Goal: Information Seeking & Learning: Learn about a topic

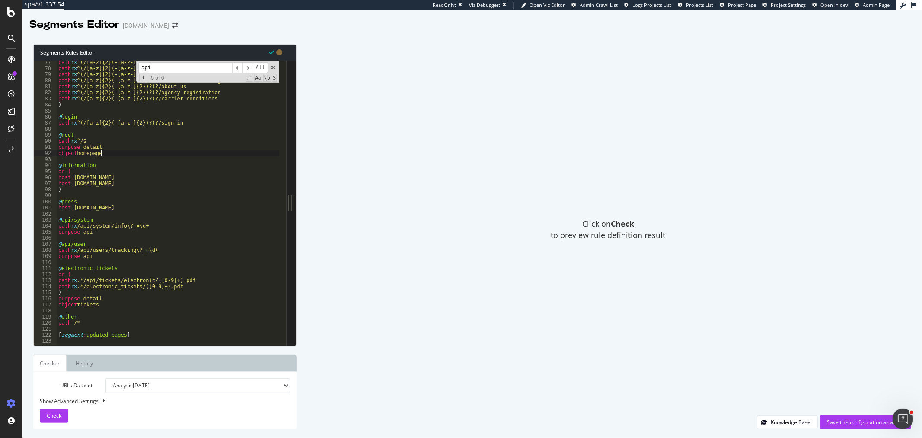
scroll to position [490, 0]
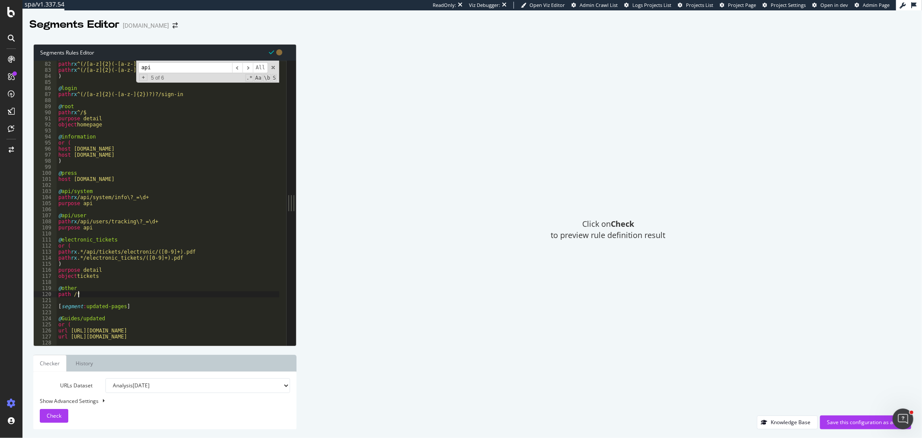
click at [95, 292] on div "path rx ^(/[a-z]{2}(-[a-z-]{2})?)?/about-us path rx ^(/[a-z]{2}(-[a-z-]{2})?)?/…" at bounding box center [251, 199] width 388 height 289
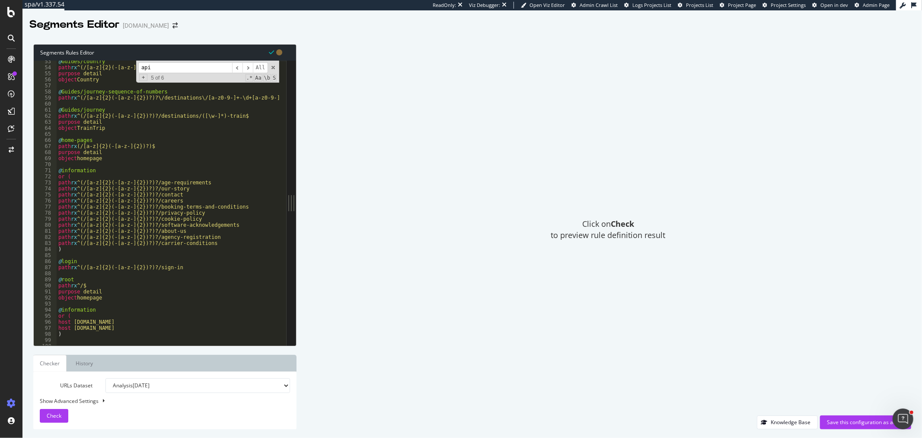
scroll to position [346, 0]
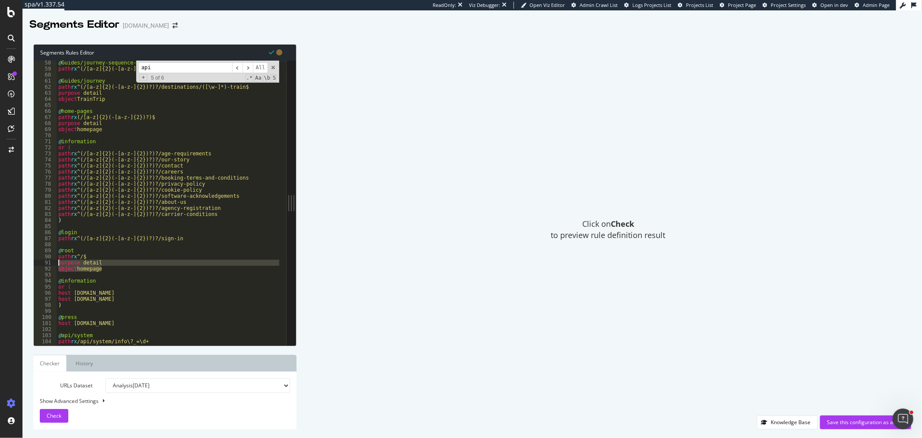
drag, startPoint x: 106, startPoint y: 269, endPoint x: 46, endPoint y: 265, distance: 59.8
click at [46, 265] on div "path /* 58 59 60 61 62 63 64 65 66 67 68 69 70 71 72 73 74 75 76 77 78 79 80 81…" at bounding box center [160, 203] width 253 height 285
click at [60, 223] on div "@ Guides/journey-sequence-of-numbers path rx ^(/[a-z]{2}(-[a-z-]{2})?)?\/destin…" at bounding box center [251, 204] width 388 height 289
type textarea ")"
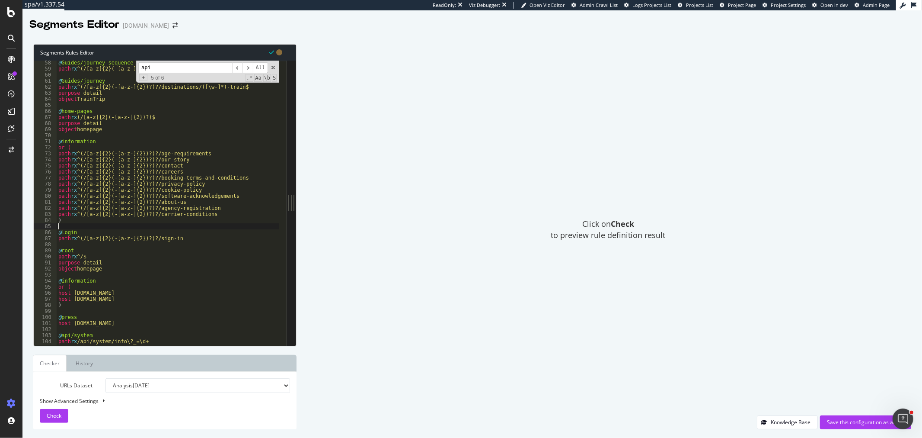
paste textarea "object homepage"
type textarea "object homepage"
click at [93, 237] on div "@ Guides/journey-sequence-of-numbers path rx ^(/[a-z]{2}(-[a-z-]{2})?)?\/destin…" at bounding box center [251, 204] width 388 height 289
click at [93, 236] on div "@ Guides/journey-sequence-of-numbers path rx ^(/[a-z]{2}(-[a-z-]{2})?)?\/destin…" at bounding box center [251, 204] width 388 height 289
click at [93, 230] on div "@ Guides/journey-sequence-of-numbers path rx ^(/[a-z]{2}(-[a-z-]{2})?)?\/destin…" at bounding box center [251, 204] width 388 height 289
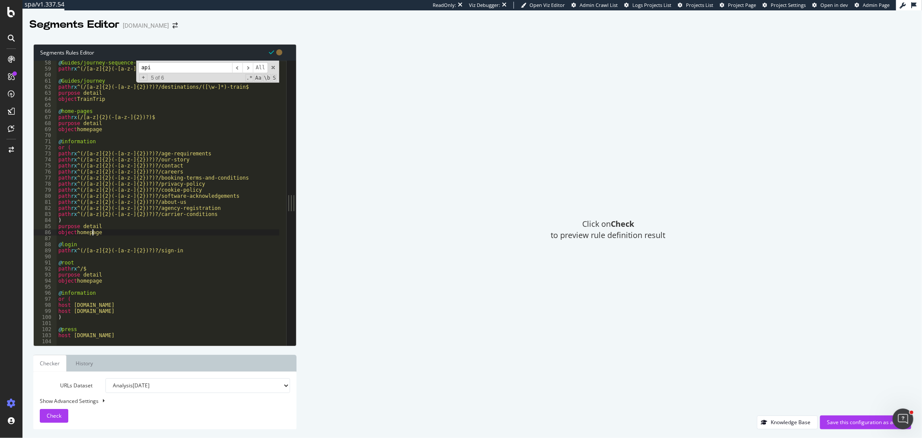
click at [93, 230] on div "@ Guides/journey-sequence-of-numbers path rx ^(/[a-z]{2}(-[a-z-]{2})?)?\/destin…" at bounding box center [251, 204] width 388 height 289
drag, startPoint x: 92, startPoint y: 233, endPoint x: 55, endPoint y: 224, distance: 38.0
click at [55, 224] on div "object info 58 59 60 61 62 63 64 65 66 67 68 69 70 71 72 73 74 75 76 77 78 79 8…" at bounding box center [160, 203] width 253 height 285
click at [126, 317] on div "@ Guides/journey-sequence-of-numbers path rx ^(/[a-z]{2}(-[a-z-]{2})?)?\/destin…" at bounding box center [251, 204] width 388 height 289
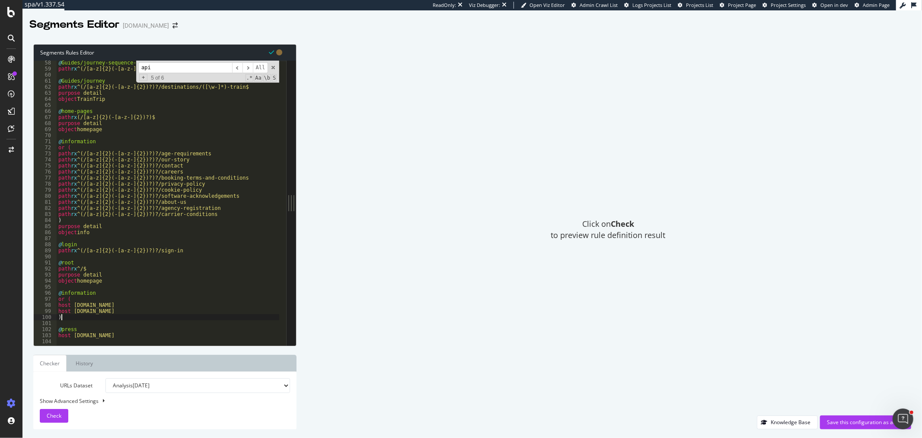
type textarea ")"
paste textarea "object info"
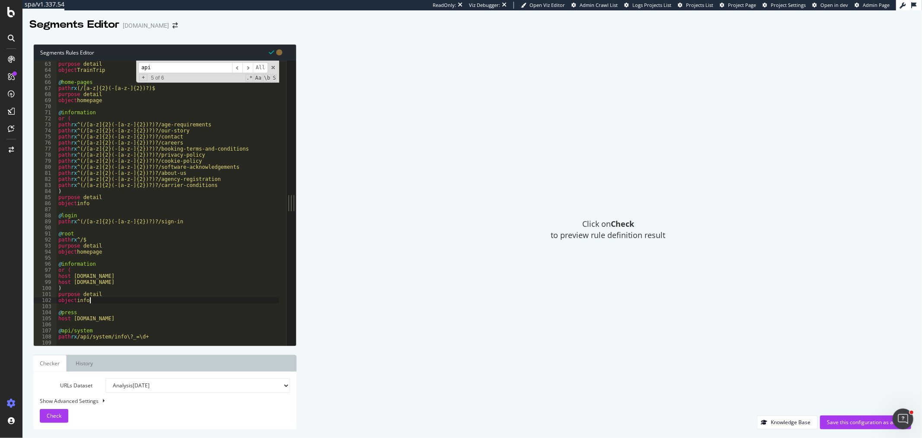
scroll to position [403, 0]
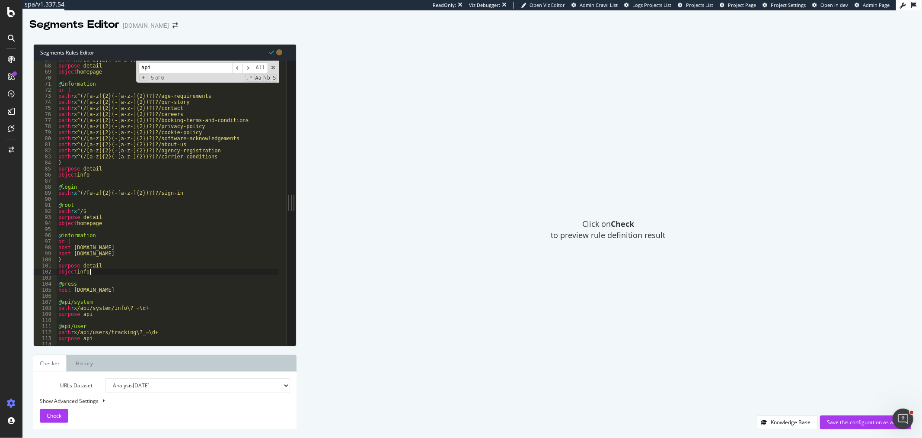
click at [135, 288] on div "path rx (/[a-z]{2}(-[a-z-]{2})?)$ purpose detail object homepage @ information …" at bounding box center [251, 201] width 388 height 289
type textarea "host press.raileurope.com"
paste textarea "object info"
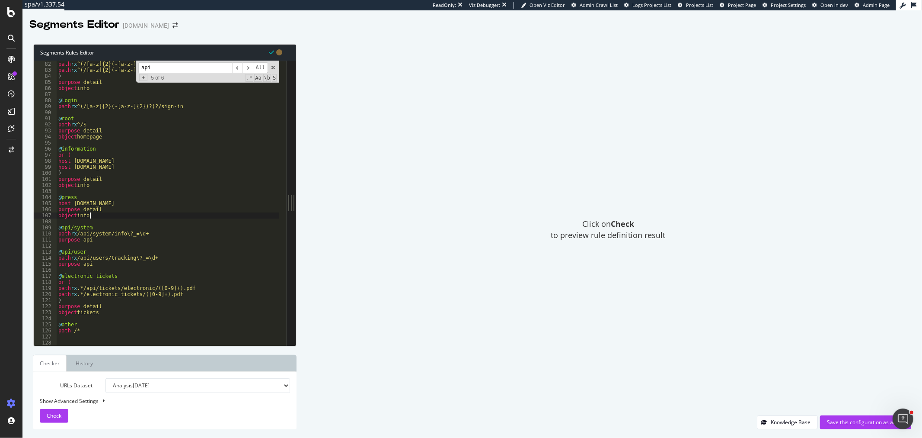
scroll to position [519, 0]
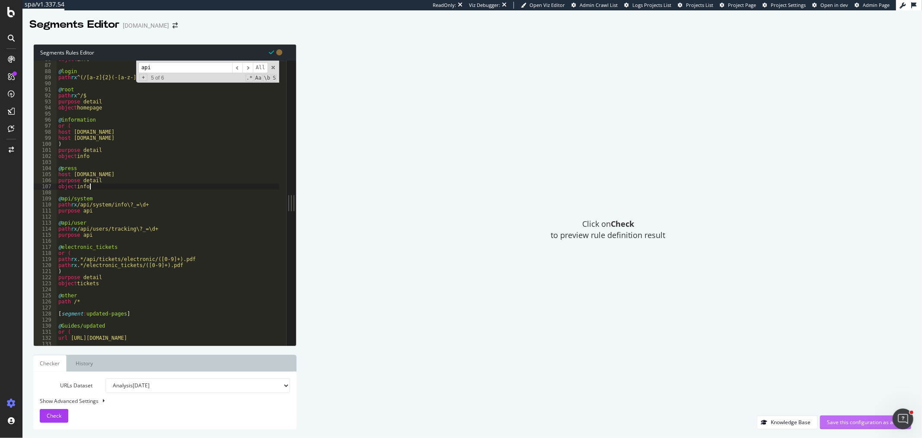
type textarea "object info"
click at [848, 422] on div "Save this configuration as active" at bounding box center [865, 421] width 77 height 7
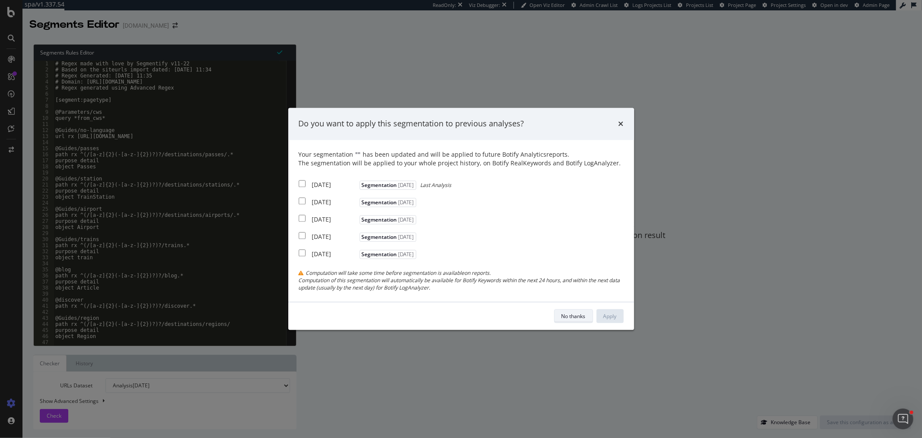
click at [562, 322] on div "No thanks" at bounding box center [574, 316] width 24 height 12
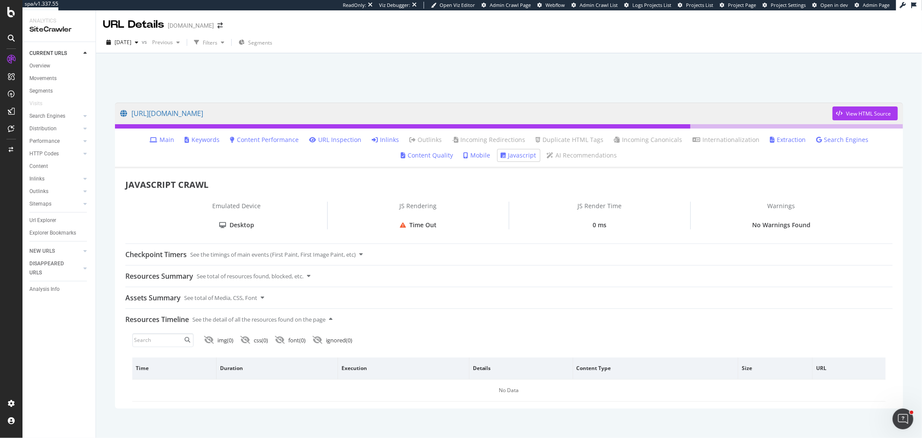
click at [150, 138] on link "Main" at bounding box center [162, 139] width 25 height 9
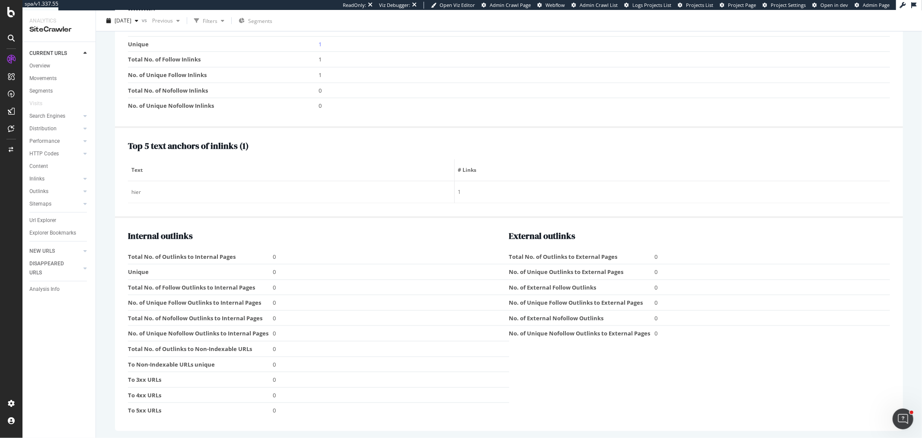
scroll to position [892, 0]
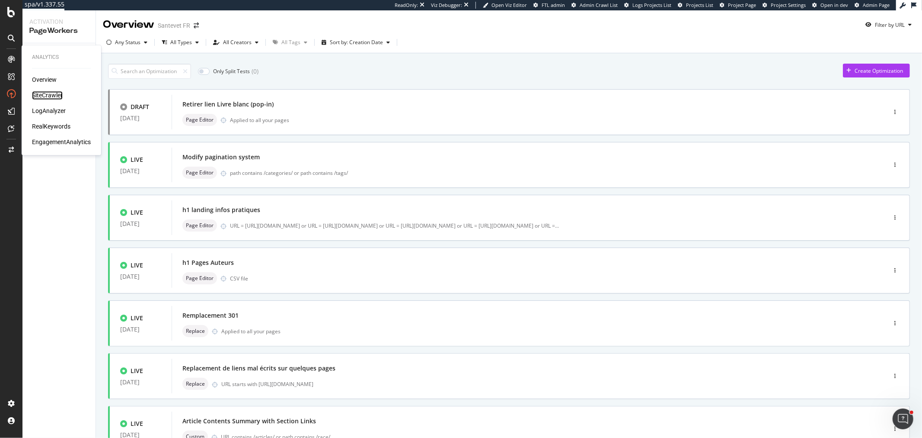
click at [52, 92] on div "SiteCrawler" at bounding box center [47, 95] width 31 height 9
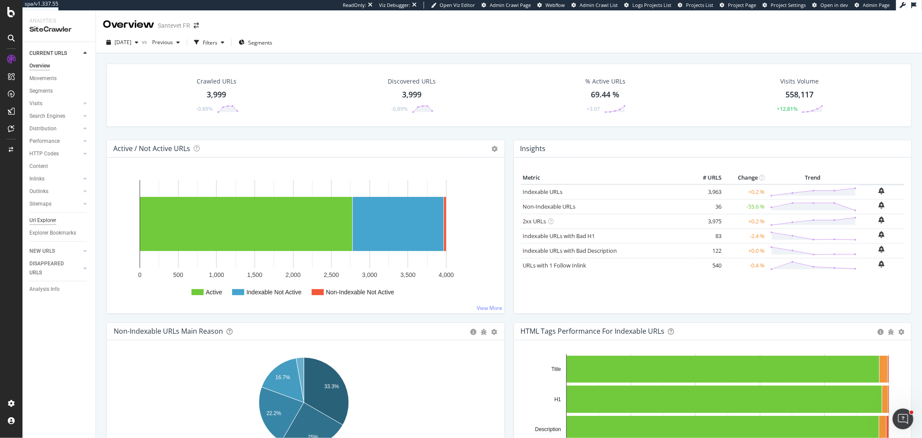
click at [54, 219] on div "Url Explorer" at bounding box center [42, 220] width 27 height 9
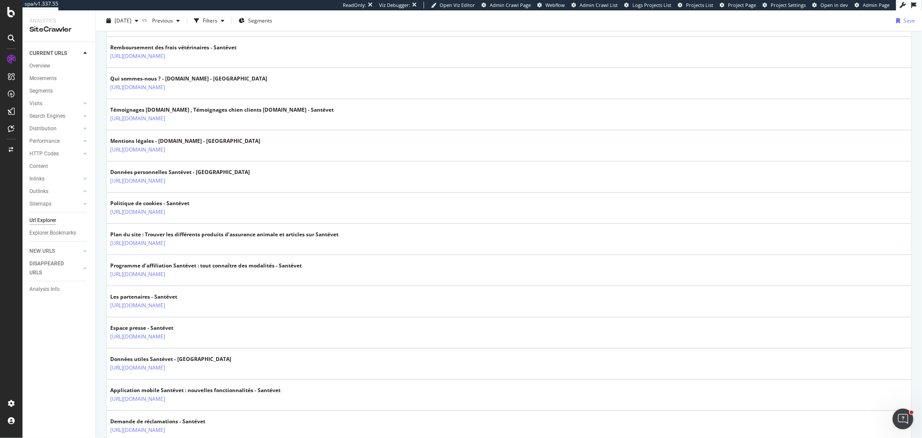
scroll to position [1153, 0]
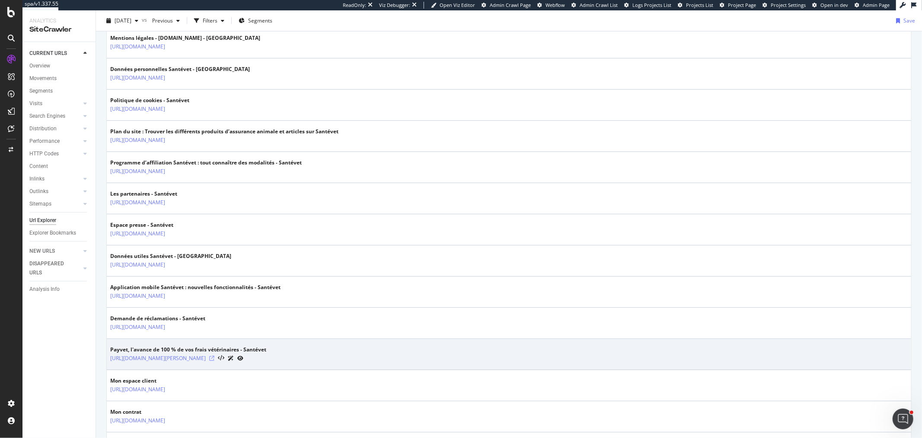
click at [214, 360] on icon at bounding box center [211, 357] width 5 height 5
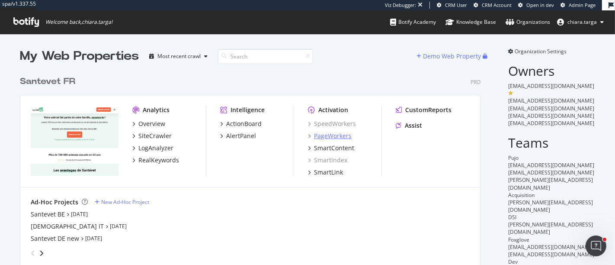
click at [333, 133] on div "PageWorkers" at bounding box center [333, 135] width 38 height 9
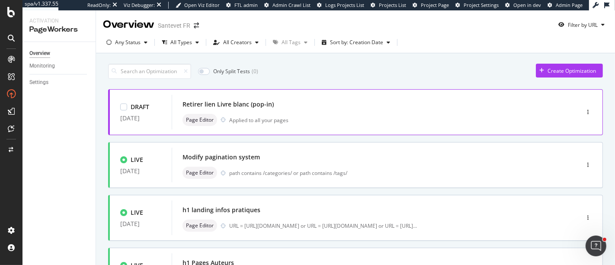
click at [326, 122] on div "Page Editor Applied to all your pages" at bounding box center [362, 120] width 360 height 12
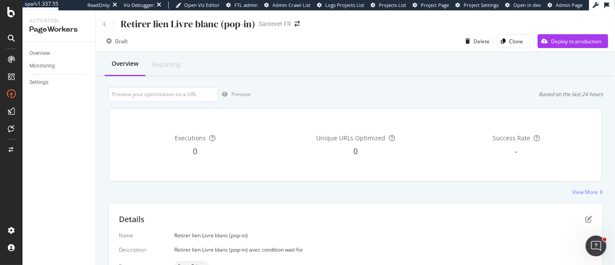
click at [105, 22] on icon at bounding box center [104, 24] width 3 height 5
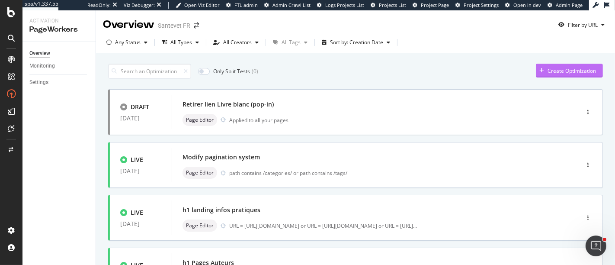
click at [563, 67] on div "Create Optimization" at bounding box center [571, 70] width 48 height 7
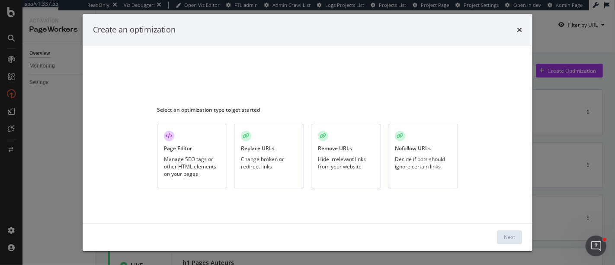
click at [204, 161] on div "Manage SEO tags or other HTML elements on your pages" at bounding box center [192, 166] width 56 height 22
click at [508, 240] on div "Next" at bounding box center [509, 236] width 11 height 7
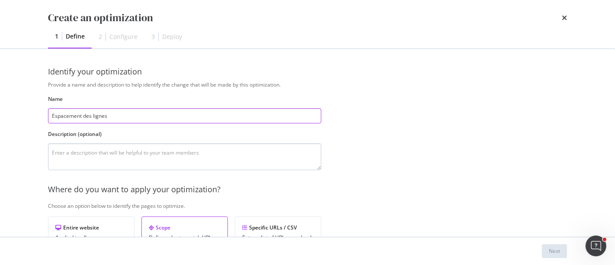
type input "Espacement des lignes"
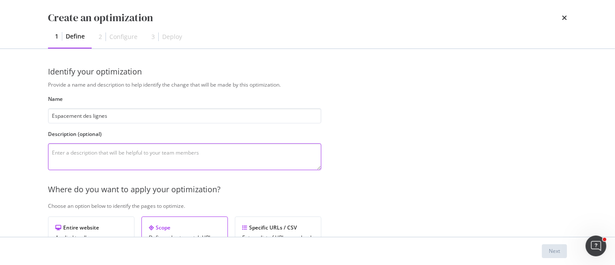
click at [152, 150] on textarea "modal" at bounding box center [184, 156] width 273 height 27
click at [237, 155] on textarea "Dans les landing pages, augmentare l'espacement des lignes pour le bloc" at bounding box center [184, 156] width 273 height 27
paste textarea "seo-info__content"
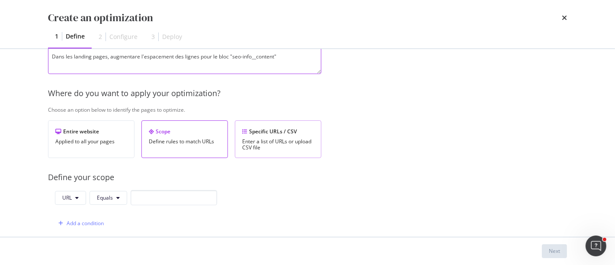
type textarea "Dans les landing pages, augmentare l'espacement des lignes pour le bloc "seo-in…"
click at [261, 141] on div "Enter a list of URLs or upload CSV file" at bounding box center [278, 144] width 72 height 12
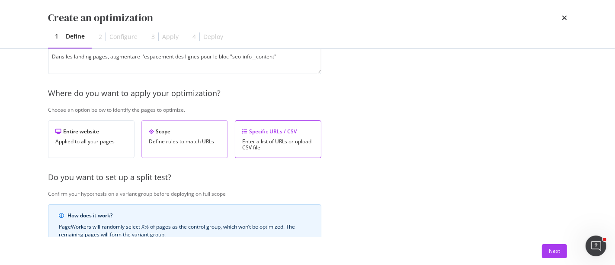
click at [166, 140] on div "Define rules to match URLs" at bounding box center [185, 141] width 72 height 6
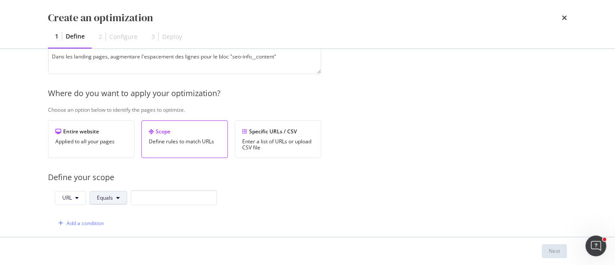
click at [101, 198] on span "Equals" at bounding box center [105, 197] width 16 height 7
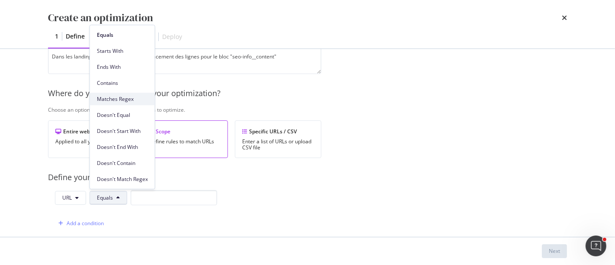
click at [129, 104] on div "Matches Regex" at bounding box center [122, 99] width 65 height 13
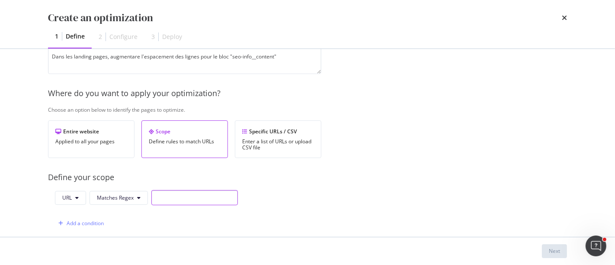
click at [178, 201] on input "modal" at bounding box center [194, 197] width 86 height 15
paste input "https://www.santevet.com/assurance-"
drag, startPoint x: 222, startPoint y: 196, endPoint x: 130, endPoint y: 192, distance: 92.2
click at [130, 192] on div "URL Matches Regex https://www.santevet.com/assurance-.*" at bounding box center [146, 197] width 183 height 15
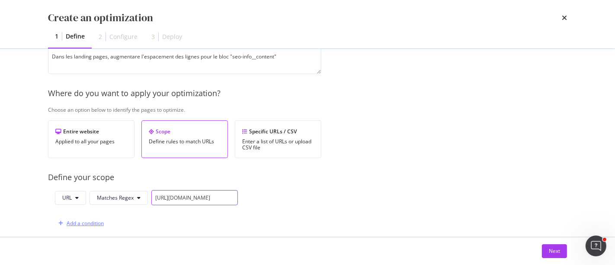
type input "https://www.santevet.com/assurance-.*"
click at [90, 217] on div "Add a condition" at bounding box center [79, 223] width 49 height 13
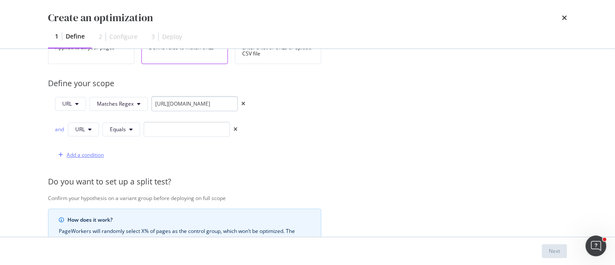
scroll to position [192, 0]
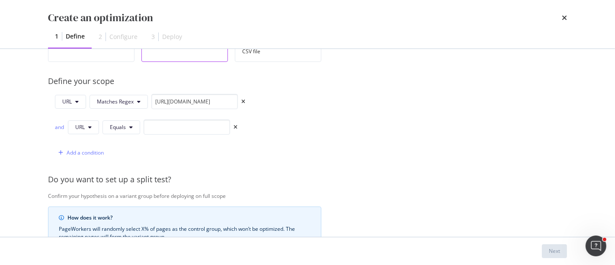
click at [49, 121] on div "URL Matches Regex https://www.santevet.com/assurance-.* and URL Equals Add a co…" at bounding box center [146, 127] width 197 height 66
click at [60, 125] on div "and" at bounding box center [60, 126] width 10 height 7
click at [188, 126] on input "modal" at bounding box center [187, 126] width 86 height 15
paste input "https://www.santevet.com/chatons"
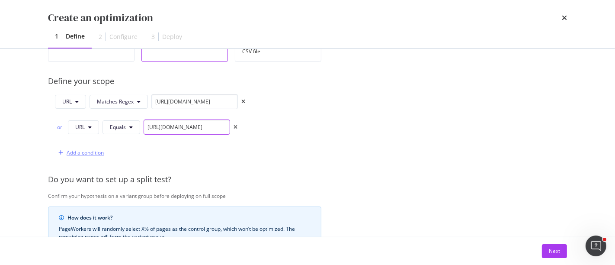
type input "https://www.santevet.com/chatons"
click at [93, 154] on div "Add a condition" at bounding box center [85, 152] width 37 height 7
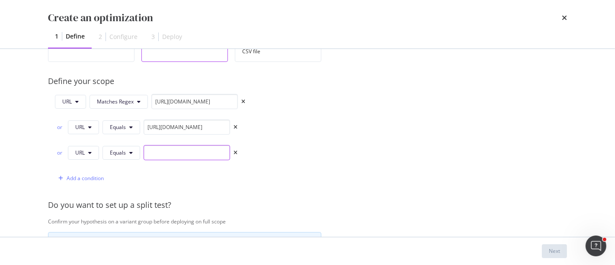
click at [176, 155] on input "modal" at bounding box center [187, 152] width 86 height 15
paste input "https://www.santevet.com/chiots"
type input "https://www.santevet.com/chiots"
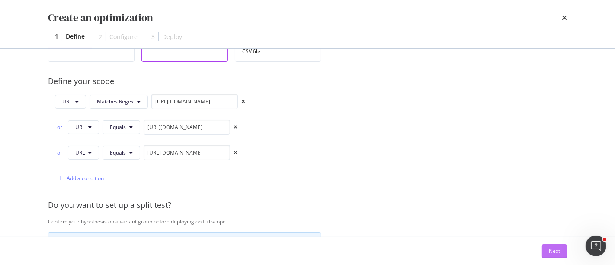
click at [554, 251] on div "Next" at bounding box center [554, 250] width 11 height 7
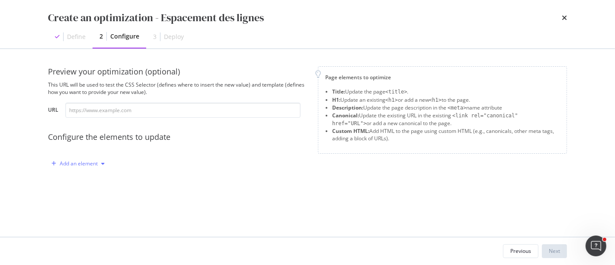
click at [100, 163] on div "modal" at bounding box center [103, 163] width 10 height 5
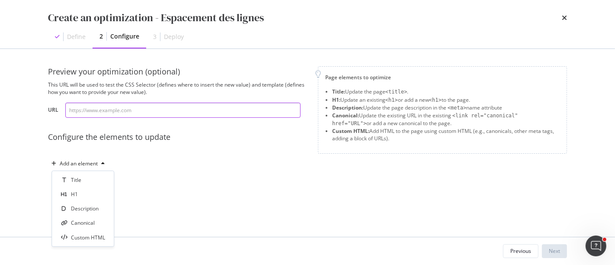
click at [142, 113] on input "modal" at bounding box center [182, 109] width 235 height 15
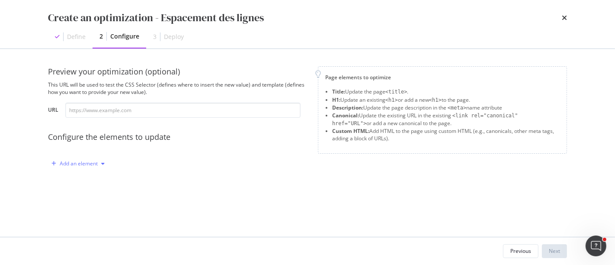
click at [104, 161] on icon "modal" at bounding box center [102, 163] width 3 height 5
click at [93, 239] on div "Custom HTML" at bounding box center [88, 236] width 34 height 7
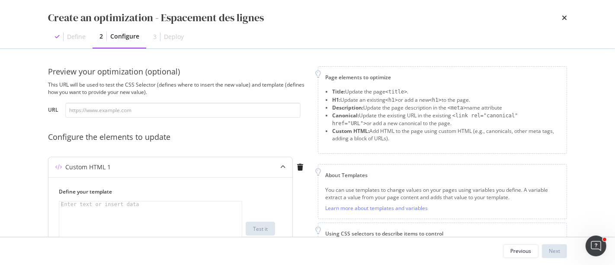
scroll to position [96, 0]
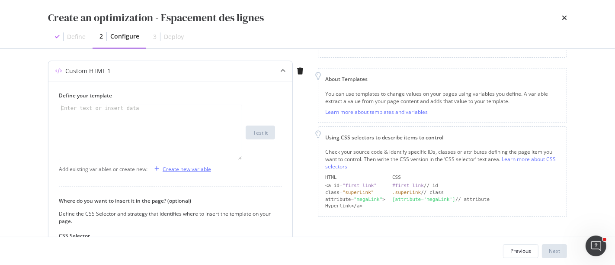
click at [194, 166] on div "Create new variable" at bounding box center [187, 168] width 48 height 7
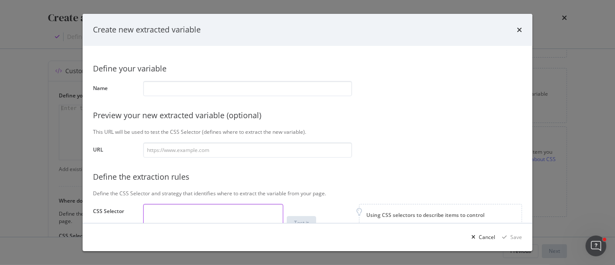
click at [187, 205] on textarea "modal" at bounding box center [213, 217] width 140 height 27
paste textarea "seo-info"
type textarea "div.seo-info"
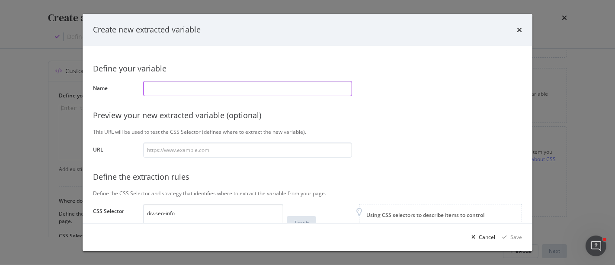
click at [179, 94] on input "modal" at bounding box center [247, 88] width 209 height 15
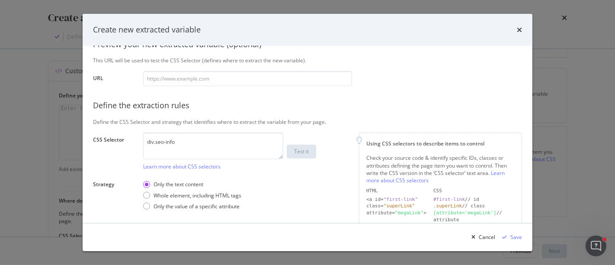
type input "seo info block"
click at [226, 83] on input "modal" at bounding box center [247, 78] width 209 height 15
paste input "https://www.santevet.com/chiots"
type input "https://www.santevet.com/chiots"
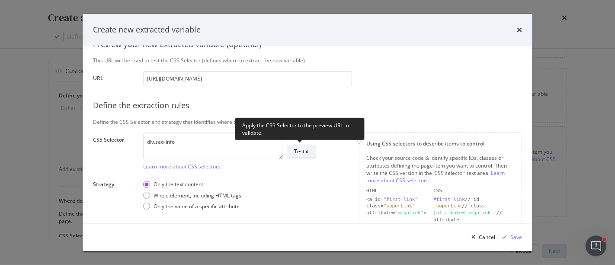
click at [299, 150] on div "Test it" at bounding box center [301, 150] width 15 height 7
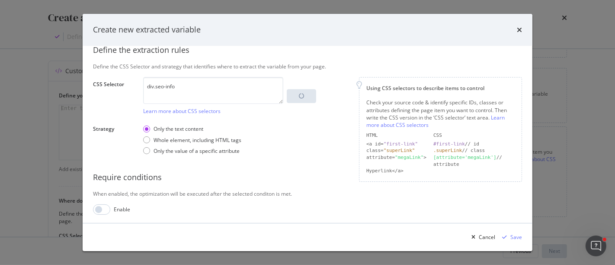
scroll to position [153, 0]
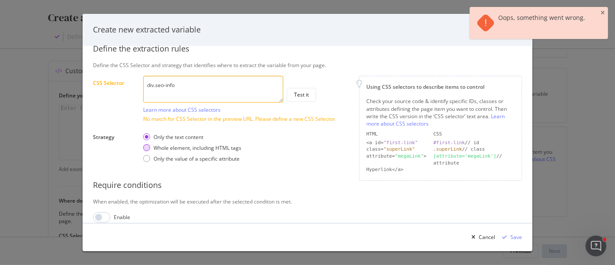
click at [201, 148] on div "Whole element, including HTML tags" at bounding box center [198, 147] width 88 height 7
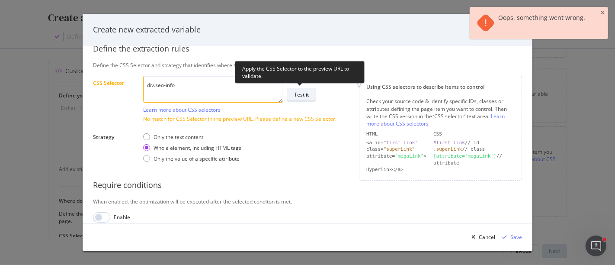
click at [298, 95] on div "Test it" at bounding box center [301, 94] width 15 height 7
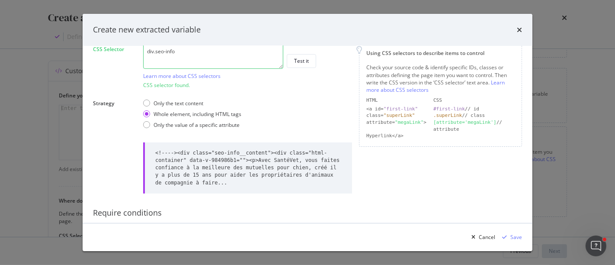
scroll to position [201, 0]
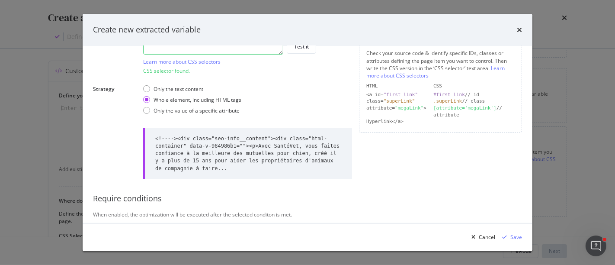
click at [515, 244] on div "Cancel Save" at bounding box center [308, 237] width 450 height 28
click at [515, 240] on div "Save" at bounding box center [516, 236] width 12 height 7
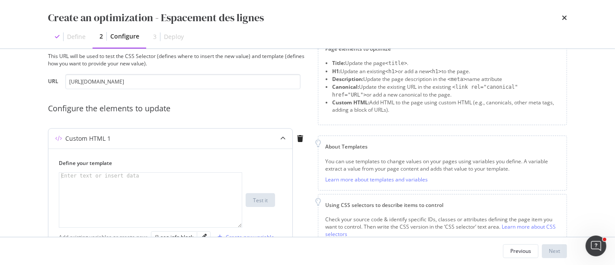
scroll to position [77, 0]
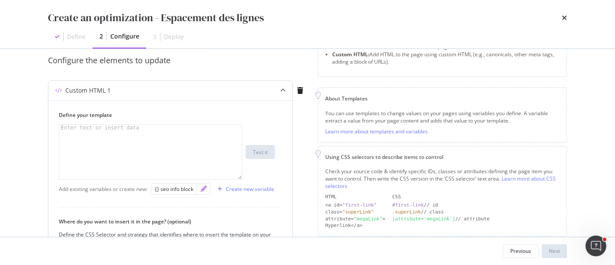
click at [205, 189] on icon "pencil" at bounding box center [204, 188] width 6 height 6
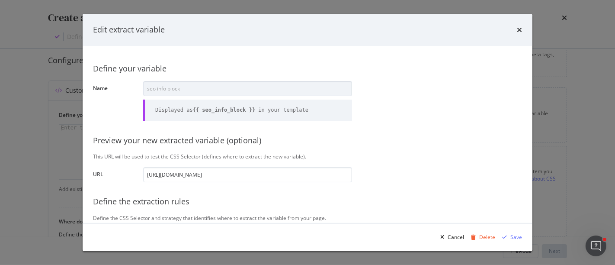
click at [528, 240] on div "Cancel Delete Save" at bounding box center [308, 237] width 450 height 28
click at [518, 31] on icon "times" at bounding box center [519, 29] width 5 height 7
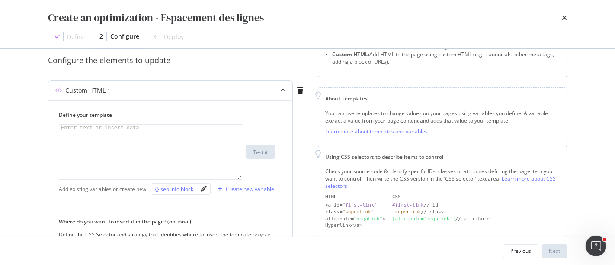
click at [178, 190] on div "{} seo info block" at bounding box center [174, 188] width 38 height 7
type textarea "{{ seo_info_block }}"
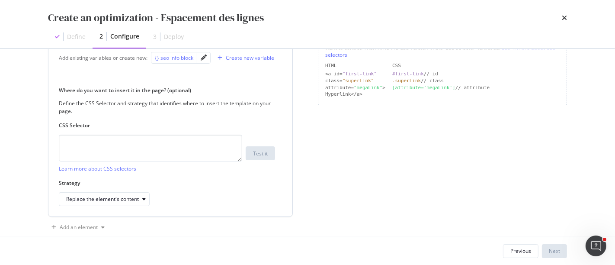
scroll to position [221, 0]
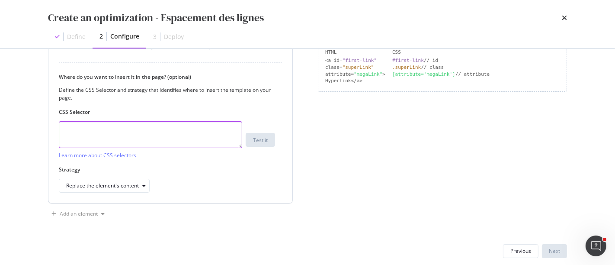
click at [162, 138] on textarea "modal" at bounding box center [150, 134] width 183 height 27
paste textarea "seo-info"
drag, startPoint x: 162, startPoint y: 138, endPoint x: 56, endPoint y: 138, distance: 105.9
click at [56, 138] on div "Define your template {{ seo_info_block }} {{ seo_info_block }} XXXXXXXXXXXXXXXX…" at bounding box center [170, 79] width 244 height 247
click at [61, 130] on textarea "seo-info" at bounding box center [150, 134] width 183 height 27
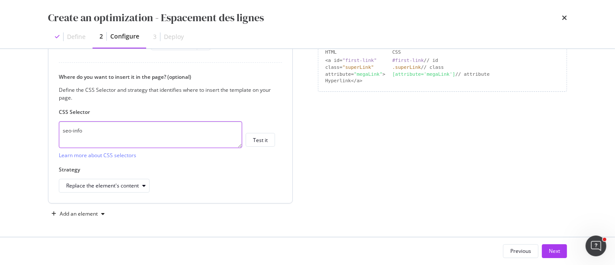
click at [61, 130] on textarea "seo-info" at bounding box center [150, 134] width 183 height 27
type textarea "div.seo-info"
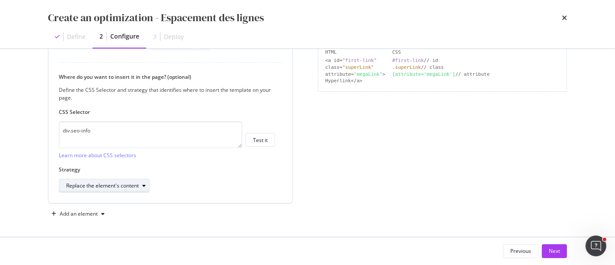
click at [100, 186] on div "Replace the element's content" at bounding box center [102, 185] width 73 height 5
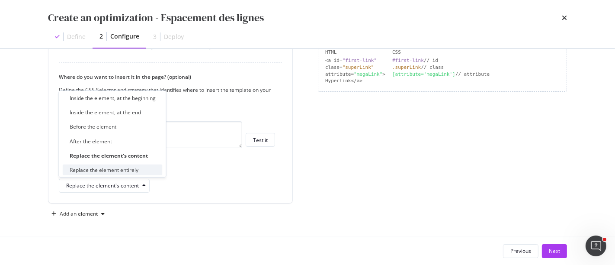
click at [106, 169] on div "Replace the element entirely" at bounding box center [104, 169] width 69 height 7
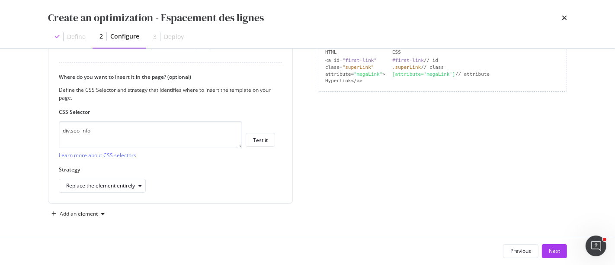
click at [318, 188] on div "Page elements to optimize Title: Update the page <title> . H1: Update an existi…" at bounding box center [442, 32] width 249 height 375
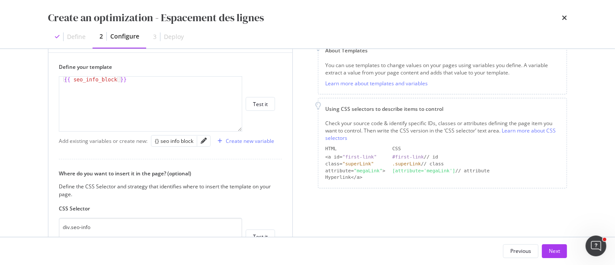
click at [200, 140] on div "modal" at bounding box center [203, 140] width 13 height 11
click at [204, 141] on icon "pencil" at bounding box center [204, 141] width 6 height 6
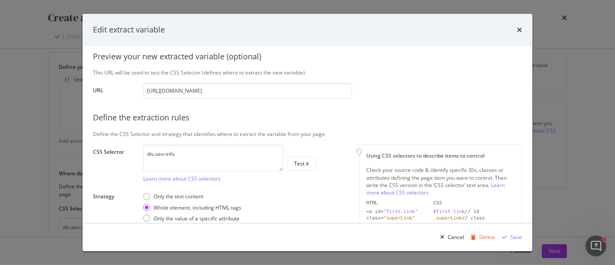
scroll to position [144, 0]
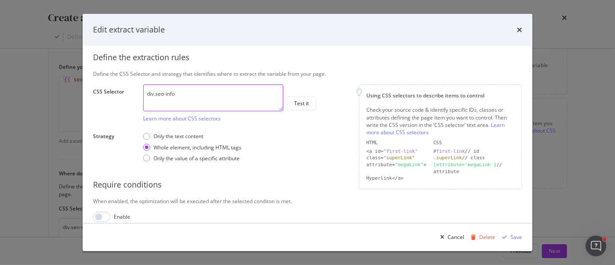
drag, startPoint x: 191, startPoint y: 96, endPoint x: 138, endPoint y: 92, distance: 52.9
click at [138, 92] on div "Define your variable Name seo info block Displayed as {{ seo_info_block }} in y…" at bounding box center [307, 67] width 429 height 310
paste textarea "seo-info__content"
click at [148, 94] on textarea "seo-info__content" at bounding box center [213, 97] width 140 height 27
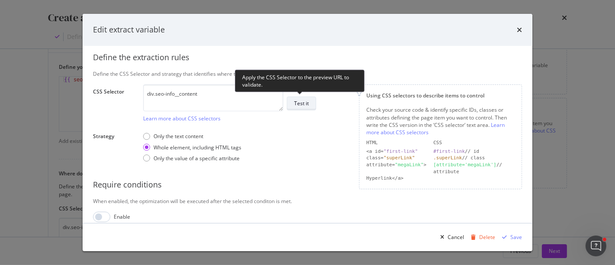
click at [293, 102] on button "Test it" at bounding box center [301, 103] width 29 height 14
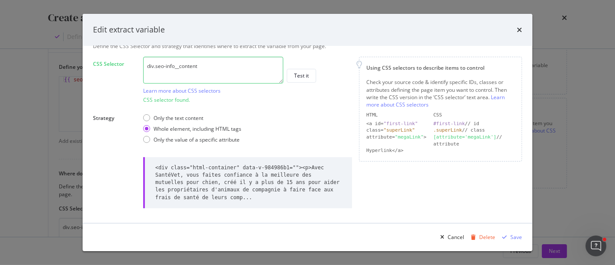
scroll to position [127, 0]
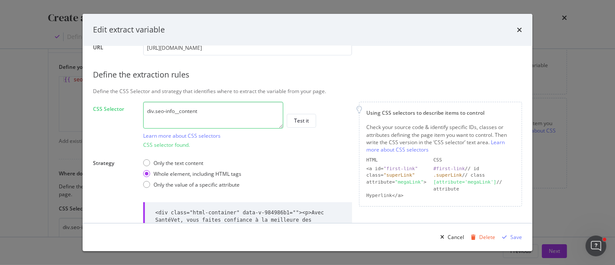
drag, startPoint x: 174, startPoint y: 109, endPoint x: 217, endPoint y: 113, distance: 43.0
click at [217, 113] on textarea "div.seo-info__content" at bounding box center [213, 115] width 140 height 27
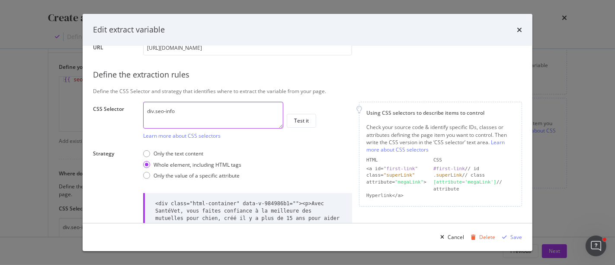
type textarea "div.seo-info"
click at [317, 120] on div "div.seo-info Learn more about CSS selectors Test it" at bounding box center [247, 121] width 209 height 38
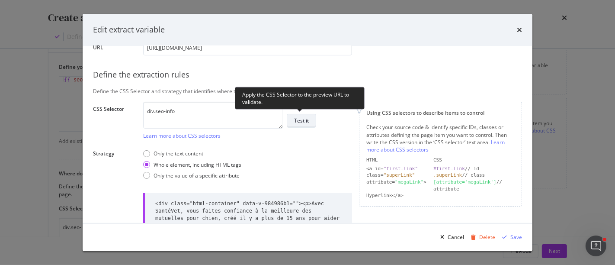
click at [313, 120] on button "Test it" at bounding box center [301, 121] width 29 height 14
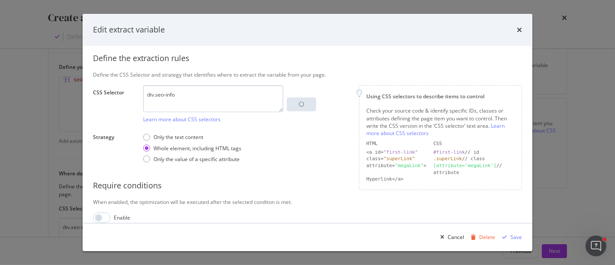
scroll to position [153, 0]
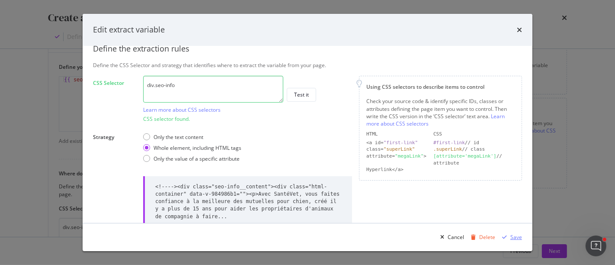
click at [517, 237] on div "Save" at bounding box center [516, 236] width 12 height 7
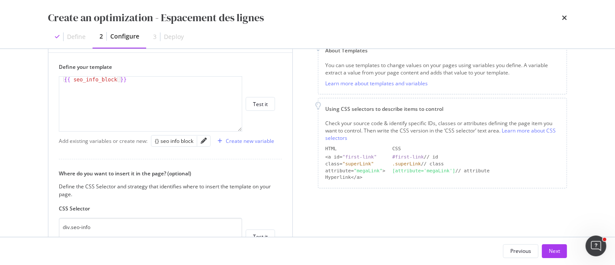
click at [116, 77] on div "{{ seo_info_block }}" at bounding box center [150, 110] width 183 height 67
click at [116, 80] on div "{{ seo_info_block }}" at bounding box center [150, 110] width 183 height 67
paste textarea "<div class="seo-info__content" style="line-height:1.5rem;">"
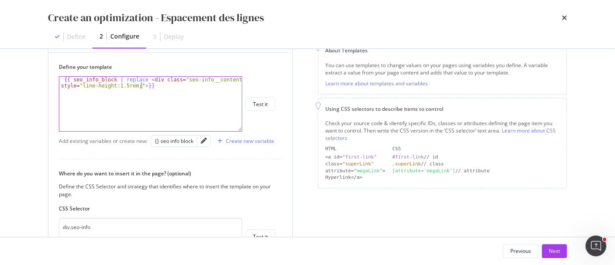
scroll to position [0, 21]
paste textarea "<div class="seo-info__content" style="line-height:1.5rem;">"
click at [144, 79] on div "{{ seo_info_block | replace < div class = "seo-info__content" style = "line-hei…" at bounding box center [150, 122] width 183 height 91
click at [179, 80] on div "{{ seo_info_block | replace "<div class=" seo - info__content " style=" line - …" at bounding box center [150, 122] width 183 height 91
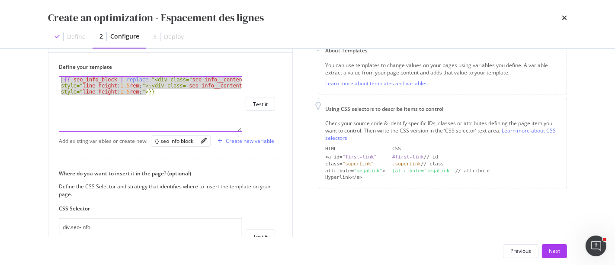
drag, startPoint x: 164, startPoint y: 89, endPoint x: 31, endPoint y: 70, distance: 135.0
click at [31, 70] on div "Preview your optimization (optional) This URL will be used to test the CSS Sele…" at bounding box center [307, 143] width 553 height 188
paste textarea "</style>"
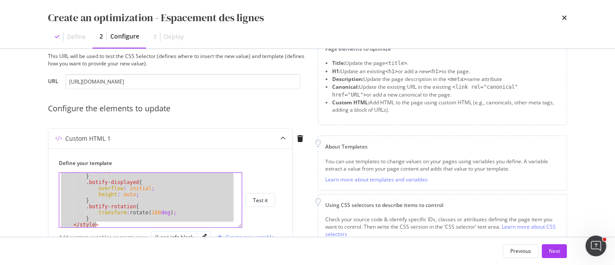
scroll to position [248, 0]
drag, startPoint x: 83, startPoint y: 211, endPoint x: 123, endPoint y: 218, distance: 40.9
click at [123, 218] on div "height : 0 ; } .botify-displayed { overflow : initial ; height : auto ; } .boti…" at bounding box center [147, 200] width 176 height 67
type textarea "transform: rotate(180deg); }"
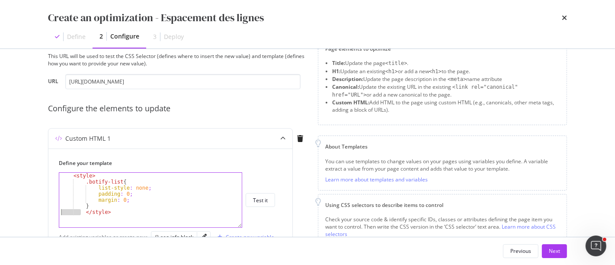
drag, startPoint x: 81, startPoint y: 213, endPoint x: 40, endPoint y: 213, distance: 41.1
click at [40, 213] on div "Preview your optimization (optional) This URL will be used to test the CSS Sele…" at bounding box center [307, 143] width 553 height 188
drag, startPoint x: 86, startPoint y: 182, endPoint x: 117, endPoint y: 180, distance: 31.2
click at [117, 180] on div "< style > .botify-list { list-style : none ; padding : 0 ; margin : 0 ; } </ st…" at bounding box center [150, 206] width 183 height 67
paste textarea "seo-info__conten"
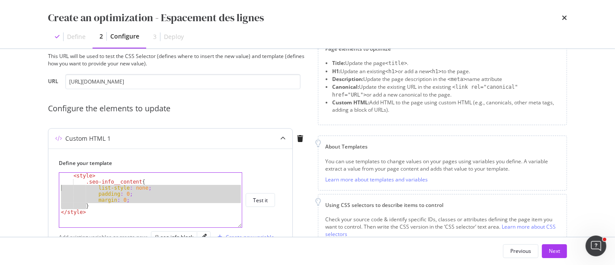
drag, startPoint x: 108, startPoint y: 206, endPoint x: 49, endPoint y: 186, distance: 62.2
paste textarea "margin-top: .5rem"
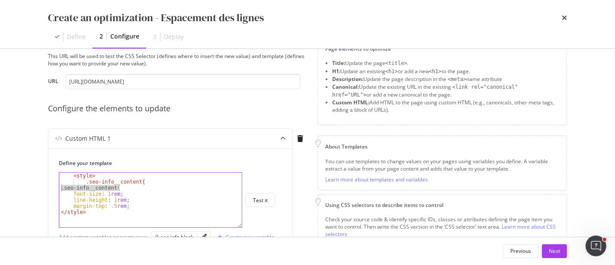
drag, startPoint x: 127, startPoint y: 188, endPoint x: 42, endPoint y: 189, distance: 84.8
click at [42, 189] on div "Preview your optimization (optional) This URL will be used to test the CSS Sele…" at bounding box center [307, 143] width 553 height 188
type textarea ".seo-info__content {"
click at [112, 193] on div "< style > .seo-info__content { font-size : 1 rem ; line-height : 1 rem ; margin…" at bounding box center [150, 206] width 183 height 67
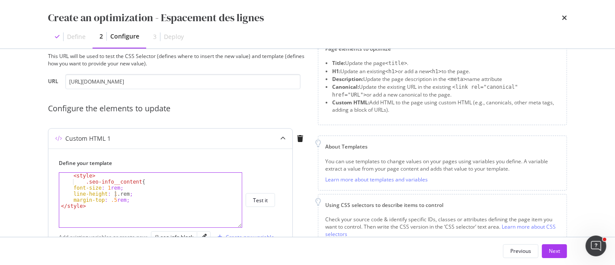
scroll to position [0, 5]
click at [128, 198] on div "< style > .seo-info__content { font-size : 1 rem ; line-height : 1.5 rem ; marg…" at bounding box center [150, 206] width 183 height 67
type textarea "margin-top: .5rem;"
click at [126, 211] on div "< style > .seo-info__content { font-size : 1 rem ; line-height : 1.5 rem ; marg…" at bounding box center [150, 206] width 183 height 67
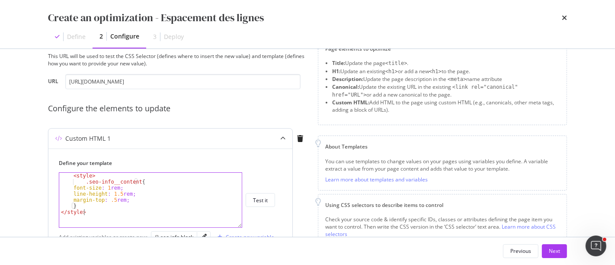
type textarea "</style>"
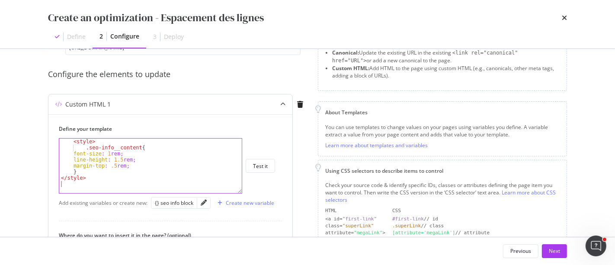
scroll to position [77, 0]
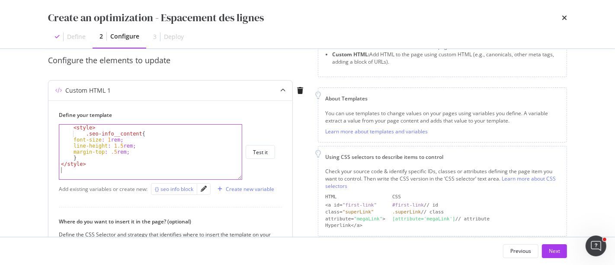
click at [180, 190] on div "{} seo info block" at bounding box center [174, 188] width 38 height 7
drag, startPoint x: 72, startPoint y: 127, endPoint x: 54, endPoint y: 127, distance: 18.6
click at [54, 127] on div "Define your template {{ seo_info_block }} < style > .seo-info__content { font-s…" at bounding box center [170, 223] width 244 height 247
type textarea "<style>"
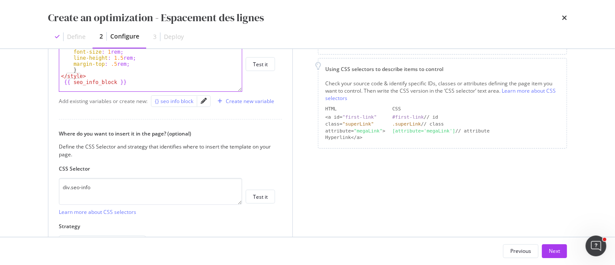
scroll to position [173, 0]
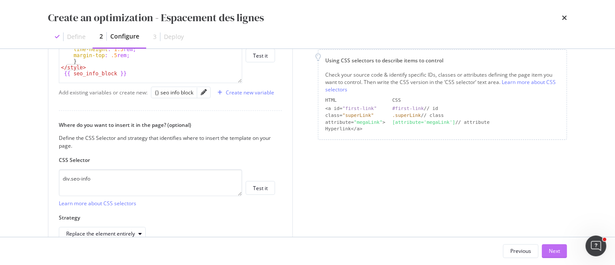
click at [556, 252] on div "Next" at bounding box center [554, 250] width 11 height 7
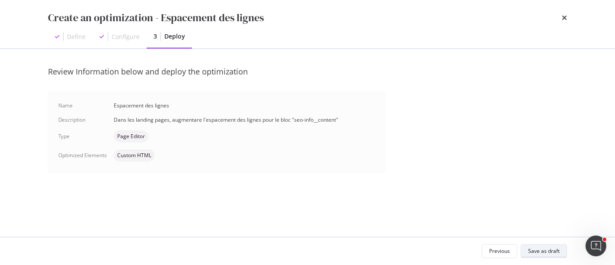
click at [556, 252] on div "Save as draft" at bounding box center [544, 250] width 32 height 7
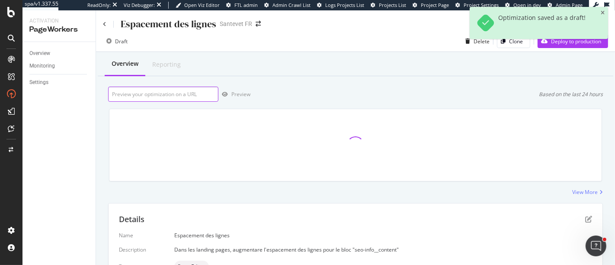
click at [159, 93] on input "url" at bounding box center [163, 93] width 110 height 15
paste input "https://www.santevet.com/assurance-mutuelle-chien/comment-ca-marche"
type input "https://www.santevet.com/assurance-mutuelle-chien/comment-ca-marche"
click at [239, 96] on div "Preview" at bounding box center [240, 93] width 19 height 7
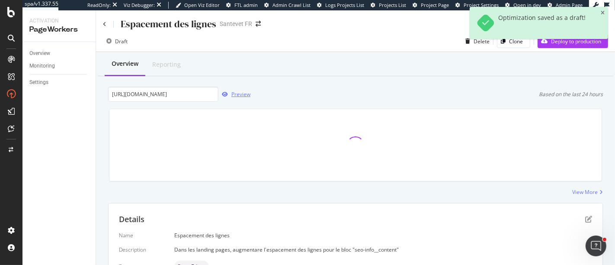
scroll to position [0, 0]
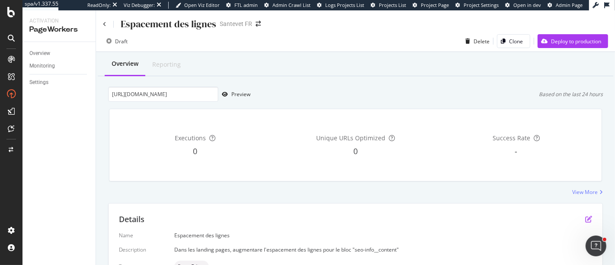
click at [578, 217] on div "Details" at bounding box center [355, 219] width 473 height 11
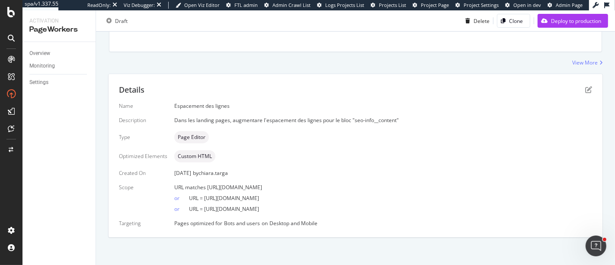
scroll to position [131, 0]
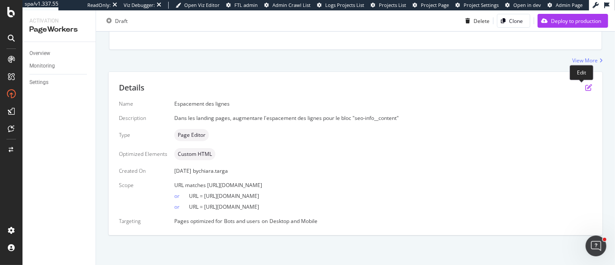
click at [585, 86] on icon "pen-to-square" at bounding box center [588, 87] width 7 height 7
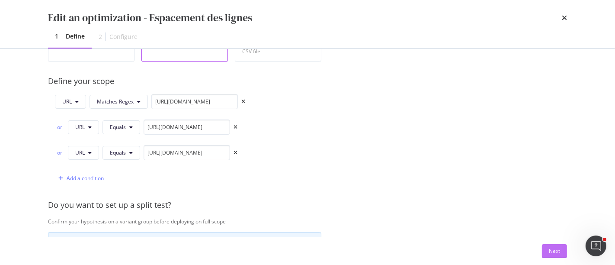
click at [550, 250] on div "Next" at bounding box center [554, 250] width 11 height 7
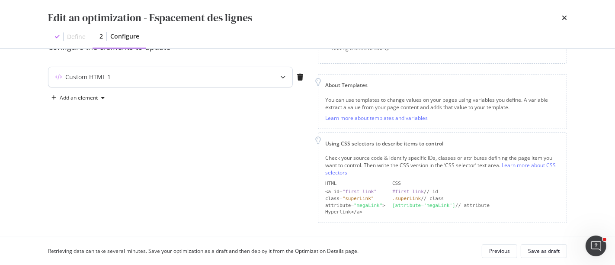
click at [282, 77] on icon "modal" at bounding box center [282, 76] width 5 height 5
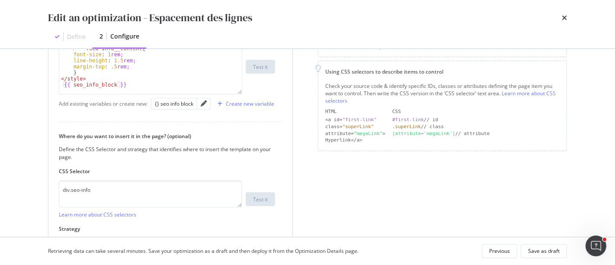
scroll to position [221, 0]
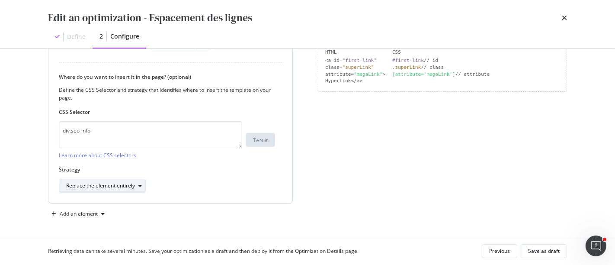
click at [116, 189] on div "Replace the element entirely" at bounding box center [105, 185] width 79 height 12
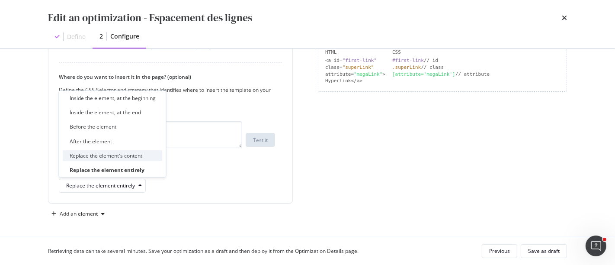
click at [113, 157] on div "Replace the element's content" at bounding box center [106, 154] width 73 height 7
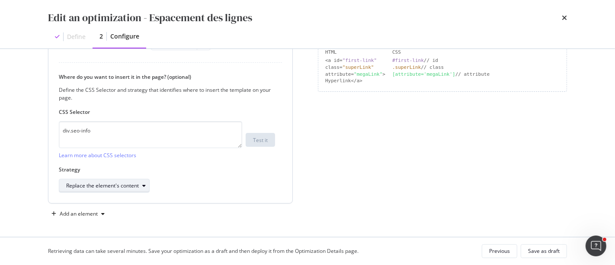
click at [145, 188] on div "Replace the element's content" at bounding box center [107, 185] width 83 height 12
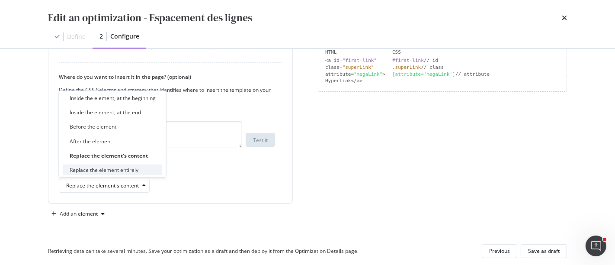
click at [136, 169] on div "Replace the element entirely" at bounding box center [104, 169] width 69 height 7
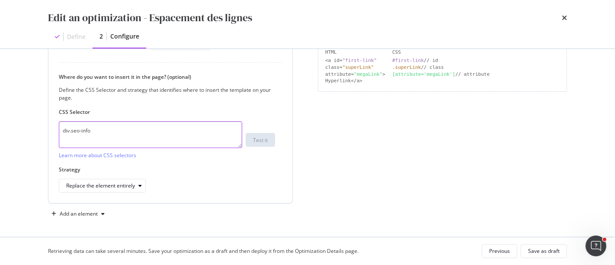
click at [130, 137] on textarea "div.seo-info" at bounding box center [150, 134] width 183 height 27
drag, startPoint x: 71, startPoint y: 130, endPoint x: 95, endPoint y: 130, distance: 23.8
click at [95, 130] on textarea "div.seo-info" at bounding box center [150, 134] width 183 height 27
paste textarea "__content"
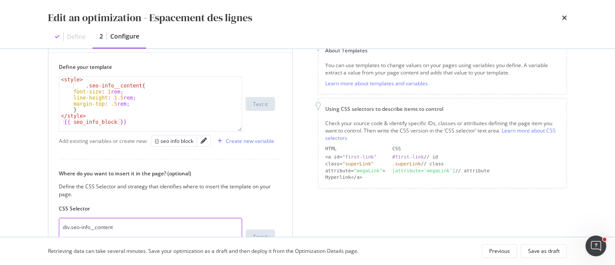
scroll to position [77, 0]
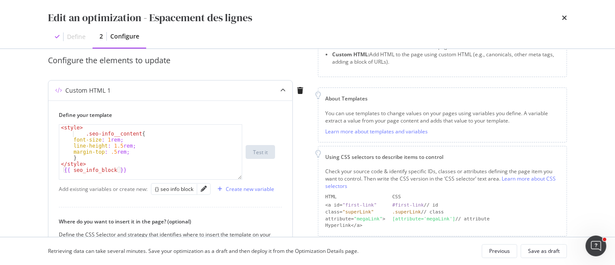
type textarea "div.seo-info__content"
click at [198, 191] on div "modal" at bounding box center [203, 188] width 13 height 11
click at [201, 188] on icon "pencil" at bounding box center [204, 188] width 6 height 6
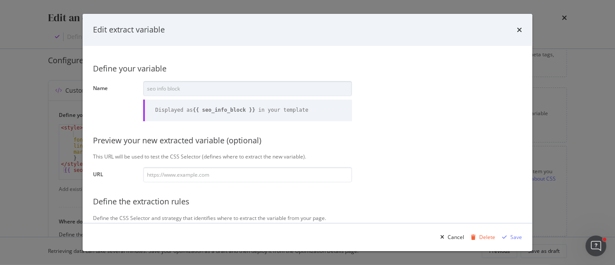
scroll to position [144, 0]
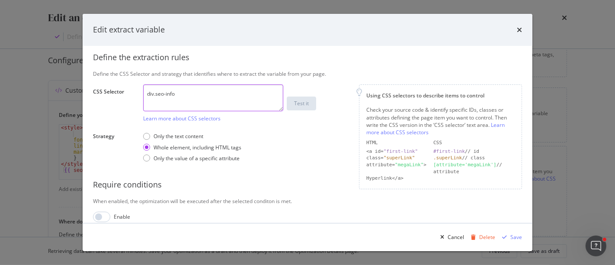
drag, startPoint x: 179, startPoint y: 94, endPoint x: 155, endPoint y: 93, distance: 23.4
click at [155, 93] on textarea "div.seo-info" at bounding box center [213, 97] width 140 height 27
paste textarea "__content"
type textarea "div.seo-info__content"
click at [517, 235] on div "Save" at bounding box center [516, 236] width 12 height 7
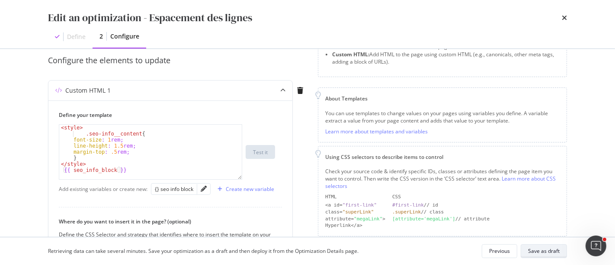
click at [538, 251] on div "Save as draft" at bounding box center [544, 250] width 32 height 7
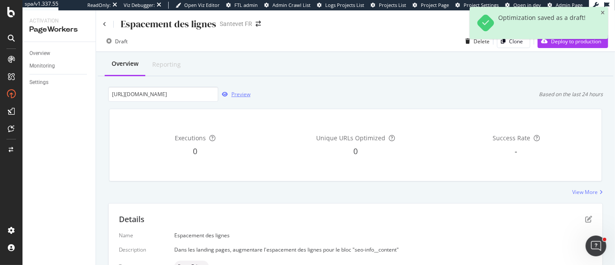
click at [244, 93] on div "Preview" at bounding box center [240, 93] width 19 height 7
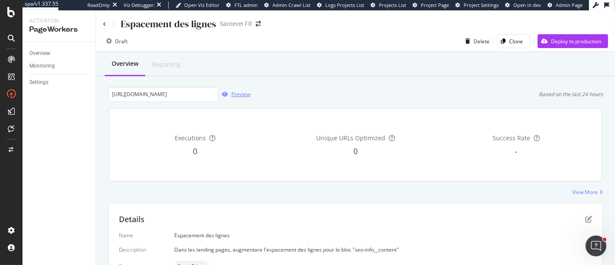
click at [246, 91] on div "Preview" at bounding box center [240, 93] width 19 height 7
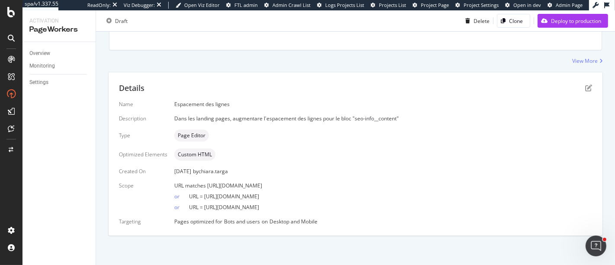
scroll to position [131, 0]
click at [578, 88] on div "Details" at bounding box center [355, 87] width 473 height 11
click at [585, 86] on icon "pen-to-square" at bounding box center [588, 87] width 7 height 7
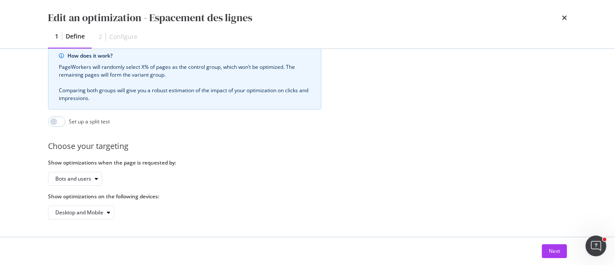
scroll to position [384, 0]
click at [551, 256] on div "Next" at bounding box center [554, 250] width 11 height 13
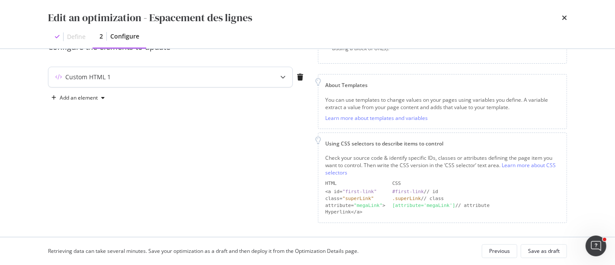
click at [280, 81] on div "modal" at bounding box center [282, 77] width 19 height 20
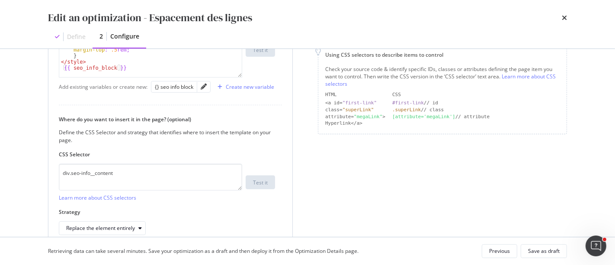
scroll to position [186, 0]
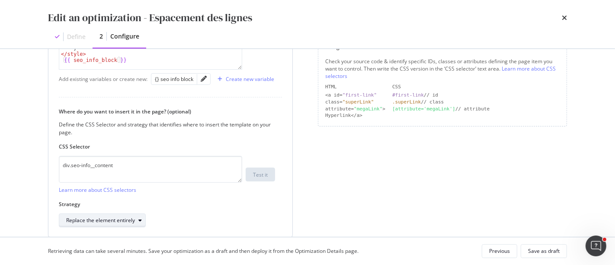
click at [117, 221] on div "Replace the element entirely" at bounding box center [100, 219] width 69 height 5
click at [207, 202] on label "Strategy" at bounding box center [167, 203] width 216 height 7
click at [131, 214] on div "Replace the element entirely" at bounding box center [105, 220] width 79 height 12
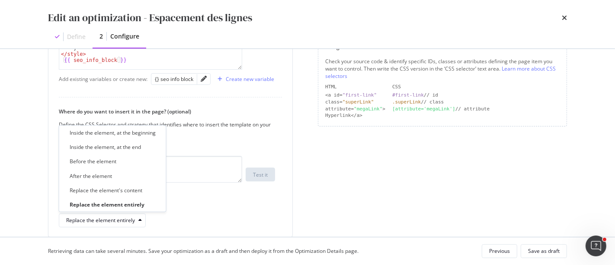
click at [120, 139] on div "Inside the element, at the beginning Inside the element, at the end Before the …" at bounding box center [113, 168] width 100 height 83
click at [123, 134] on div "Inside the element, at the beginning" at bounding box center [113, 132] width 86 height 7
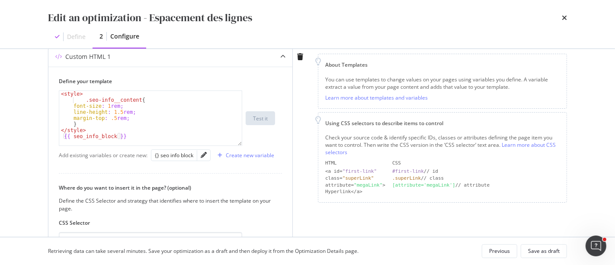
scroll to position [90, 0]
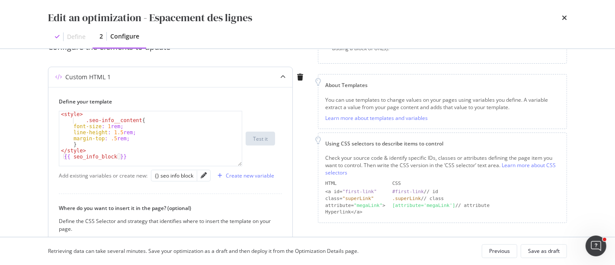
type textarea "{{ seo_info_block }}"
drag, startPoint x: 138, startPoint y: 160, endPoint x: 17, endPoint y: 156, distance: 121.1
click at [17, 156] on div "Edit an optimization - Espacement des lignes Define 2 Configure Preview your op…" at bounding box center [307, 132] width 615 height 265
type textarea "</style>"
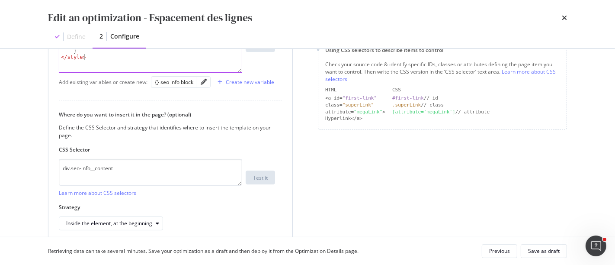
scroll to position [186, 0]
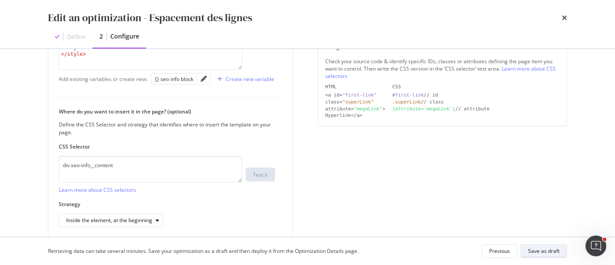
click at [542, 249] on div "Save as draft" at bounding box center [544, 250] width 32 height 7
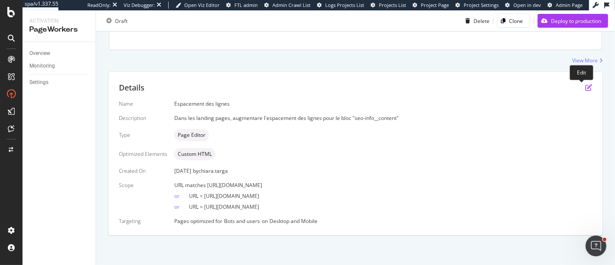
click at [585, 90] on icon "pen-to-square" at bounding box center [588, 87] width 7 height 7
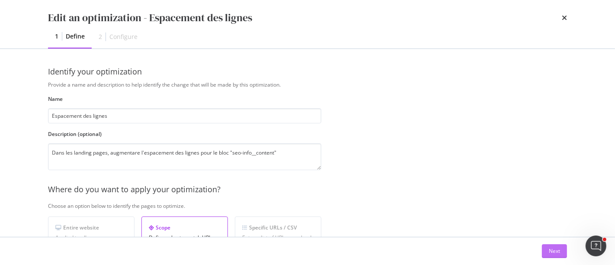
click at [560, 247] on button "Next" at bounding box center [554, 251] width 25 height 14
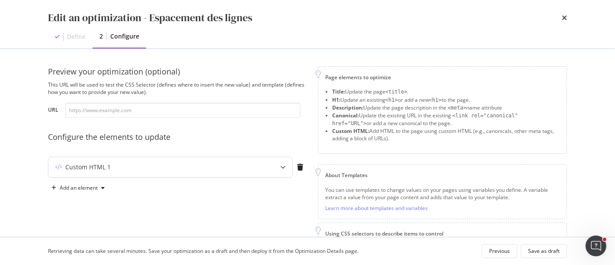
click at [285, 166] on icon "modal" at bounding box center [282, 166] width 5 height 5
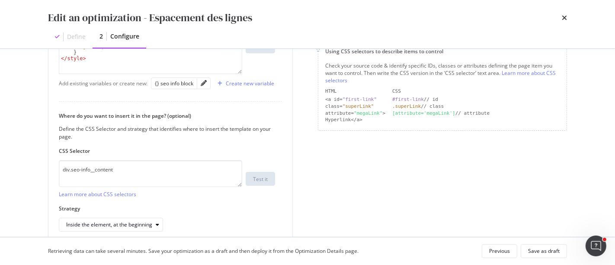
scroll to position [192, 0]
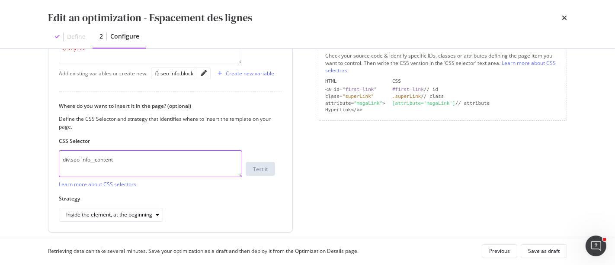
drag, startPoint x: 92, startPoint y: 160, endPoint x: 118, endPoint y: 160, distance: 25.9
click at [118, 160] on textarea "div.seo-info__content" at bounding box center [150, 163] width 183 height 27
type textarea "div.seo-info"
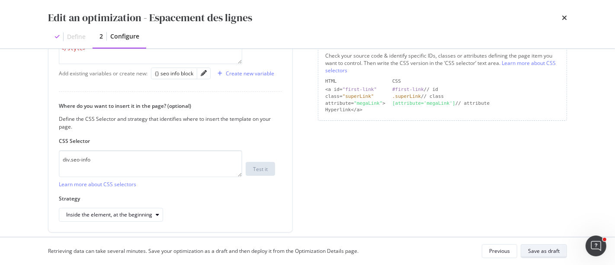
click at [556, 249] on div "Save as draft" at bounding box center [544, 250] width 32 height 7
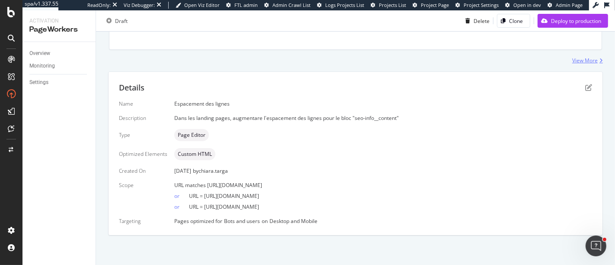
click at [574, 58] on div "View More" at bounding box center [585, 60] width 26 height 7
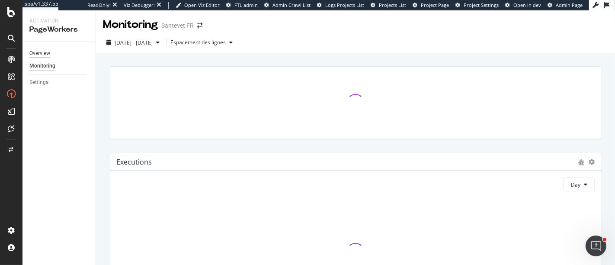
click at [39, 51] on div "Overview" at bounding box center [39, 53] width 21 height 9
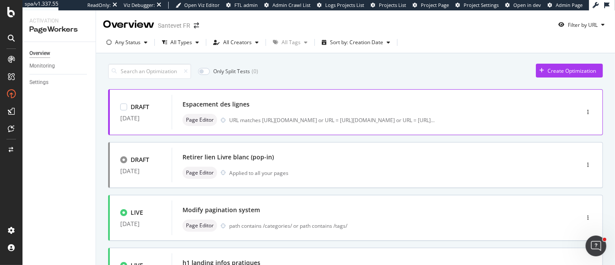
click at [323, 108] on div "Espacement des lignes" at bounding box center [362, 104] width 360 height 12
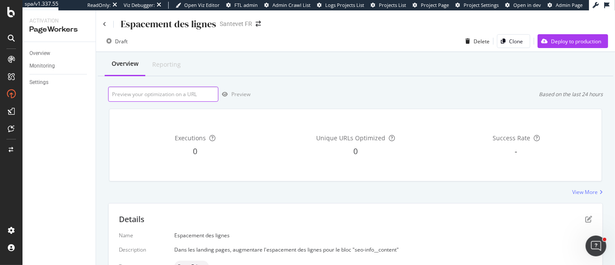
click at [199, 92] on input "url" at bounding box center [163, 93] width 110 height 15
paste input "https://www.santevet.com/chatons"
click at [227, 94] on icon "button" at bounding box center [225, 94] width 6 height 5
drag, startPoint x: 195, startPoint y: 96, endPoint x: 108, endPoint y: 96, distance: 87.3
click at [108, 96] on input "https://www.santevet.com/chatons" at bounding box center [163, 93] width 110 height 15
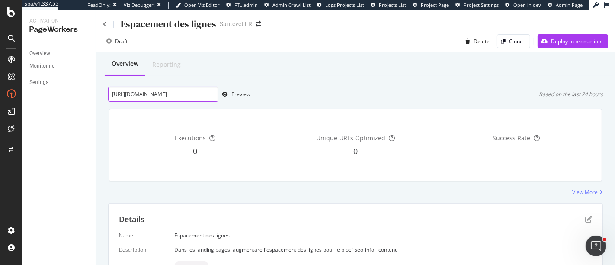
paste input "assurance-mutuelle-chien"
type input "https://www.santevet.com/assurance-mutuelle-chien"
click at [237, 98] on div "Preview" at bounding box center [234, 94] width 32 height 13
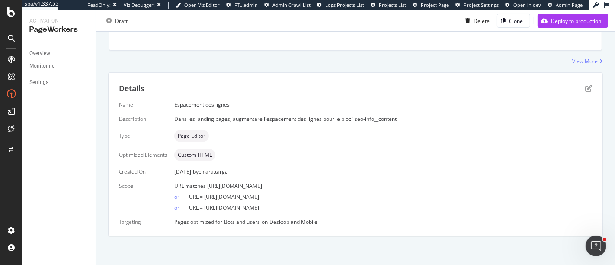
scroll to position [131, 0]
click at [585, 90] on icon "pen-to-square" at bounding box center [588, 87] width 7 height 7
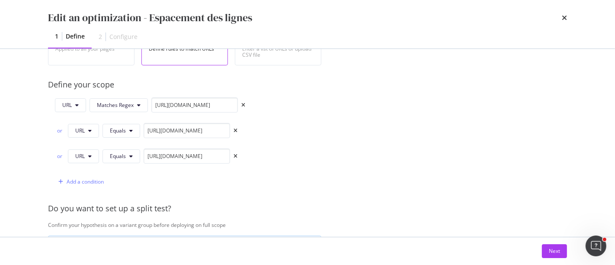
scroll to position [240, 0]
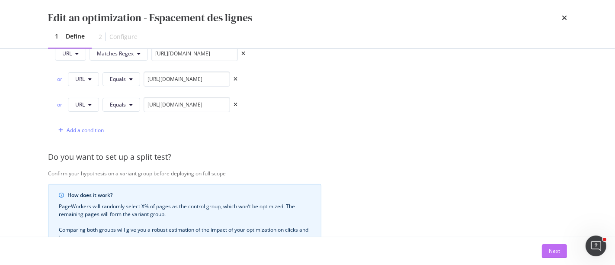
click at [544, 250] on button "Next" at bounding box center [554, 251] width 25 height 14
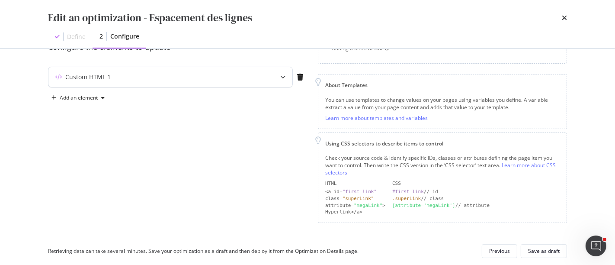
click at [281, 76] on icon "modal" at bounding box center [282, 76] width 5 height 5
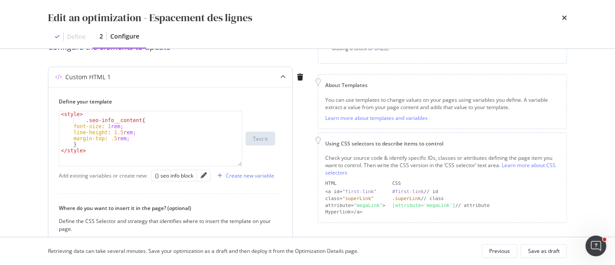
click at [199, 173] on div "modal" at bounding box center [203, 175] width 13 height 11
click at [204, 175] on icon "pencil" at bounding box center [204, 175] width 6 height 6
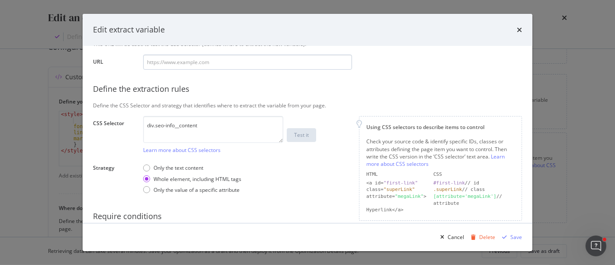
scroll to position [153, 0]
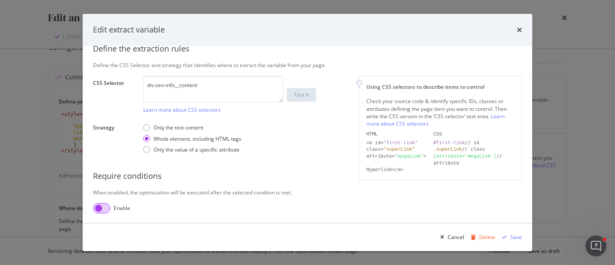
click at [102, 209] on input "modal" at bounding box center [101, 208] width 17 height 10
checkbox input "true"
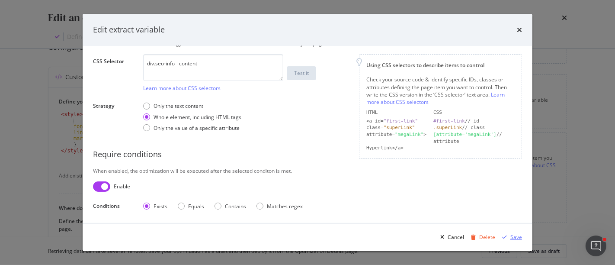
click at [509, 238] on div "modal" at bounding box center [505, 236] width 12 height 5
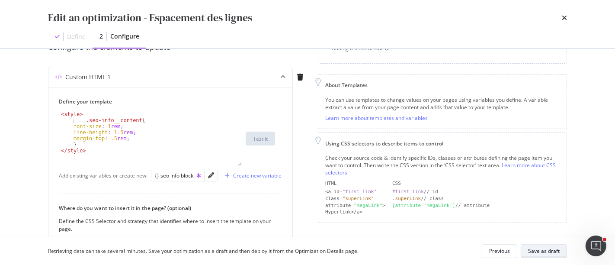
click at [546, 251] on div "Save as draft" at bounding box center [544, 250] width 32 height 7
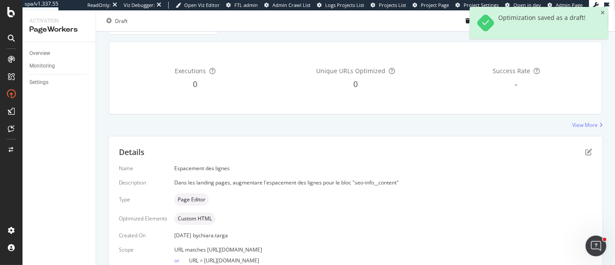
scroll to position [0, 0]
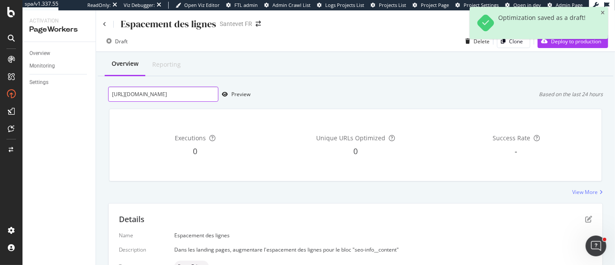
click at [199, 92] on input "https://www.santevet.com/assurance-mutuelle-chien" at bounding box center [163, 93] width 110 height 15
paste input "https://www.santevet.com/assurance-mutuelle-chat/comment-ca-marche"
type input "https://www.santevet.com/assurance-mutuelle-chat/comment-ca-marche"
click at [231, 97] on div "Preview" at bounding box center [240, 93] width 19 height 7
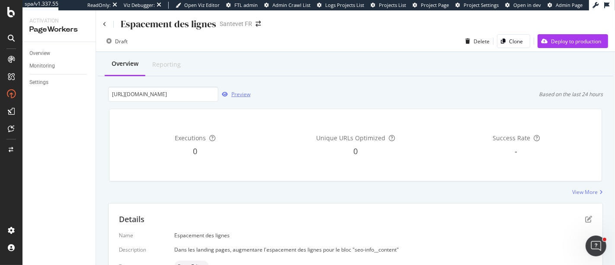
scroll to position [0, 0]
click at [589, 196] on div "Overview Reporting https://www.santevet.com/assurance-mutuelle-chat/comment-ca-…" at bounding box center [355, 224] width 519 height 345
click at [588, 193] on div "View More" at bounding box center [585, 191] width 26 height 7
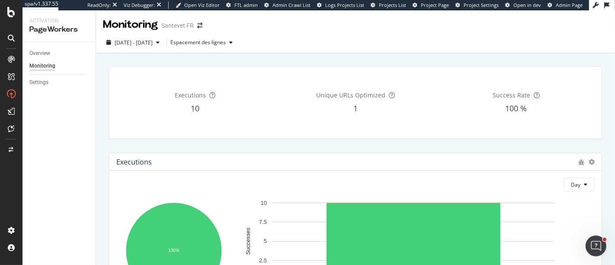
click at [38, 48] on div "Overview" at bounding box center [62, 53] width 66 height 13
click at [38, 52] on div "Overview" at bounding box center [39, 53] width 21 height 9
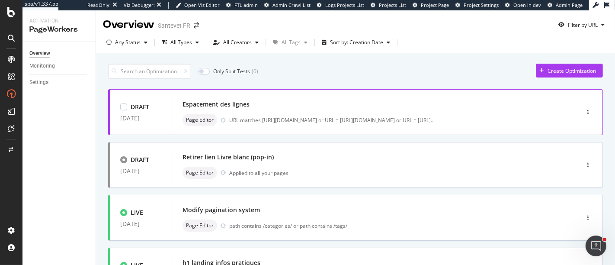
click at [358, 125] on div "Page Editor URL matches https://www.santevet.com/assurance-.* or URL = https://…" at bounding box center [362, 120] width 360 height 12
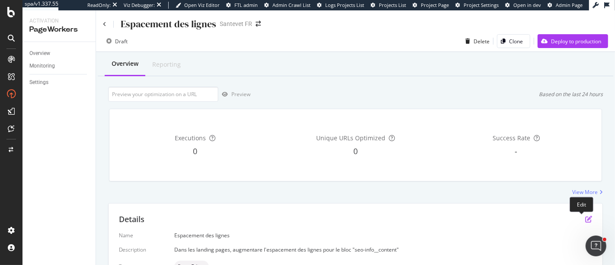
click at [585, 219] on icon "pen-to-square" at bounding box center [588, 218] width 7 height 7
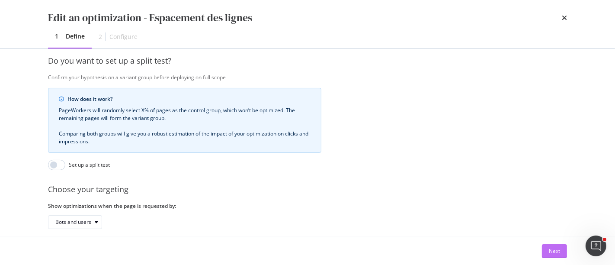
click at [550, 250] on div "Next" at bounding box center [554, 250] width 11 height 7
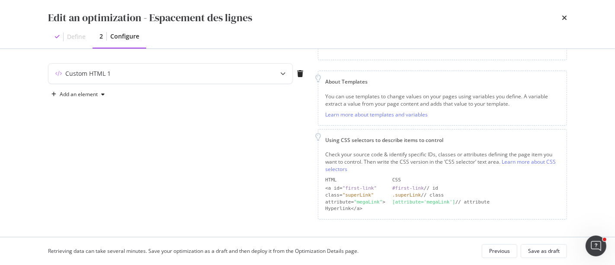
scroll to position [90, 0]
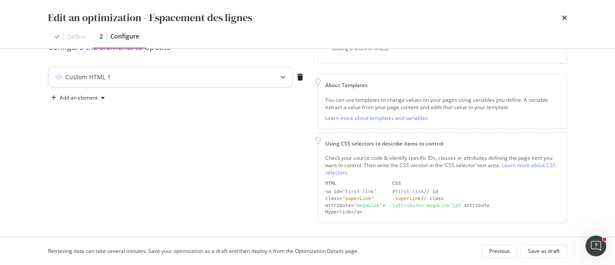
click at [281, 78] on icon "modal" at bounding box center [282, 76] width 5 height 5
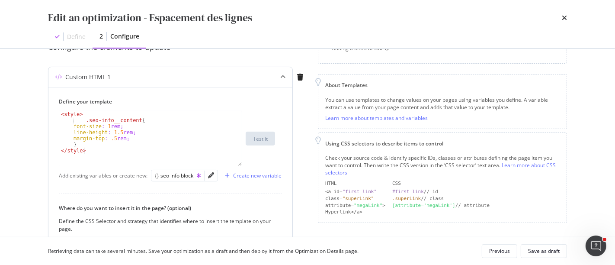
click at [136, 139] on div "< style > .seo-info__content { font-size : 1 rem ; line-height : 1.5 rem ; marg…" at bounding box center [150, 144] width 183 height 67
click at [130, 144] on div "< style > .seo-info__content { font-size : 1 rem ; line-height : 1.5 rem ; marg…" at bounding box center [150, 144] width 183 height 67
click at [132, 140] on div "< style > .seo-info__content { font-size : 1 rem ; line-height : 1.5 rem ; marg…" at bounding box center [150, 144] width 183 height 67
click at [118, 151] on div "< style > .seo-info__content { font-size : 1 rem ; line-height : 1.5 rem ; marg…" at bounding box center [150, 144] width 183 height 67
click at [118, 146] on div "< style > .seo-info__content { font-size : 1 rem ; line-height : 1.5 rem ; marg…" at bounding box center [150, 144] width 183 height 67
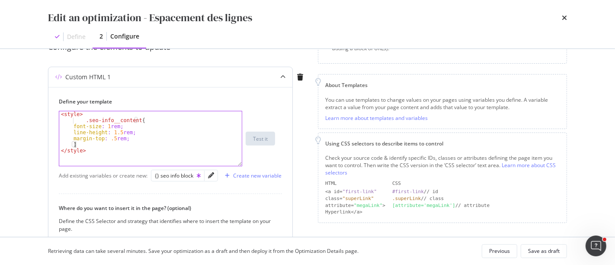
type textarea "}"
paste textarea "}"
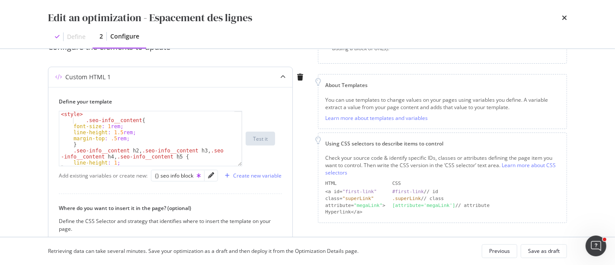
scroll to position [11, 0]
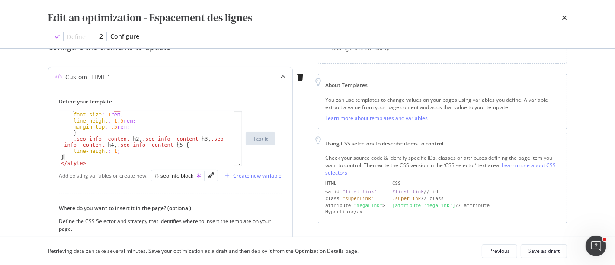
click at [111, 151] on div ".seo-info__content { font-size : 1 rem ; line-height : 1.5 rem ; margin-top : .…" at bounding box center [147, 139] width 176 height 67
type textarea "line-height: 1.5rem;"
click at [540, 252] on div "Save as draft" at bounding box center [544, 250] width 32 height 7
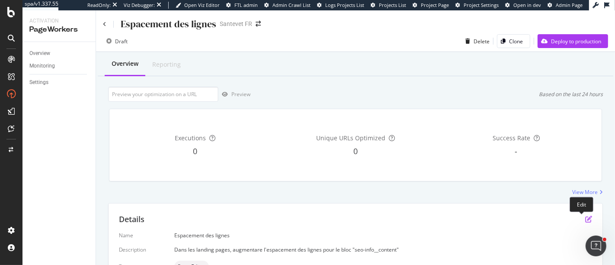
click at [585, 219] on icon "pen-to-square" at bounding box center [588, 218] width 7 height 7
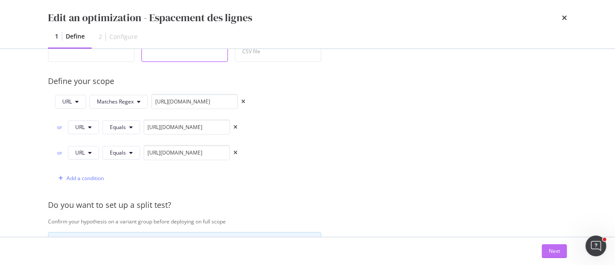
click at [560, 256] on div "Next" at bounding box center [554, 250] width 11 height 13
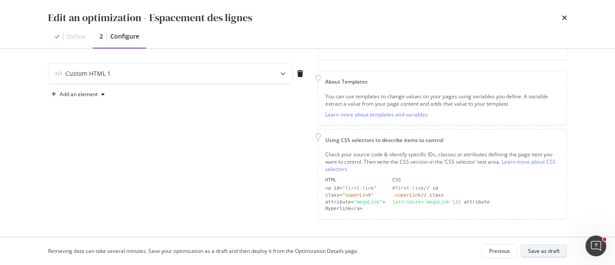
scroll to position [90, 0]
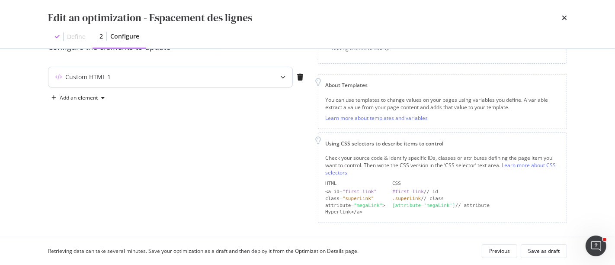
click at [280, 78] on div "modal" at bounding box center [282, 77] width 19 height 20
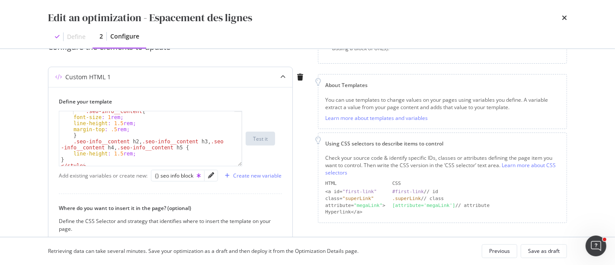
scroll to position [12, 0]
click at [564, 16] on icon "times" at bounding box center [564, 17] width 5 height 7
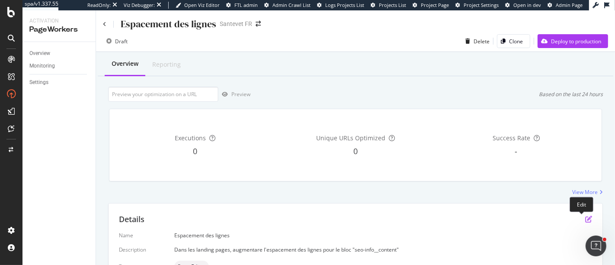
click at [585, 221] on icon "pen-to-square" at bounding box center [588, 218] width 7 height 7
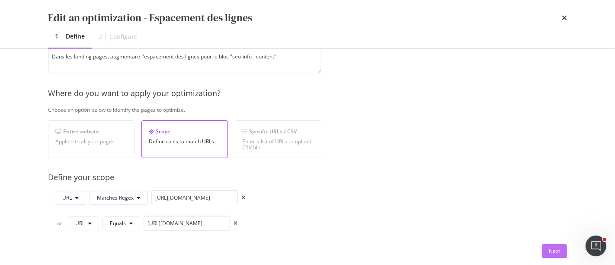
click at [552, 249] on div "Next" at bounding box center [554, 250] width 11 height 7
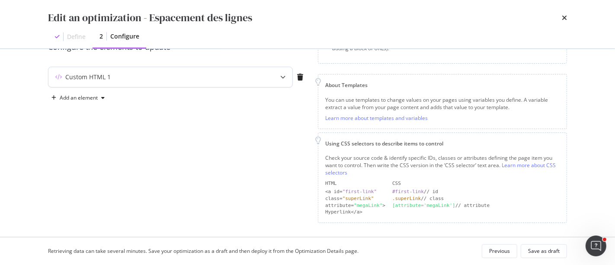
click at [282, 75] on icon "modal" at bounding box center [282, 76] width 5 height 5
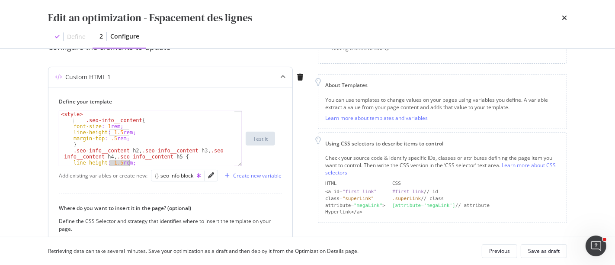
drag, startPoint x: 110, startPoint y: 162, endPoint x: 128, endPoint y: 160, distance: 18.7
click at [128, 160] on div "< style > .seo-info__content { font-size : 1 rem ; line-height : 1.5 rem ; marg…" at bounding box center [147, 144] width 176 height 67
drag, startPoint x: 109, startPoint y: 160, endPoint x: 126, endPoint y: 160, distance: 16.9
click at [126, 160] on div "< style > .seo-info__content { font-size : 1 rem ; line-height : 1.5 rem ; marg…" at bounding box center [147, 144] width 176 height 67
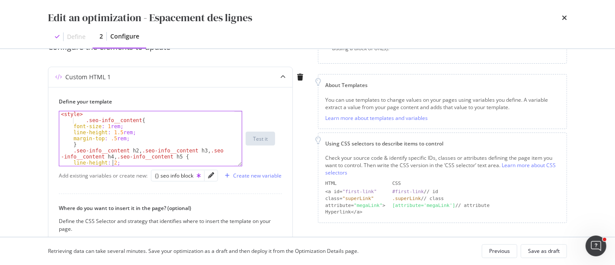
type textarea "line-height: 2;"
click at [537, 243] on div "Retrieving data can take several minutes. Save your optimization as a draft and…" at bounding box center [307, 251] width 553 height 28
click at [538, 247] on div "Save as draft" at bounding box center [544, 250] width 32 height 7
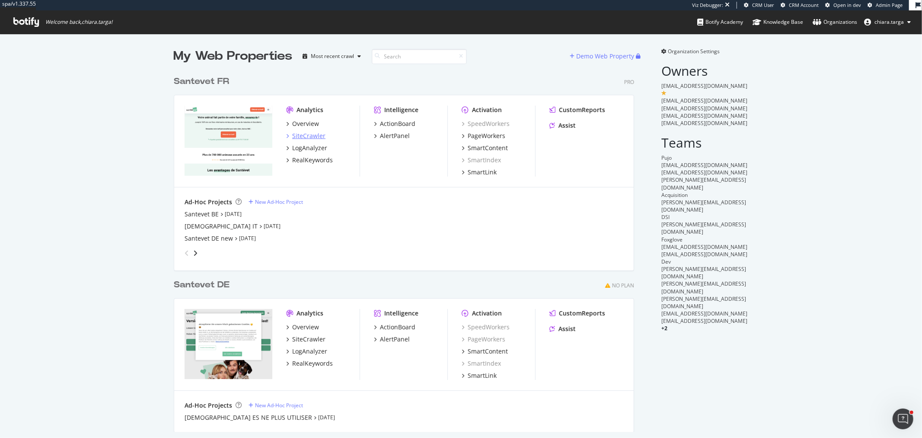
scroll to position [430, 908]
click at [292, 132] on div "SiteCrawler" at bounding box center [308, 135] width 33 height 9
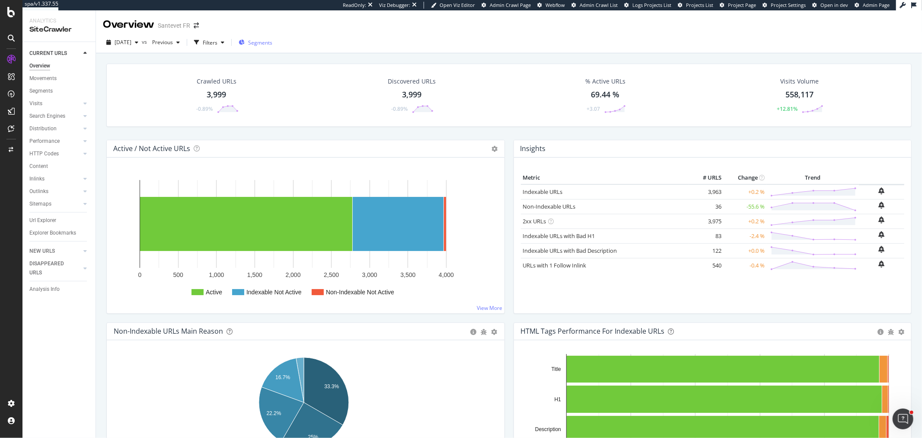
click at [265, 45] on div "Segments" at bounding box center [256, 42] width 34 height 7
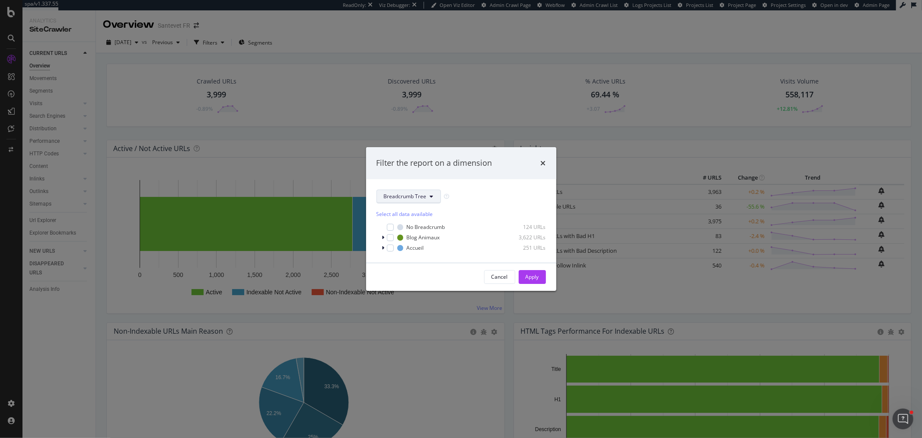
click at [393, 201] on button "Breadcrumb Tree" at bounding box center [409, 196] width 64 height 14
click at [412, 230] on span "pagetype" at bounding box center [412, 228] width 56 height 8
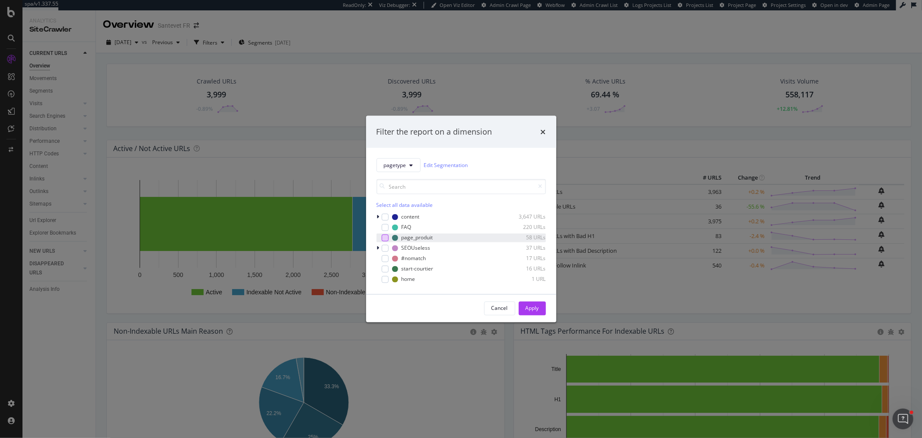
click at [387, 238] on div "modal" at bounding box center [385, 237] width 7 height 7
click at [519, 306] on button "Apply" at bounding box center [532, 308] width 27 height 14
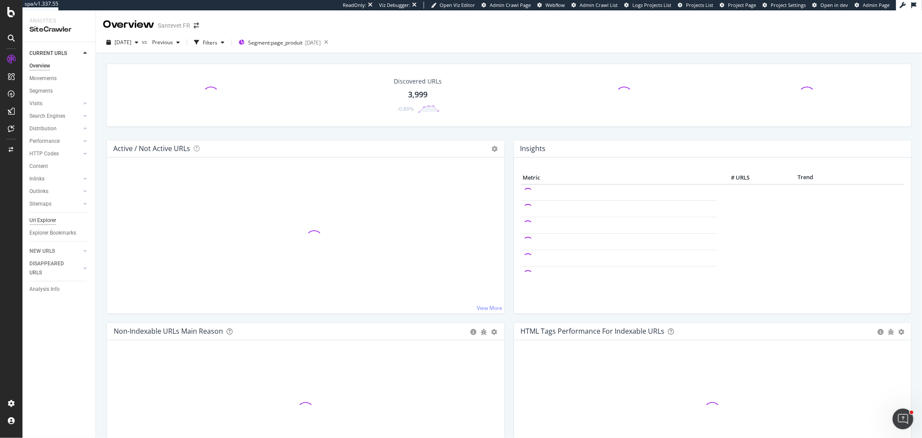
click at [45, 217] on div "Url Explorer" at bounding box center [42, 220] width 27 height 9
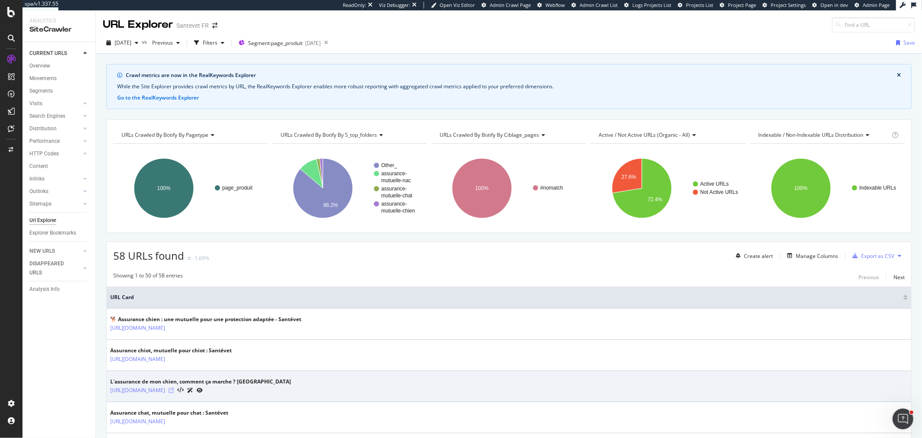
click at [174, 389] on icon at bounding box center [171, 389] width 5 height 5
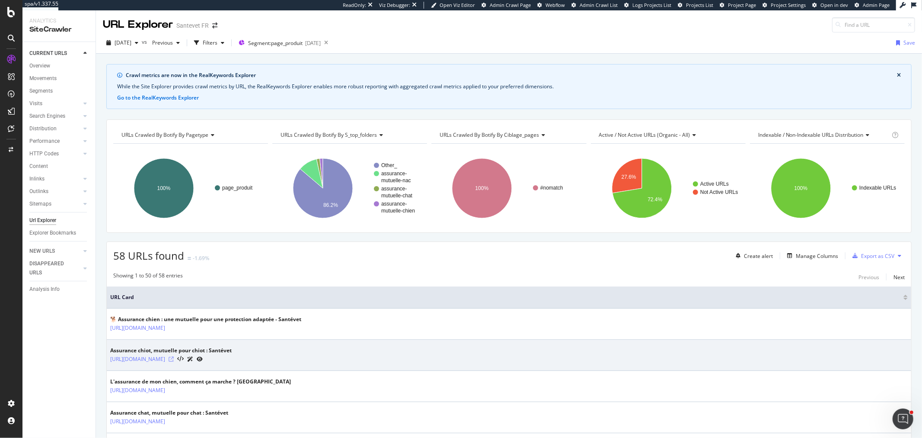
click at [174, 359] on icon at bounding box center [171, 358] width 5 height 5
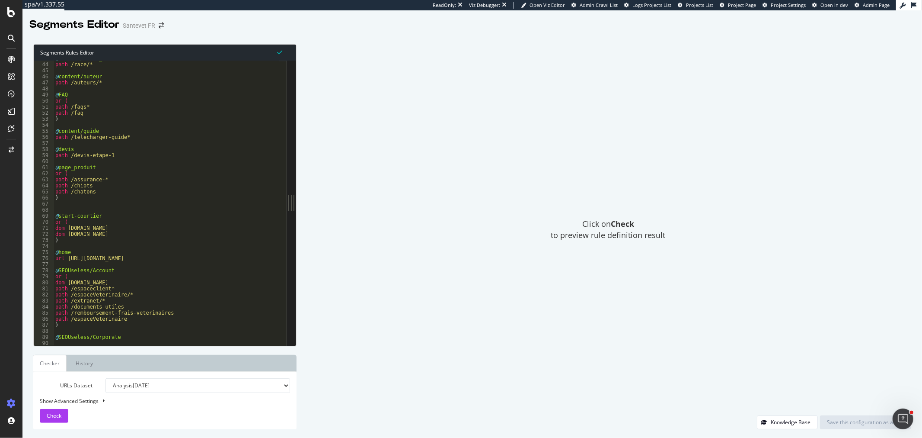
scroll to position [259, 0]
click at [12, 13] on icon at bounding box center [11, 12] width 8 height 10
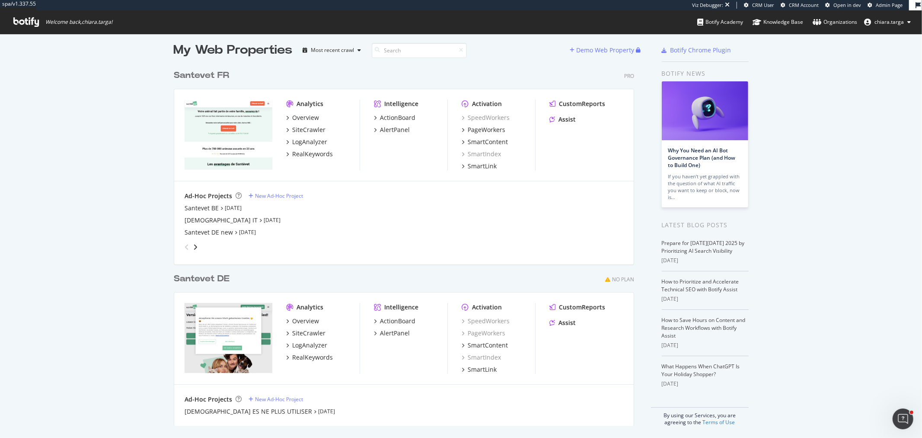
scroll to position [7, 0]
click at [493, 128] on div "PageWorkers" at bounding box center [487, 128] width 38 height 9
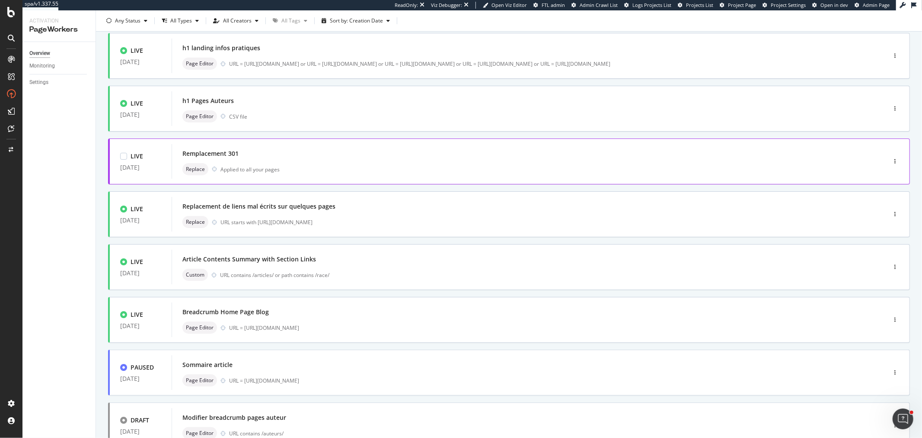
scroll to position [192, 0]
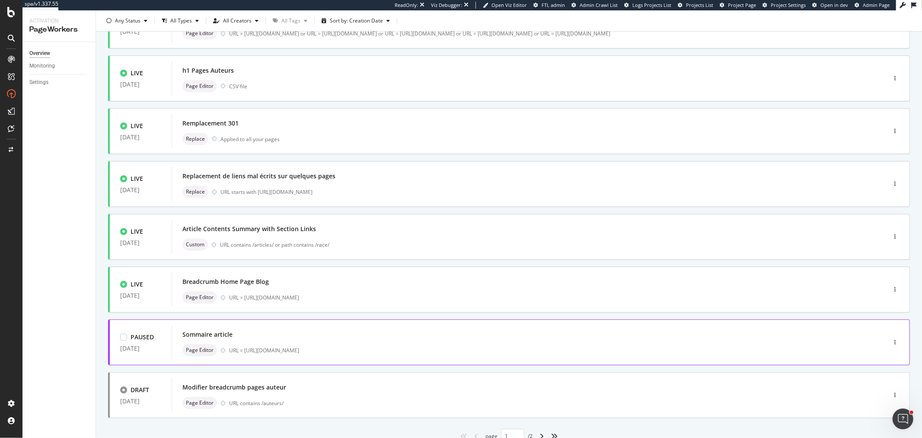
click at [424, 329] on div "Sommaire article" at bounding box center [515, 334] width 667 height 12
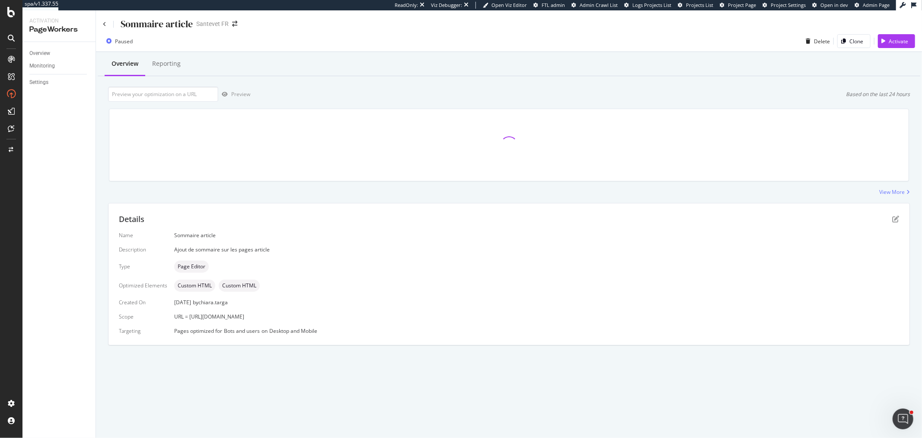
click at [891, 219] on div "Details" at bounding box center [509, 219] width 780 height 11
click at [895, 219] on icon "pen-to-square" at bounding box center [895, 218] width 7 height 7
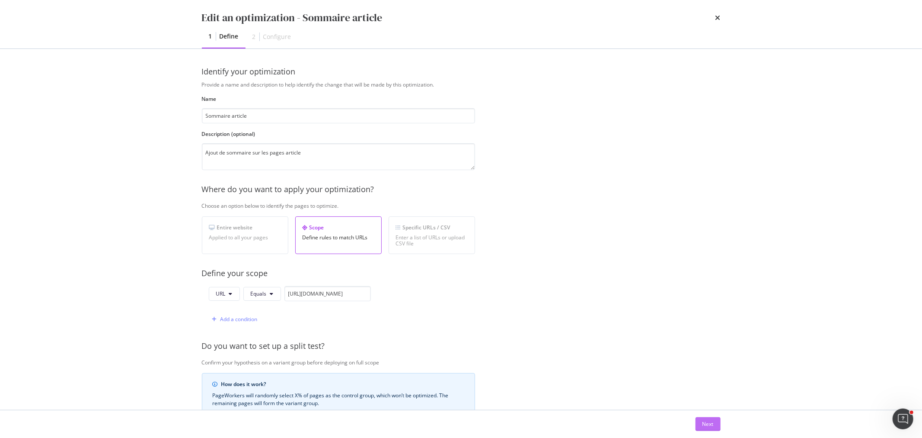
click at [706, 419] on div "Next" at bounding box center [708, 423] width 11 height 13
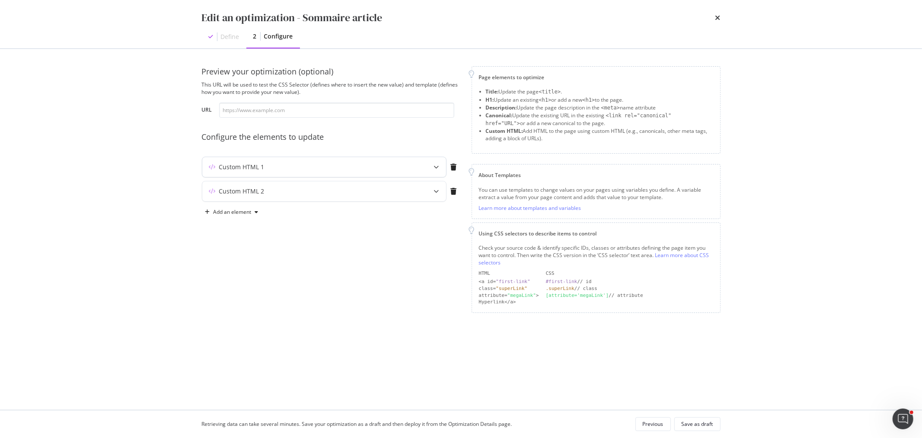
click at [440, 166] on div "modal" at bounding box center [436, 167] width 19 height 20
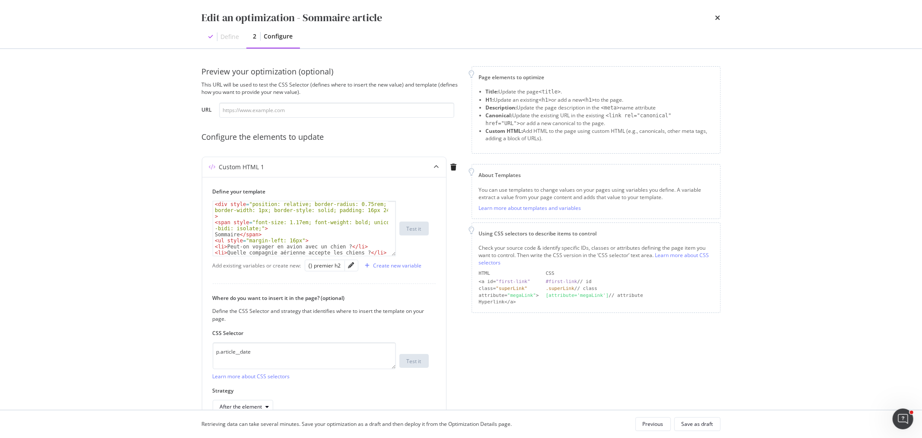
click at [713, 24] on div "Edit an optimization - Sommaire article" at bounding box center [461, 17] width 519 height 15
click at [718, 17] on icon "times" at bounding box center [718, 17] width 5 height 7
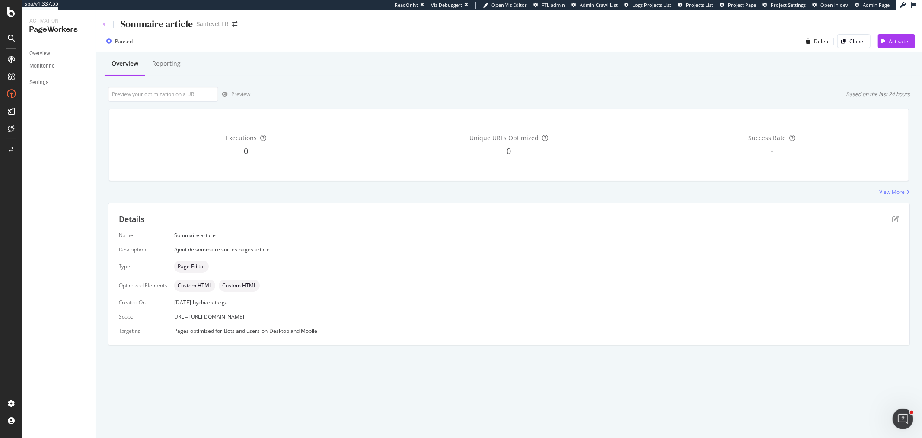
click at [105, 23] on icon at bounding box center [104, 24] width 3 height 5
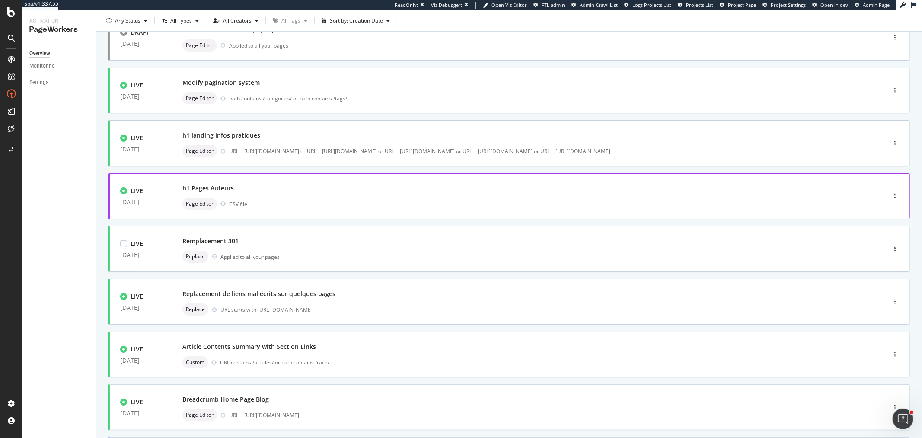
scroll to position [96, 0]
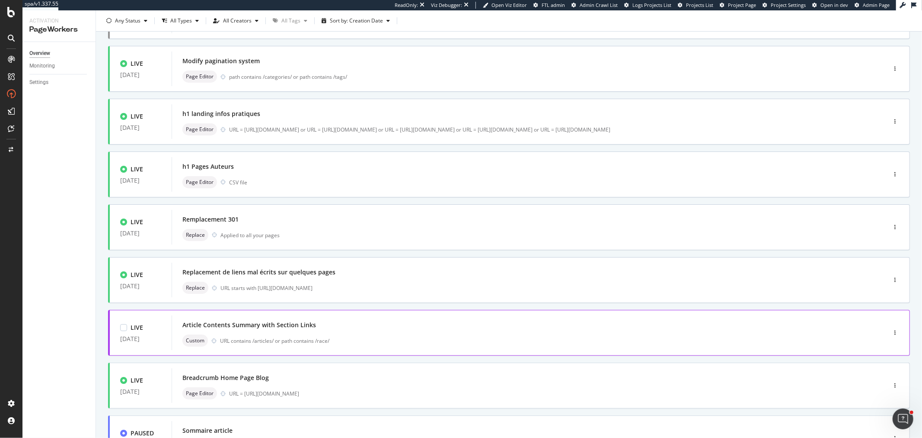
click at [390, 323] on div "Article Contents Summary with Section Links" at bounding box center [515, 325] width 667 height 12
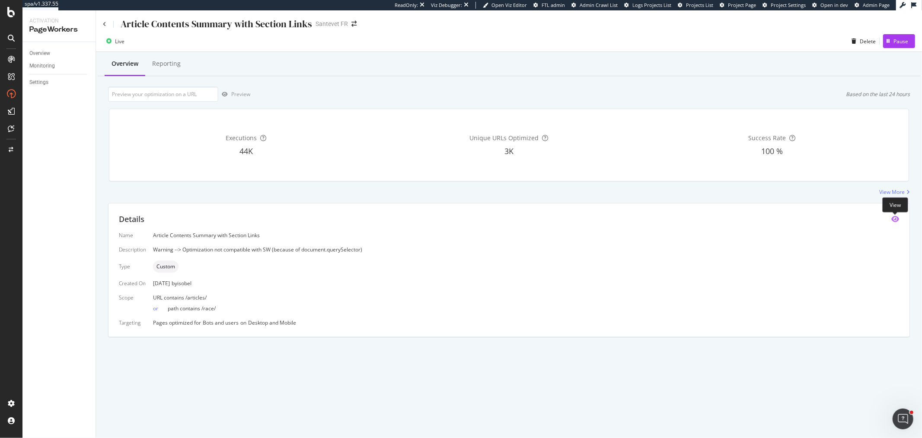
click at [892, 219] on icon "eye" at bounding box center [896, 218] width 8 height 7
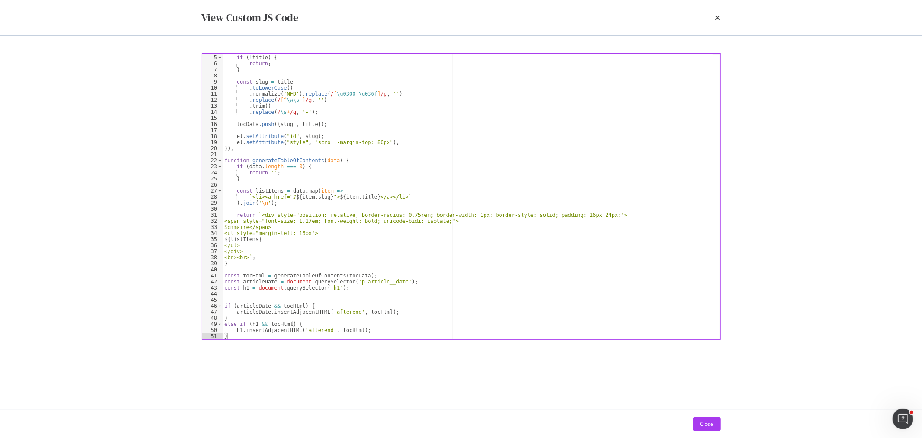
scroll to position [23, 0]
click at [717, 20] on icon "times" at bounding box center [718, 17] width 5 height 7
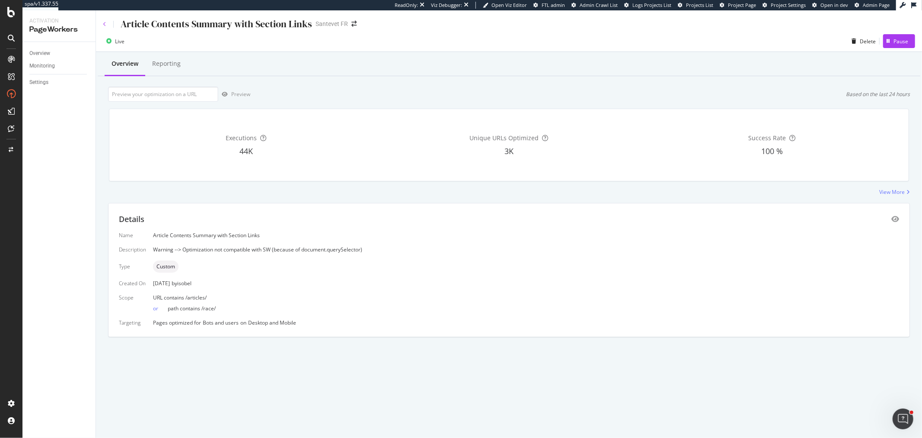
click at [105, 23] on icon at bounding box center [104, 24] width 3 height 5
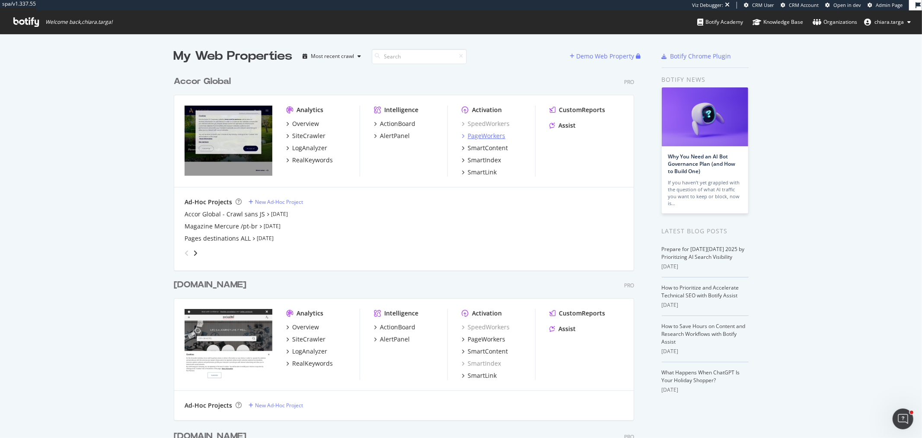
click at [480, 134] on div "PageWorkers" at bounding box center [487, 135] width 38 height 9
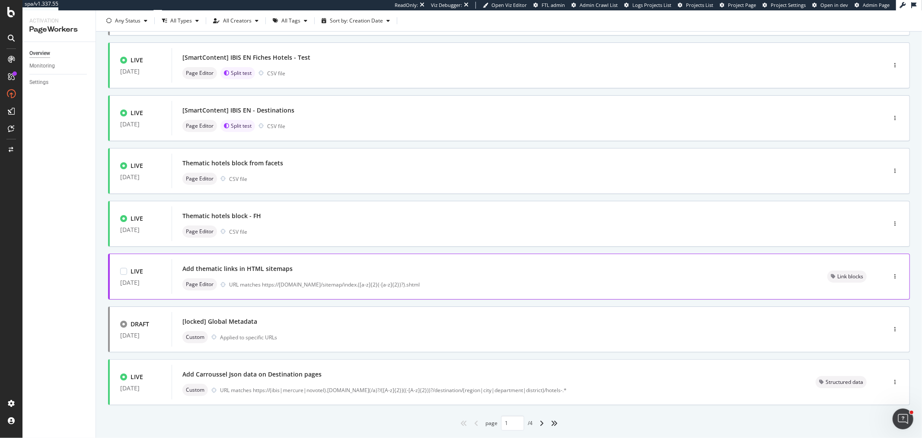
scroll to position [227, 0]
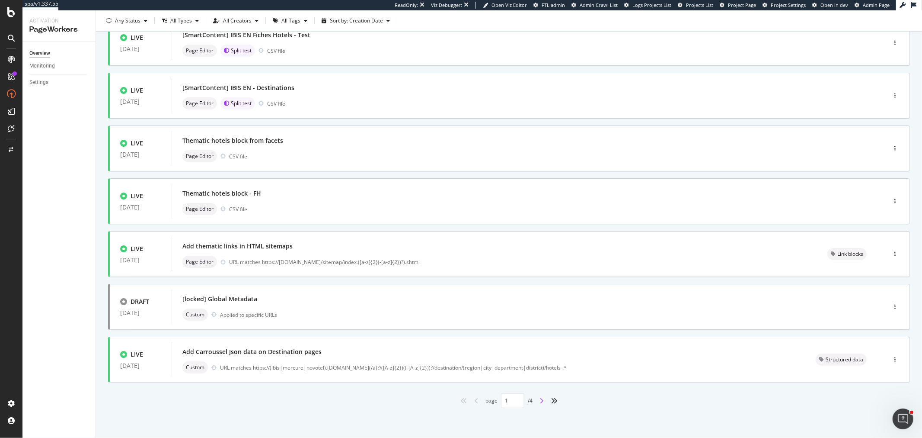
click at [540, 399] on icon "angle-right" at bounding box center [542, 400] width 4 height 7
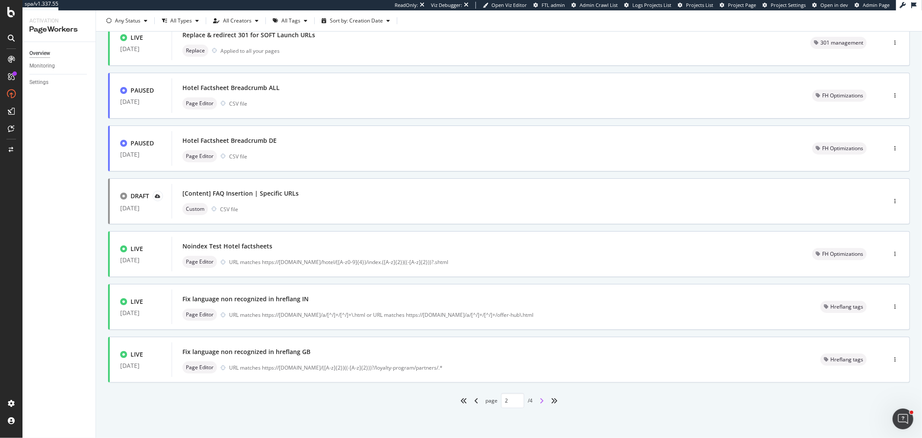
type input "2"
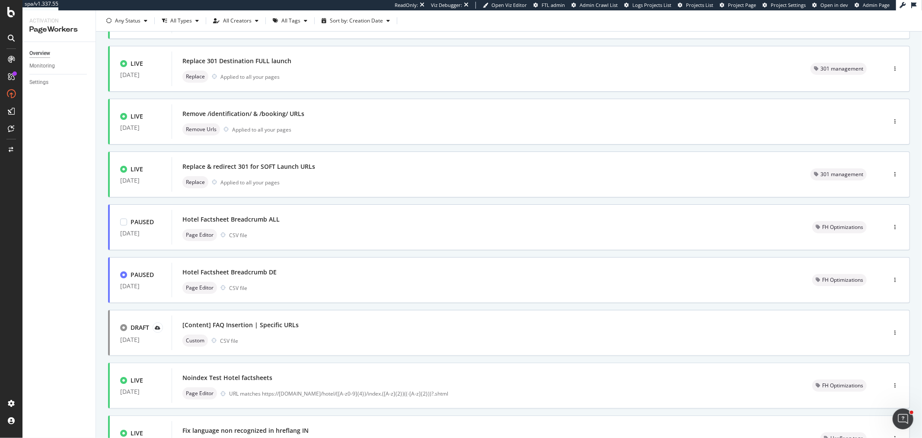
scroll to position [144, 0]
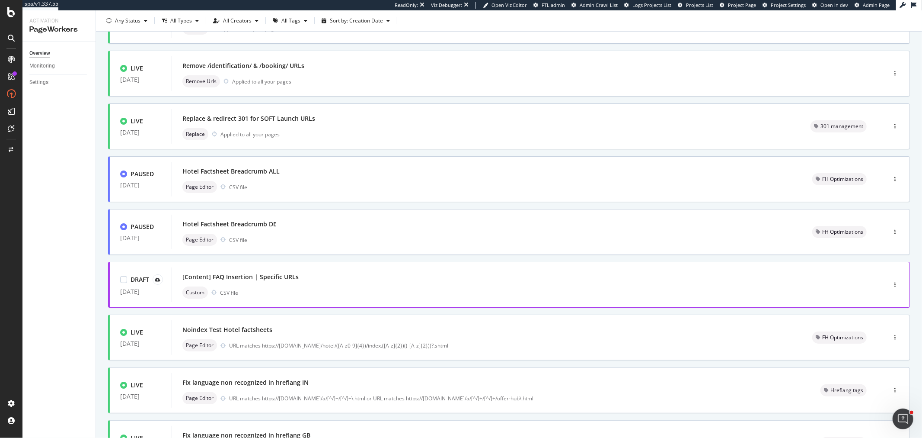
click at [340, 271] on div "[Content] FAQ Insertion | Specific URLs" at bounding box center [515, 277] width 667 height 12
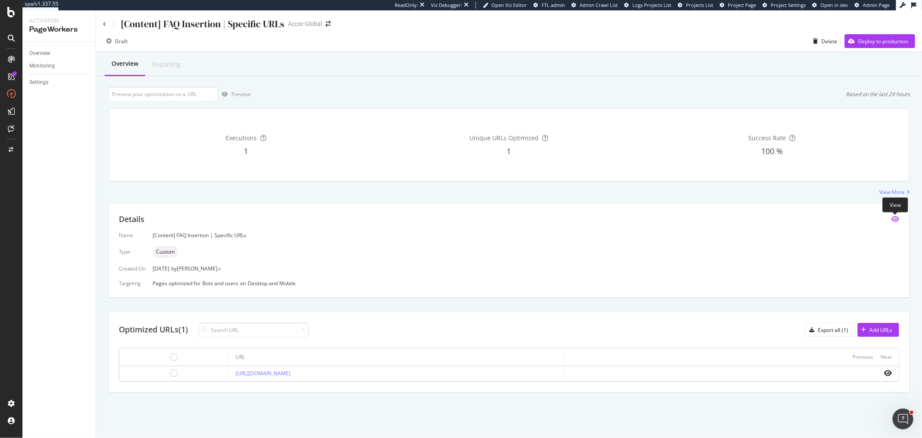
click at [896, 222] on icon "eye" at bounding box center [896, 218] width 8 height 7
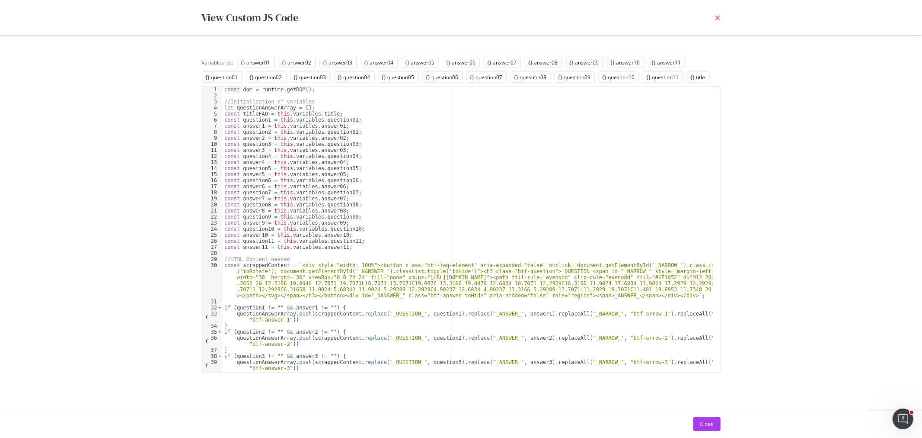
click at [718, 19] on icon "times" at bounding box center [718, 17] width 5 height 7
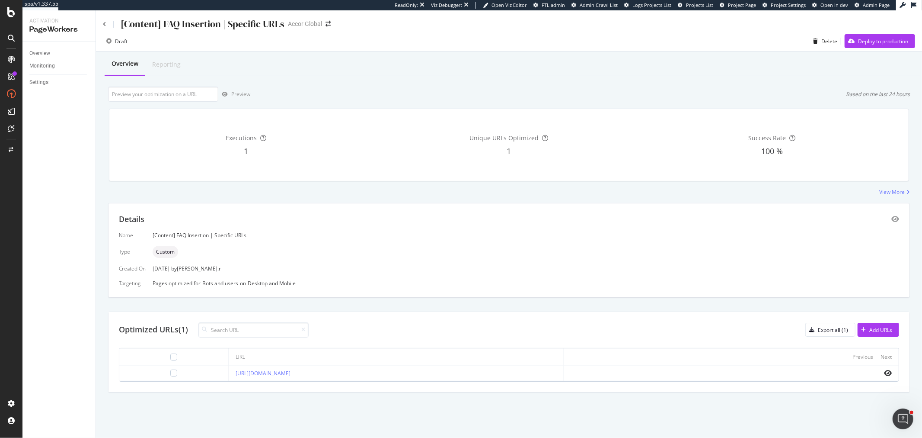
click at [107, 23] on div "[Content] FAQ Insertion | Specific URLs" at bounding box center [194, 23] width 182 height 13
click at [106, 24] on div "[Content] FAQ Insertion | Specific URLs" at bounding box center [194, 23] width 182 height 13
click at [101, 23] on div "[Content] FAQ Insertion | Specific URLs Accor Global" at bounding box center [509, 20] width 826 height 20
click at [104, 23] on icon at bounding box center [104, 24] width 3 height 5
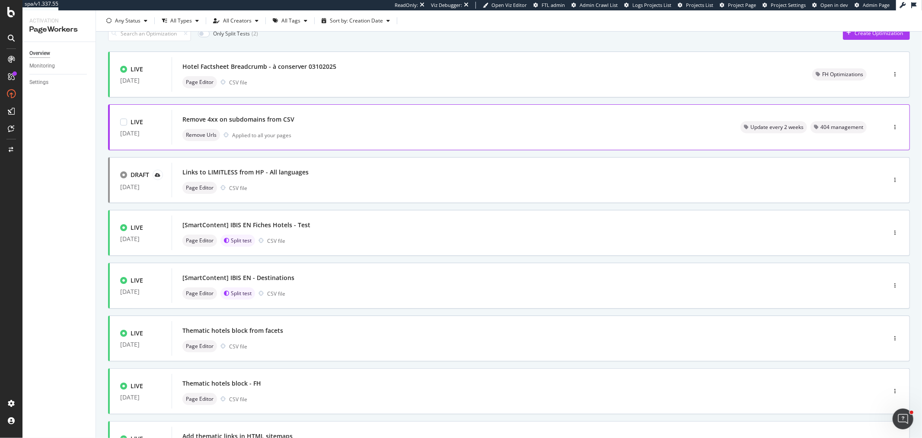
scroll to position [96, 0]
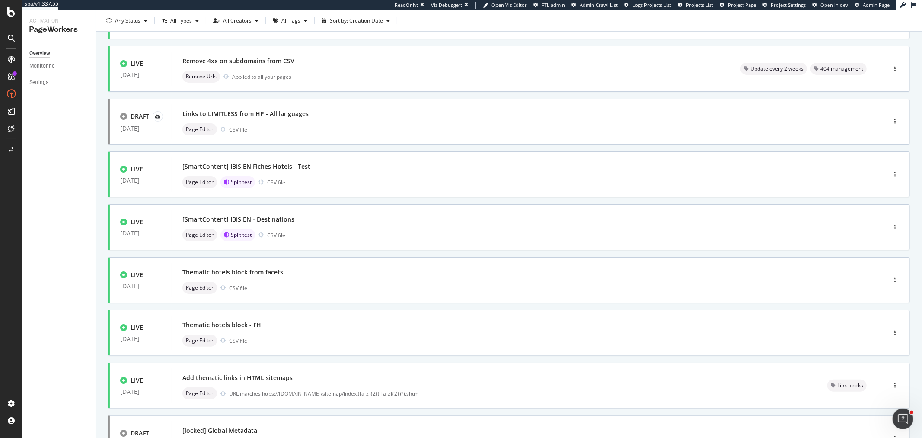
click at [377, 306] on div "LIVE 03 Oct. 2025 Hotel Factsheet Breadcrumb - à conserver 03102025 Page Editor…" at bounding box center [509, 266] width 802 height 546
click at [379, 326] on div "Thematic hotels block - FH" at bounding box center [515, 325] width 667 height 12
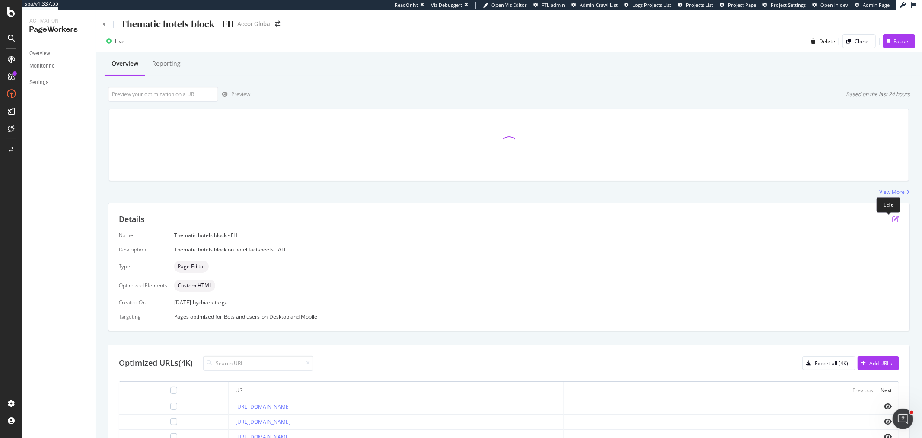
click at [892, 218] on icon "pen-to-square" at bounding box center [895, 218] width 7 height 7
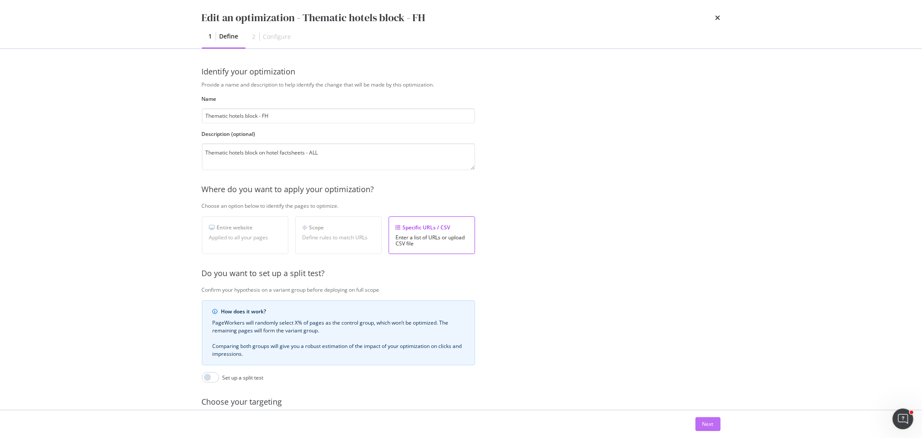
click at [711, 420] on div "Next" at bounding box center [708, 423] width 11 height 7
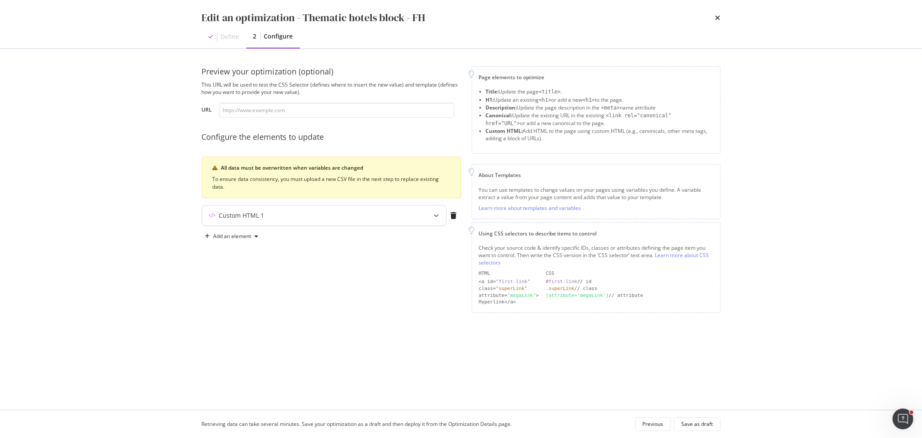
click at [438, 219] on div "modal" at bounding box center [436, 215] width 19 height 20
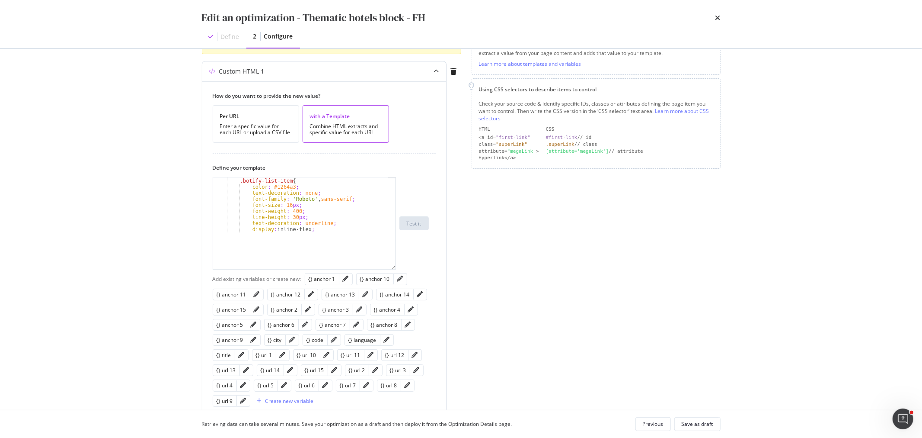
scroll to position [48, 0]
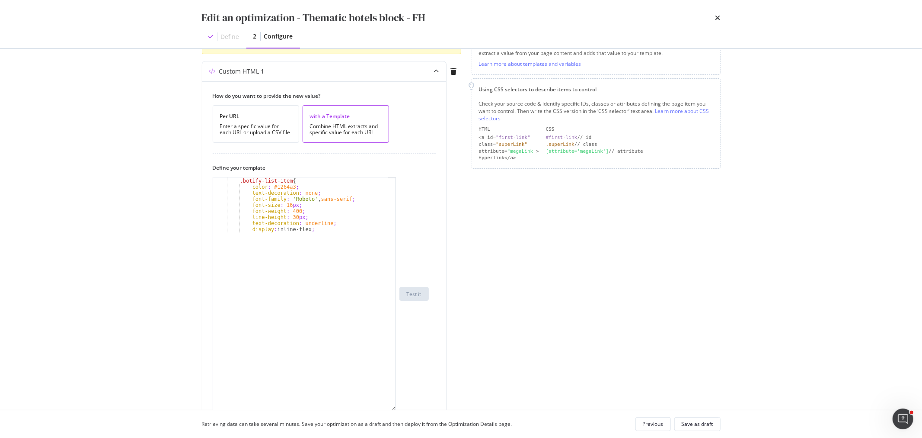
drag, startPoint x: 392, startPoint y: 230, endPoint x: 502, endPoint y: 414, distance: 213.9
click at [503, 416] on div "Edit an optimization - Thematic hotels block - FH Define 2 Configure Preview yo…" at bounding box center [461, 219] width 922 height 438
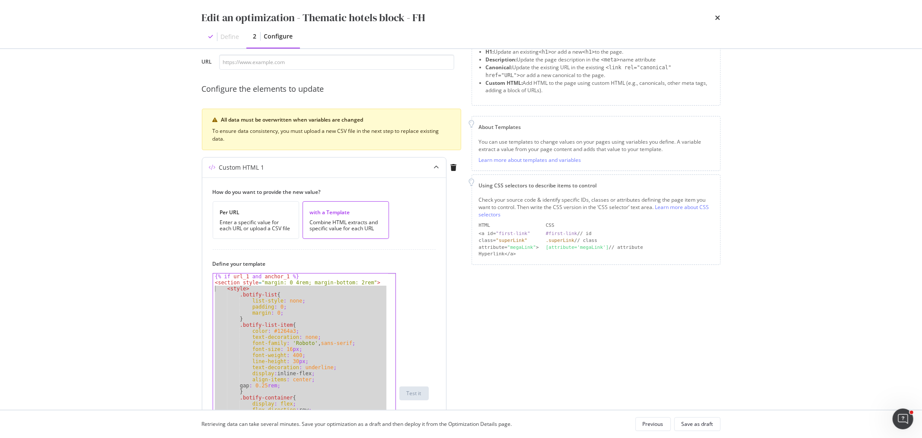
drag, startPoint x: 251, startPoint y: 316, endPoint x: 213, endPoint y: 288, distance: 47.0
click at [213, 288] on div "{% if url_1 and anchor_1 %} < section style = "margin: 0 4rem; margin-bottom: 2…" at bounding box center [300, 398] width 175 height 251
type textarea "<style> .botify-list{"
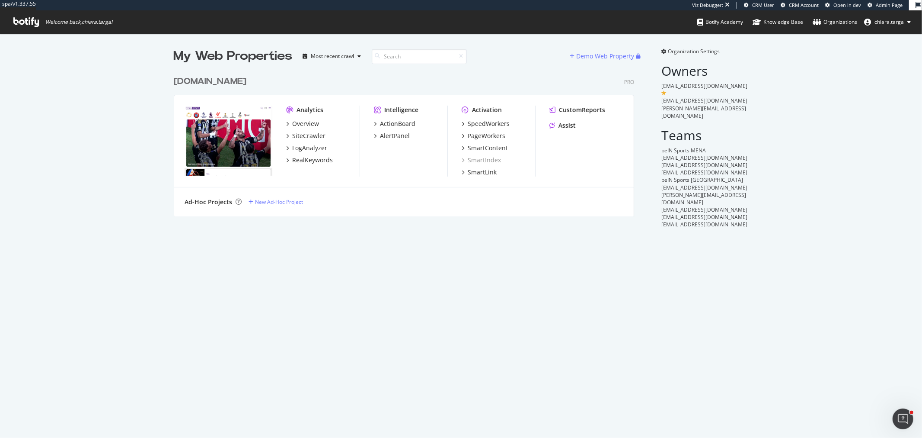
scroll to position [430, 908]
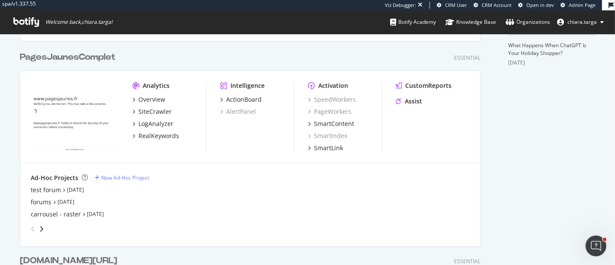
scroll to position [279, 0]
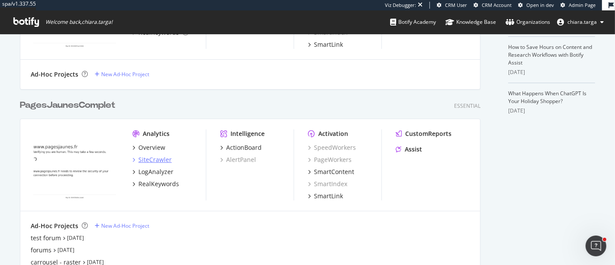
click at [158, 159] on div "SiteCrawler" at bounding box center [154, 159] width 33 height 9
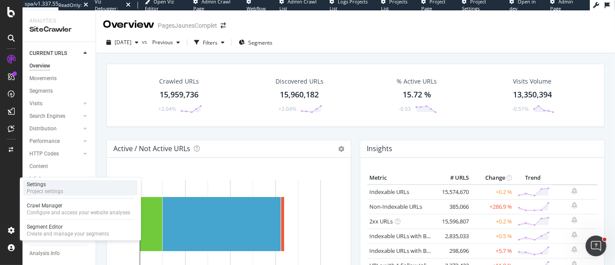
click at [47, 188] on div "Project settings" at bounding box center [45, 191] width 36 height 7
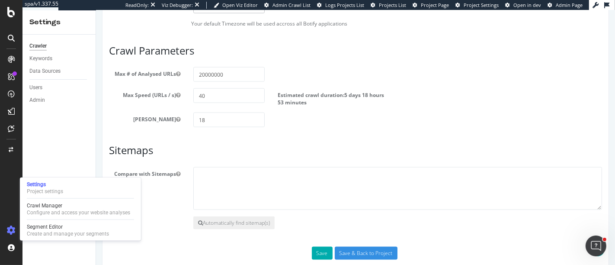
scroll to position [1057, 0]
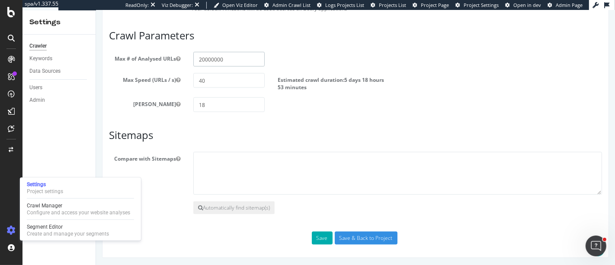
click at [239, 59] on input "20000000" at bounding box center [228, 59] width 71 height 15
click at [206, 59] on input "20000000" at bounding box center [228, 59] width 71 height 15
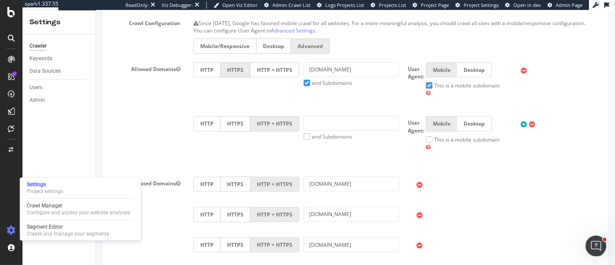
scroll to position [0, 0]
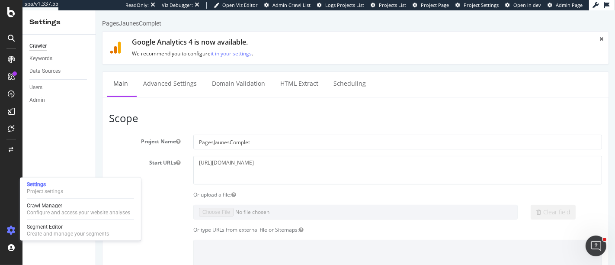
click at [51, 206] on div "Crawl Manager" at bounding box center [78, 205] width 103 height 7
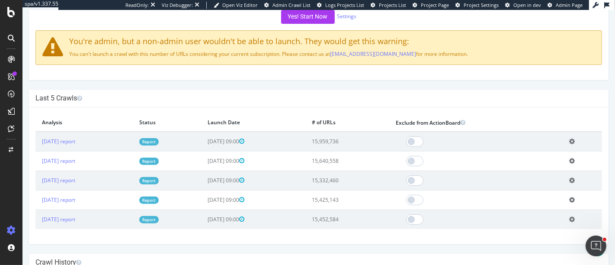
scroll to position [192, 0]
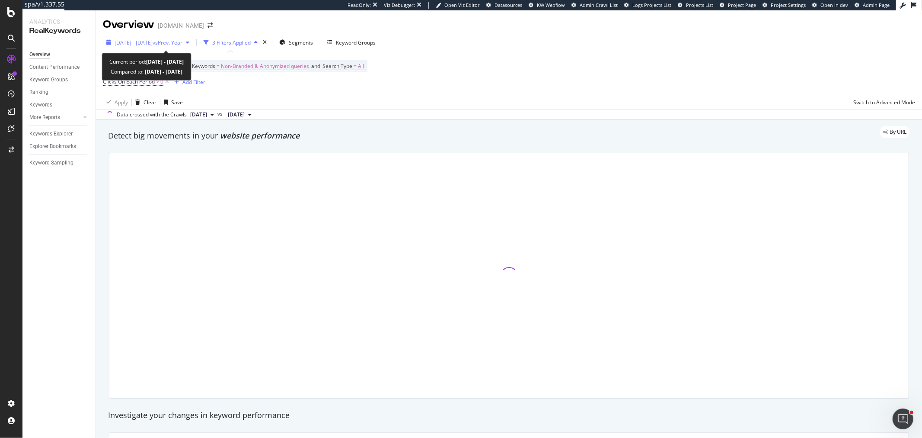
click at [153, 40] on span "2024 Dec. 1st - 2025 Apr. 20th" at bounding box center [134, 42] width 38 height 7
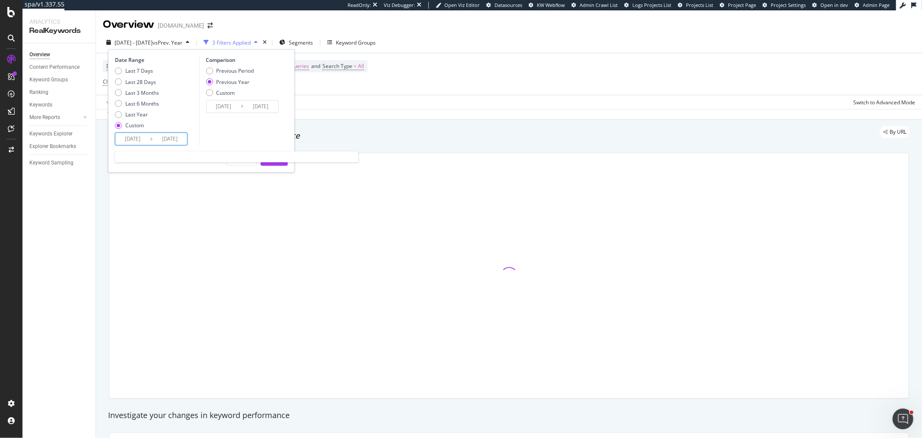
click at [167, 135] on input "2025/04/20" at bounding box center [170, 139] width 35 height 12
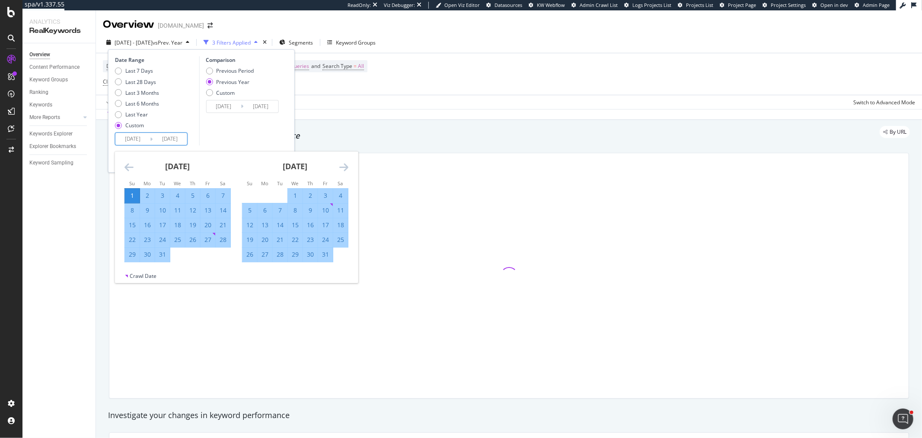
click at [343, 165] on icon "Move forward to switch to the next month." at bounding box center [343, 167] width 9 height 10
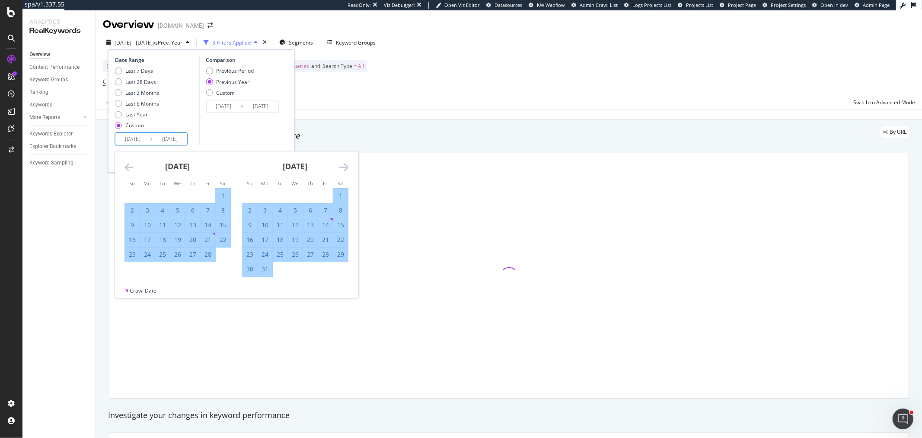
click at [343, 165] on icon "Move forward to switch to the next month." at bounding box center [343, 167] width 9 height 10
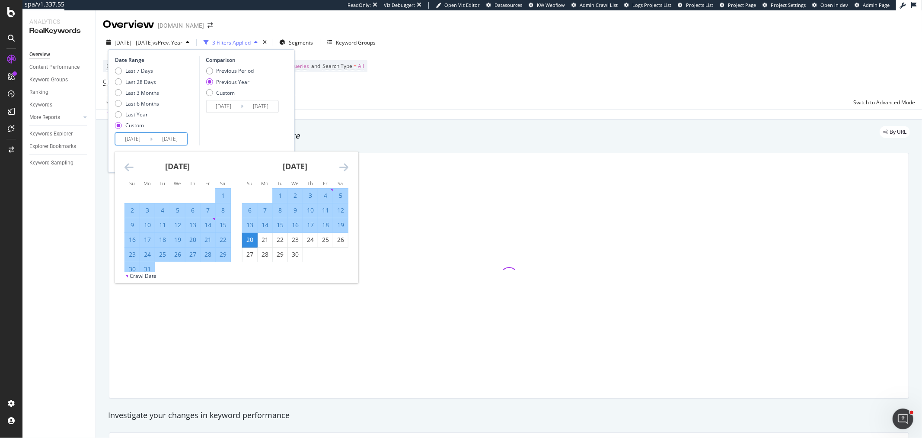
click at [343, 165] on icon "Move forward to switch to the next month." at bounding box center [343, 167] width 9 height 10
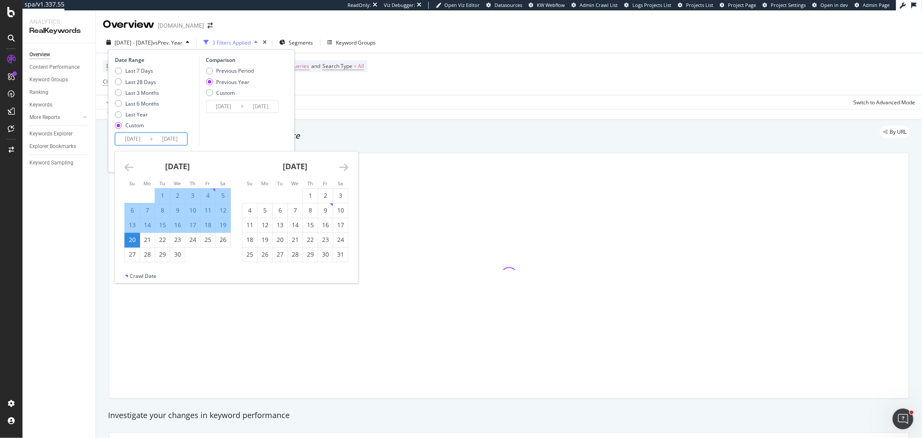
click at [343, 165] on icon "Move forward to switch to the next month." at bounding box center [343, 167] width 9 height 10
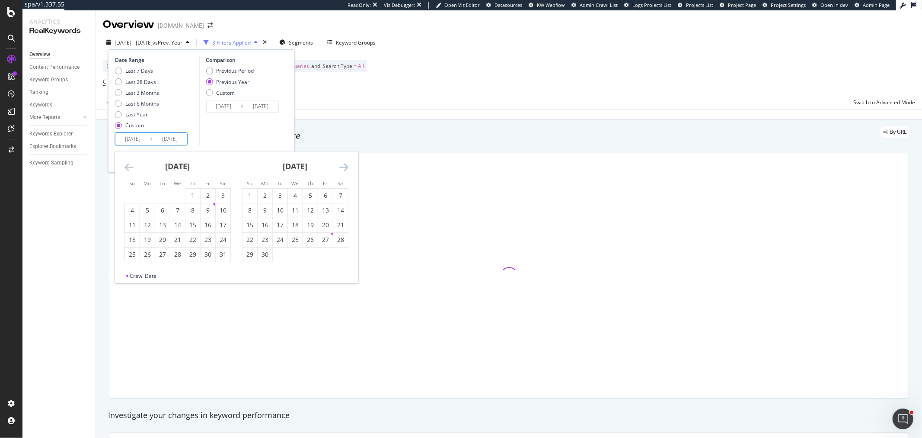
click at [343, 165] on icon "Move forward to switch to the next month." at bounding box center [343, 167] width 9 height 10
click at [342, 162] on icon "Move forward to switch to the next month." at bounding box center [343, 167] width 9 height 10
click at [282, 254] on div "30" at bounding box center [280, 254] width 15 height 9
type input "2025/09/30"
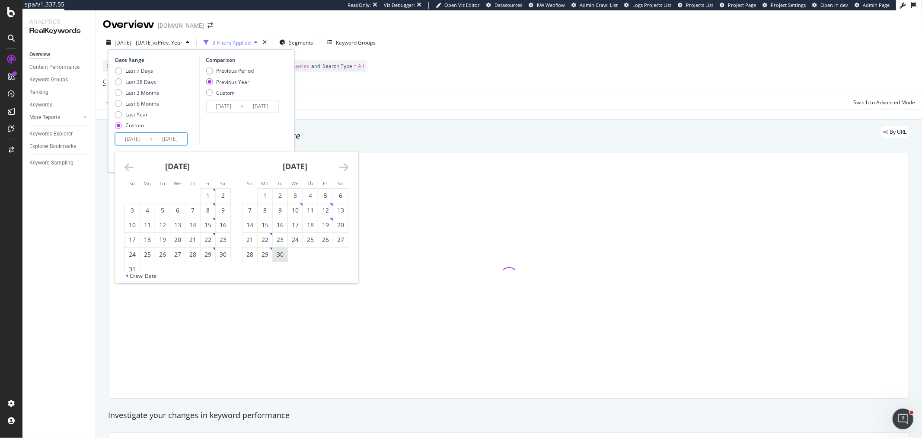
type input "2024/10/01"
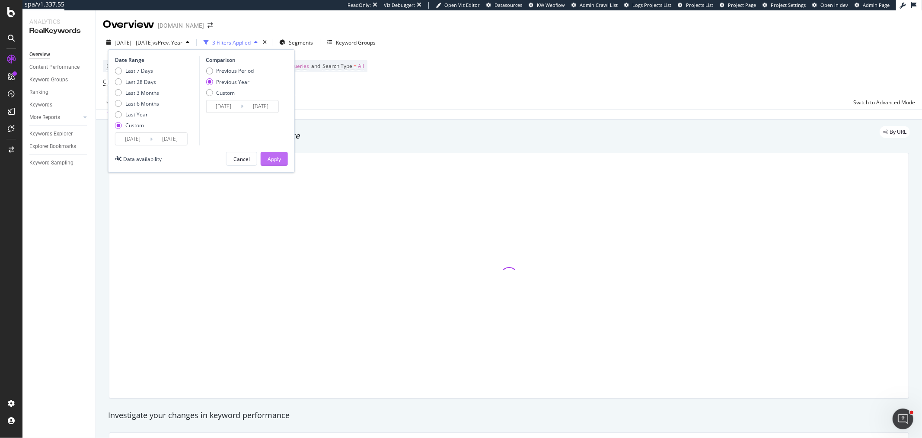
click at [282, 159] on button "Apply" at bounding box center [274, 159] width 27 height 14
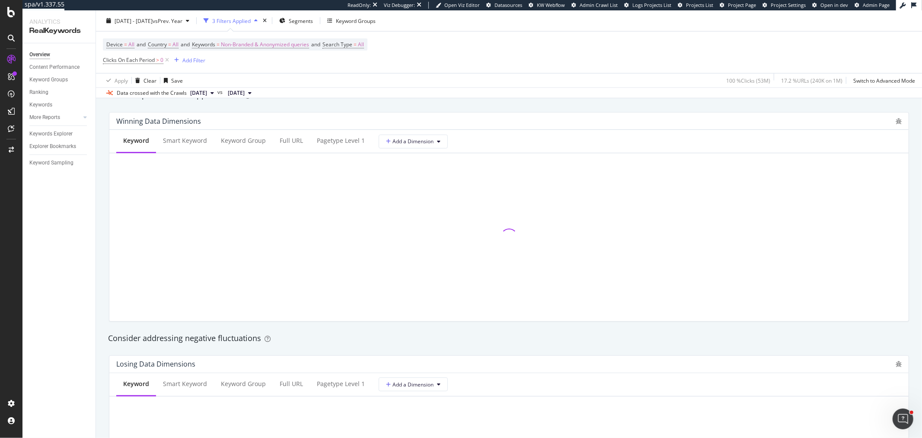
scroll to position [1057, 0]
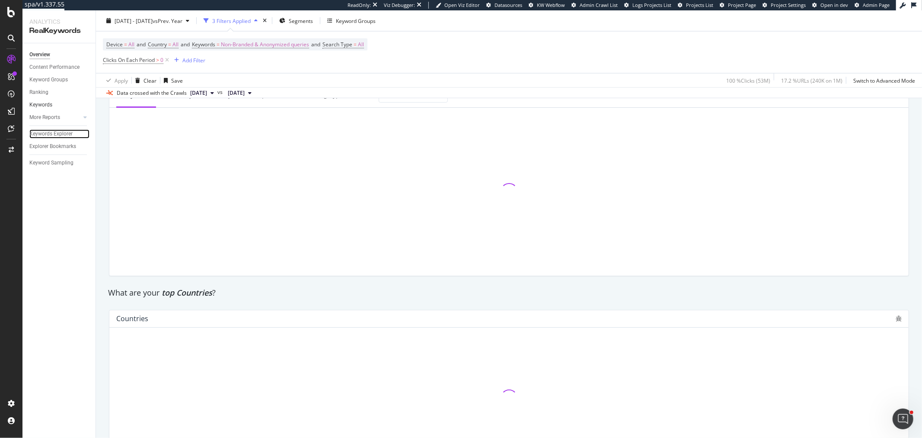
drag, startPoint x: 60, startPoint y: 128, endPoint x: 80, endPoint y: 100, distance: 34.9
click at [60, 129] on div "Keywords Explorer" at bounding box center [50, 133] width 43 height 9
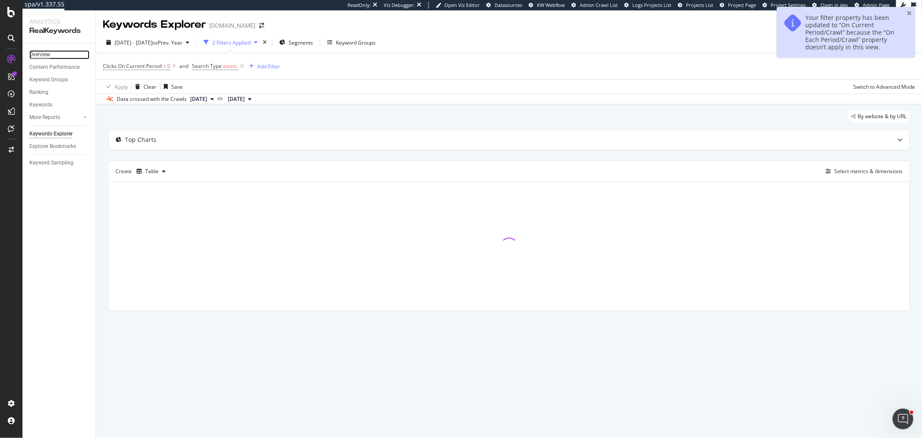
click at [42, 55] on div "Overview" at bounding box center [39, 54] width 21 height 9
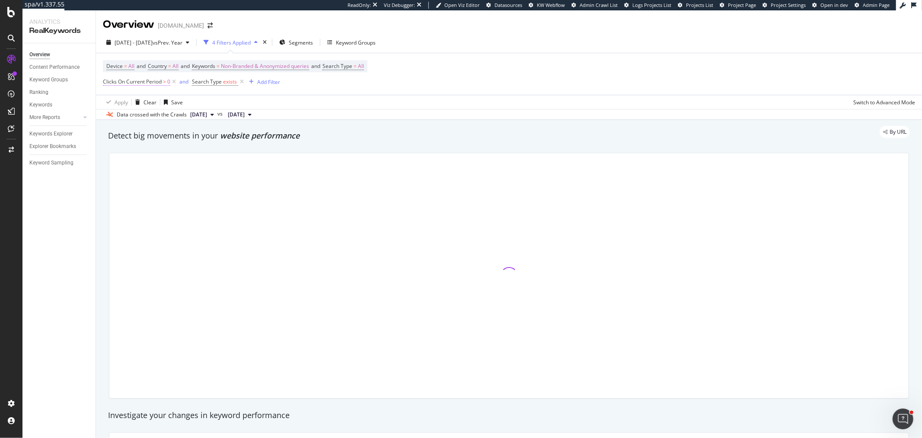
click at [162, 84] on span "Clicks On Current Period > 0" at bounding box center [136, 82] width 67 height 8
click at [128, 118] on span "On Current Period" at bounding box center [133, 116] width 44 height 7
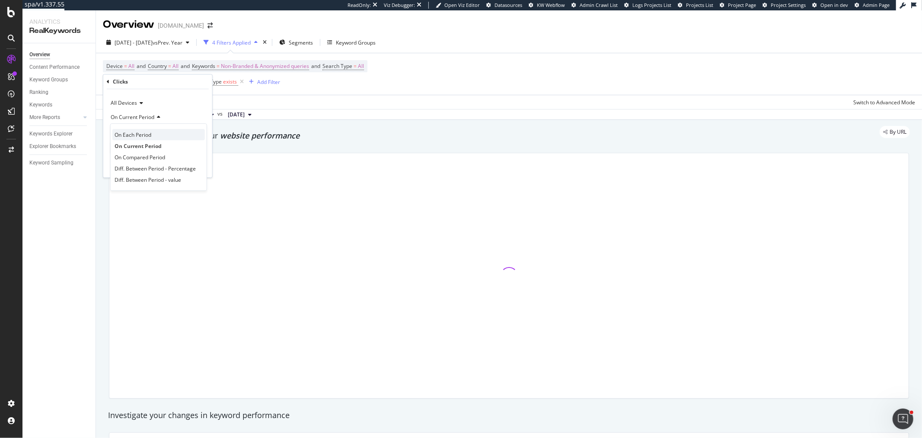
click at [141, 134] on span "On Each Period" at bounding box center [133, 134] width 37 height 7
click at [199, 167] on div "Apply" at bounding box center [198, 166] width 13 height 7
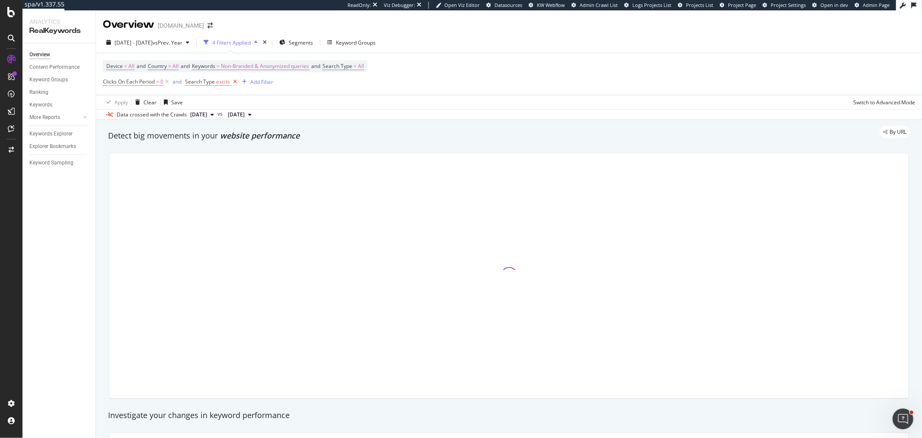
click at [236, 83] on icon at bounding box center [234, 81] width 7 height 9
click at [169, 81] on icon at bounding box center [166, 81] width 7 height 9
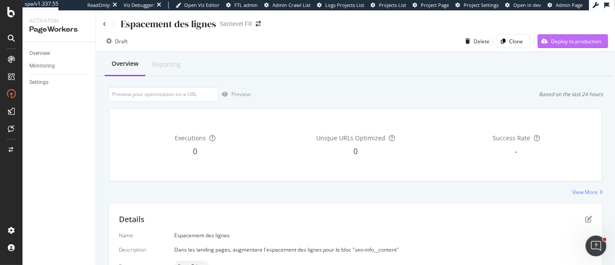
click at [541, 43] on icon "button" at bounding box center [544, 40] width 6 height 5
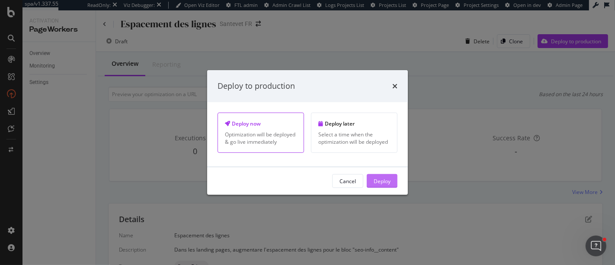
click at [389, 175] on div "Deploy" at bounding box center [382, 180] width 17 height 13
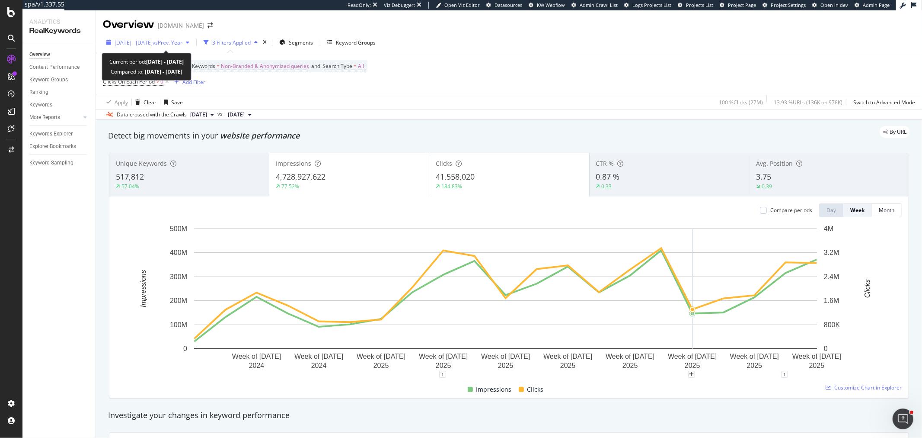
click at [193, 46] on div "2024 Dec. 1st - 2025 Apr. 20th vs Prev. Year" at bounding box center [148, 42] width 90 height 13
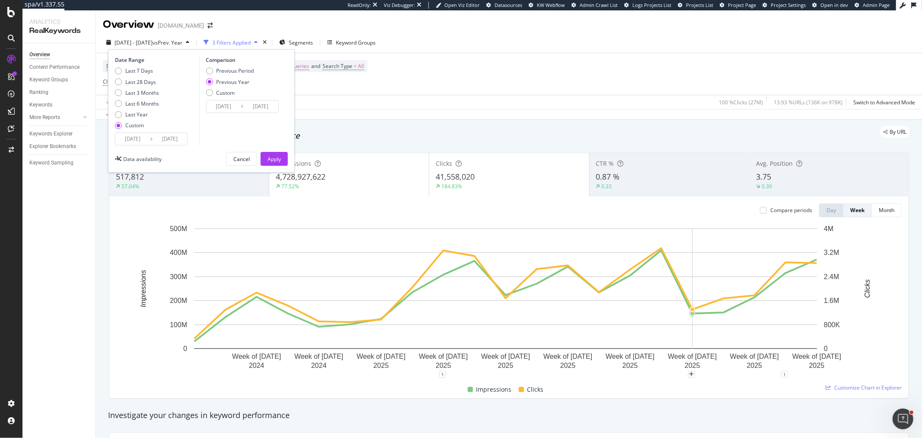
click at [164, 137] on input "2025/04/20" at bounding box center [170, 139] width 35 height 12
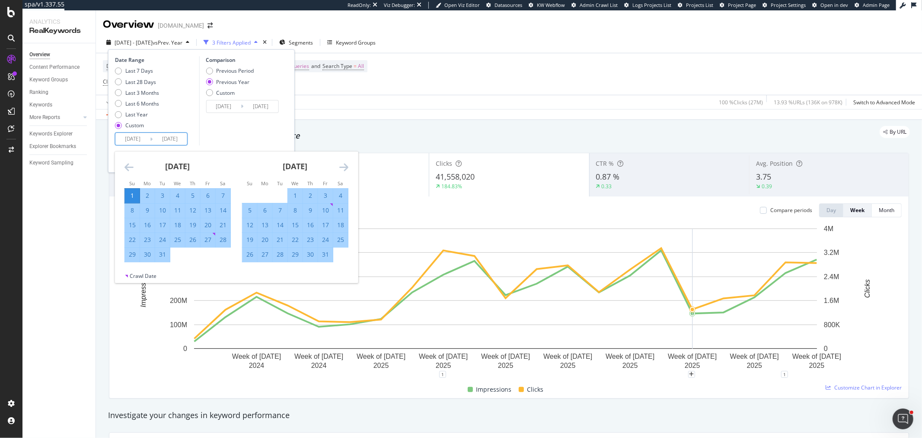
click at [342, 169] on icon "Move forward to switch to the next month." at bounding box center [343, 167] width 9 height 10
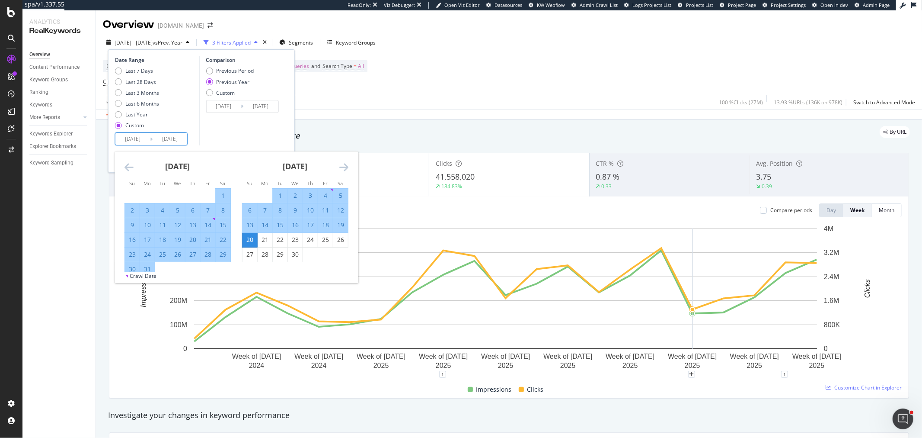
click at [342, 169] on icon "Move forward to switch to the next month." at bounding box center [343, 167] width 9 height 10
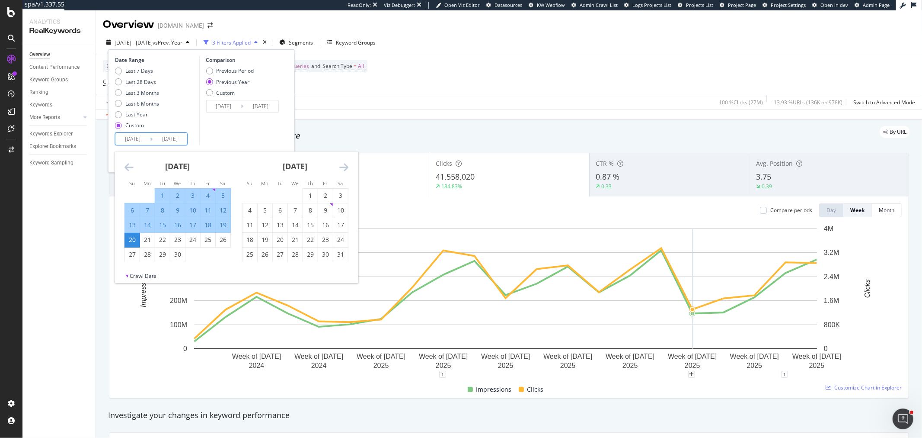
click at [342, 169] on icon "Move forward to switch to the next month." at bounding box center [343, 167] width 9 height 10
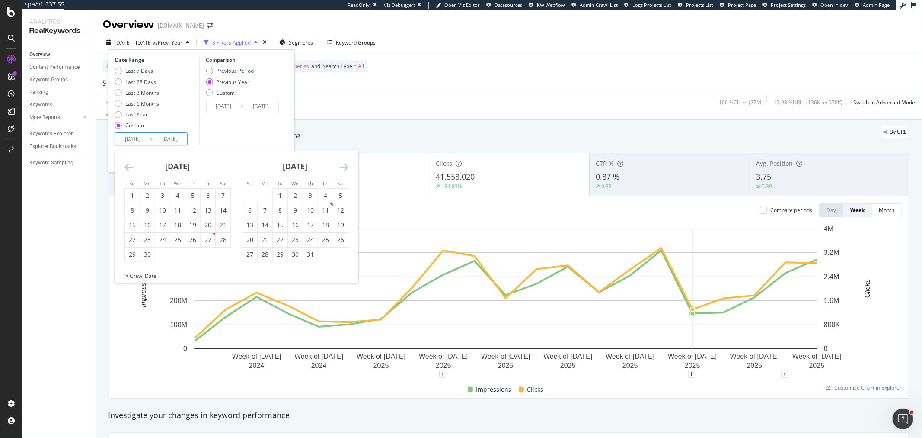
click at [342, 169] on icon "Move forward to switch to the next month." at bounding box center [343, 167] width 9 height 10
click at [283, 258] on div "30" at bounding box center [280, 254] width 15 height 9
type input "[DATE]"
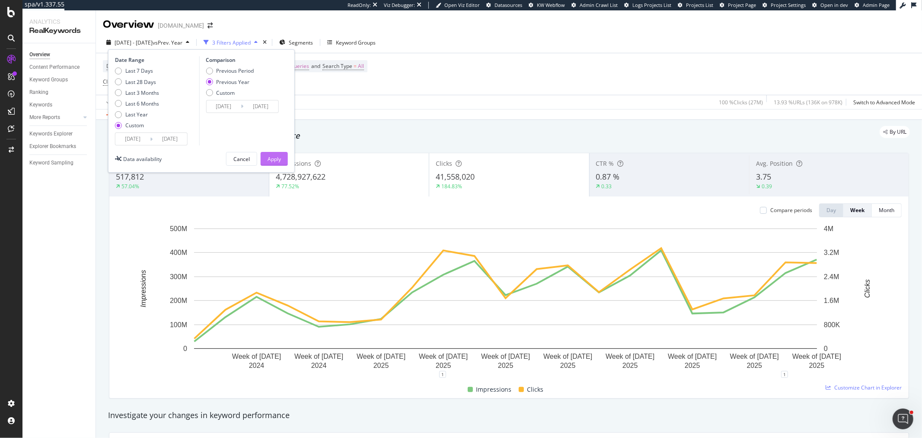
click at [279, 159] on div "Apply" at bounding box center [274, 158] width 13 height 7
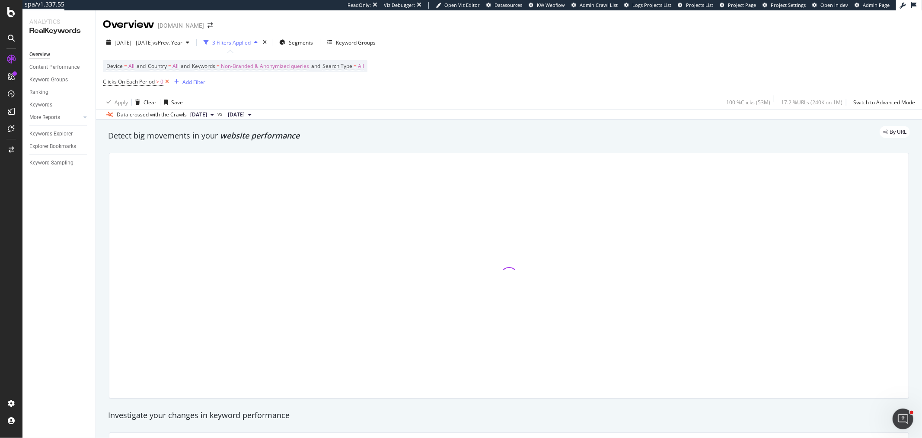
click at [166, 83] on icon at bounding box center [166, 81] width 7 height 9
click at [40, 61] on div "Content Performance" at bounding box center [62, 67] width 66 height 13
click at [39, 65] on div "Content Performance" at bounding box center [54, 67] width 50 height 9
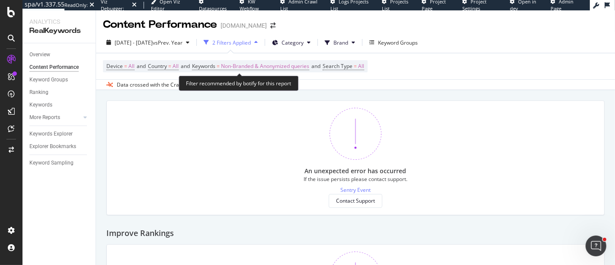
click at [357, 61] on span "Device = All and Country = All and Keywords = Non-Branded & Anonymized queries …" at bounding box center [235, 66] width 258 height 12
click at [349, 70] on span "Device = All and Country = All and Keywords = Non-Branded & Anonymized queries …" at bounding box center [235, 66] width 258 height 12
click at [343, 65] on span "Search Type" at bounding box center [338, 65] width 30 height 7
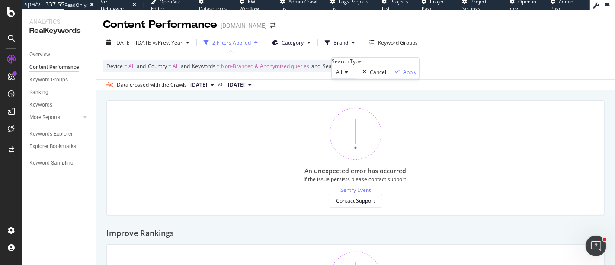
click at [337, 79] on div "All Cancel Apply" at bounding box center [375, 72] width 87 height 14
click at [342, 76] on span "All" at bounding box center [339, 71] width 6 height 7
click at [348, 114] on span "Video" at bounding box center [340, 110] width 13 height 7
click at [426, 79] on div "Video Cancel Apply" at bounding box center [379, 72] width 95 height 14
click at [424, 75] on div "Apply" at bounding box center [416, 71] width 13 height 7
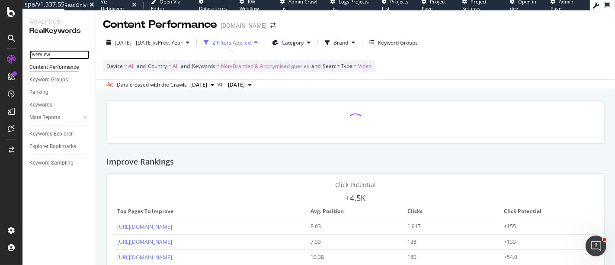
click at [38, 52] on div "Overview" at bounding box center [39, 54] width 21 height 9
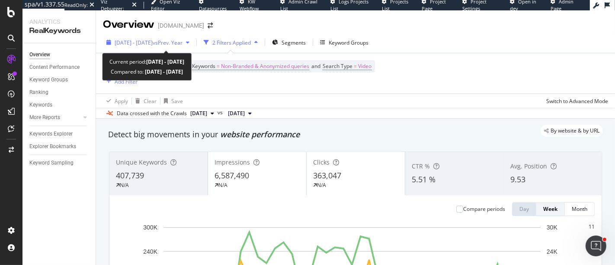
click at [153, 39] on span "[DATE] - [DATE]" at bounding box center [134, 42] width 38 height 7
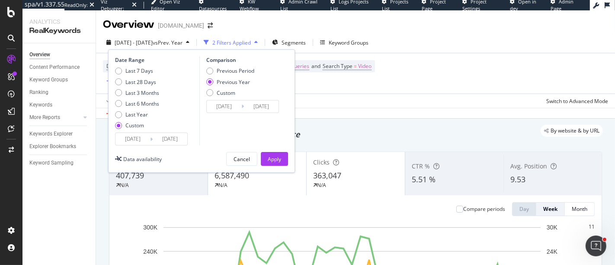
click at [140, 138] on input "[DATE]" at bounding box center [132, 139] width 35 height 12
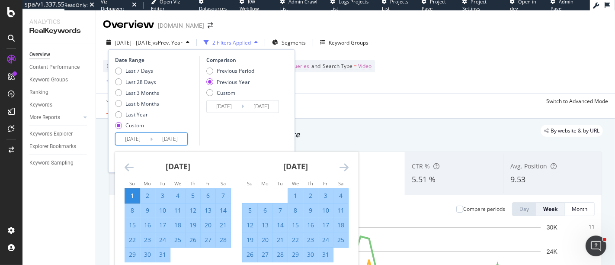
click at [291, 195] on div "1" at bounding box center [295, 195] width 15 height 9
type input "[DATE]"
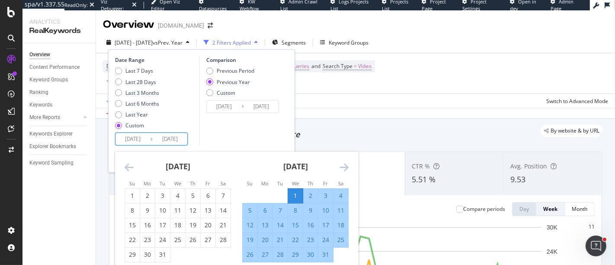
click at [281, 117] on div "Date Range Last 7 Days Last 28 Days Last 3 Months Last 6 Months Last Year Custo…" at bounding box center [201, 100] width 173 height 89
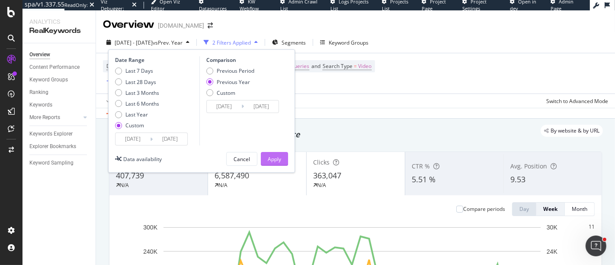
click at [275, 158] on div "Apply" at bounding box center [274, 158] width 13 height 7
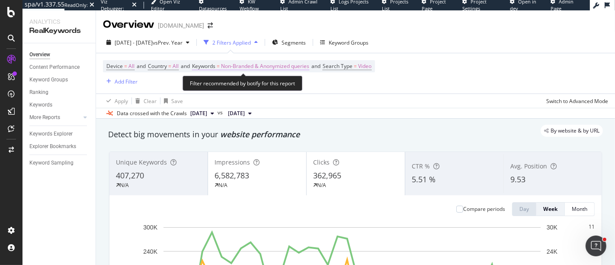
click at [264, 68] on span "Non-Branded & Anonymized queries" at bounding box center [265, 66] width 88 height 12
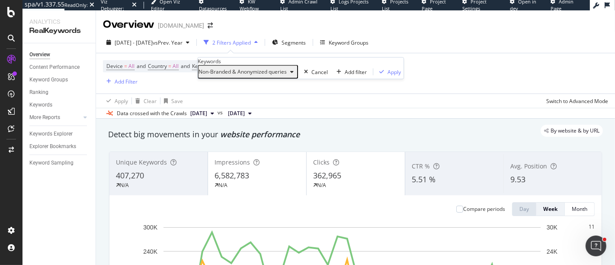
click at [251, 75] on span "Non-Branded & Anonymized queries" at bounding box center [242, 71] width 88 height 7
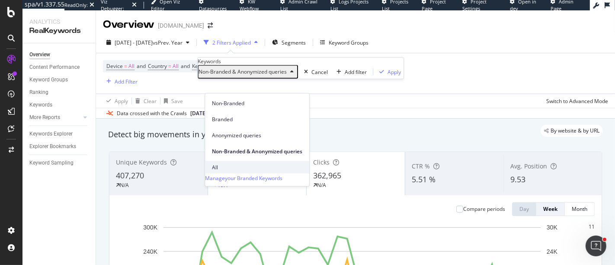
click at [222, 161] on div "All" at bounding box center [257, 167] width 104 height 13
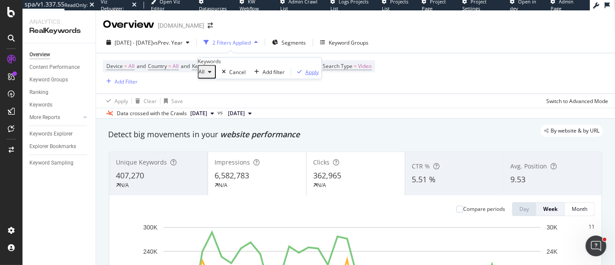
click at [305, 75] on div "Apply" at bounding box center [311, 71] width 13 height 7
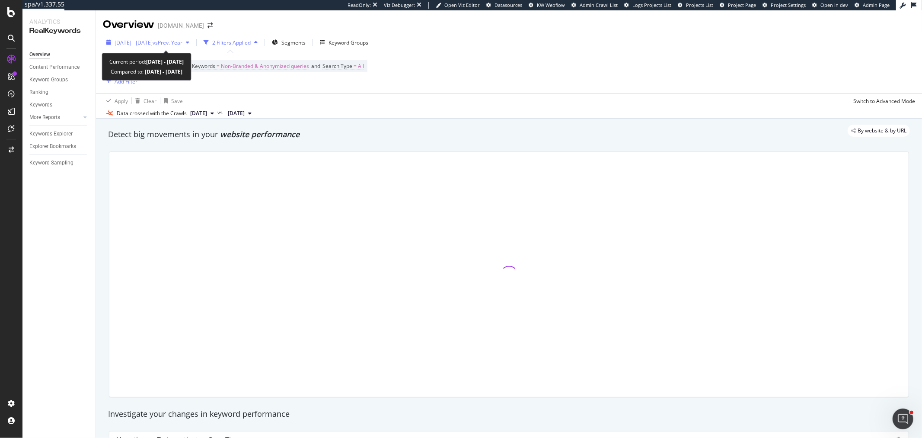
click at [182, 41] on span "vs Prev. Year" at bounding box center [168, 42] width 30 height 7
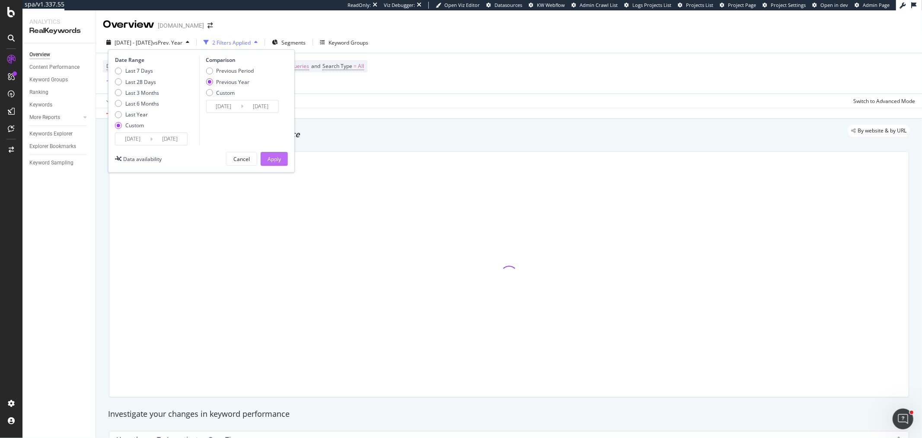
click at [277, 161] on div "Apply" at bounding box center [274, 158] width 13 height 7
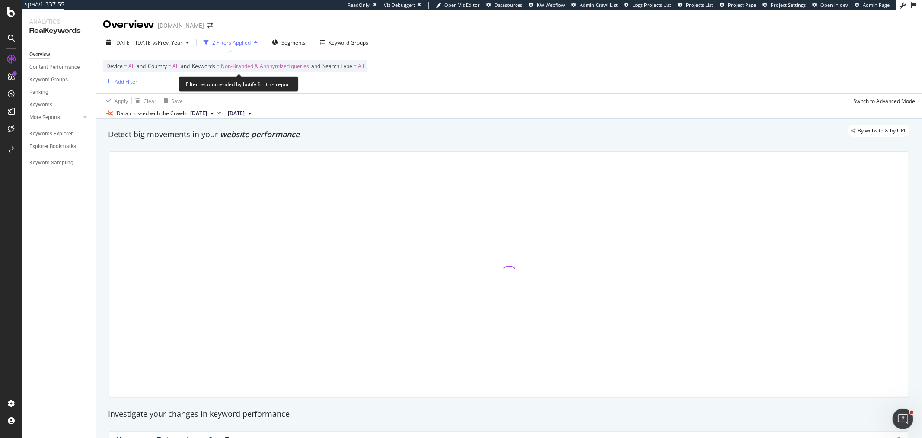
click at [345, 66] on span "Search Type" at bounding box center [338, 65] width 30 height 7
click at [349, 90] on div "All" at bounding box center [386, 87] width 95 height 14
click at [360, 143] on div "Video" at bounding box center [387, 137] width 93 height 11
click at [425, 106] on div "Apply" at bounding box center [427, 104] width 13 height 7
click at [206, 68] on span "Keywords" at bounding box center [203, 65] width 23 height 7
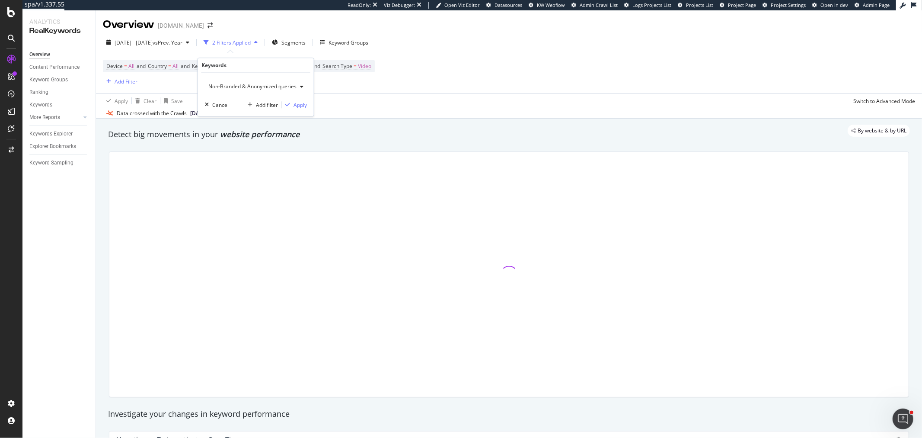
click at [240, 83] on span "Non-Branded & Anonymized queries" at bounding box center [251, 86] width 92 height 7
click at [227, 152] on span "All" at bounding box center [257, 154] width 90 height 8
click at [284, 103] on div "button" at bounding box center [281, 104] width 12 height 5
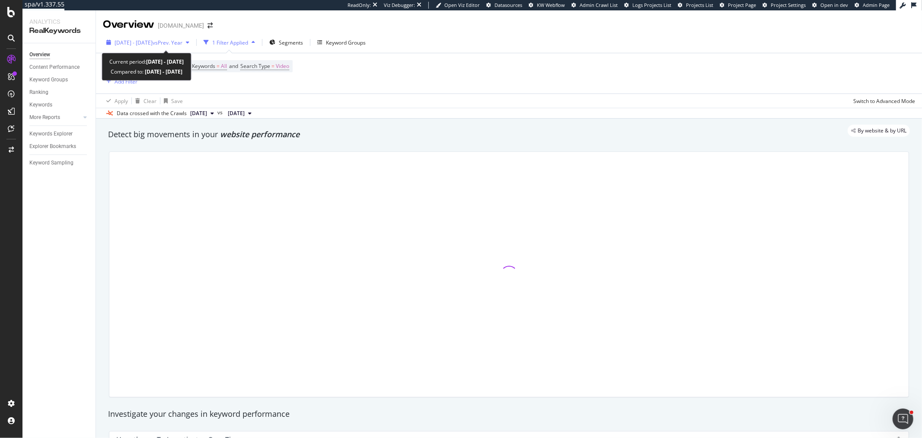
click at [153, 45] on span "[DATE] - [DATE]" at bounding box center [134, 42] width 38 height 7
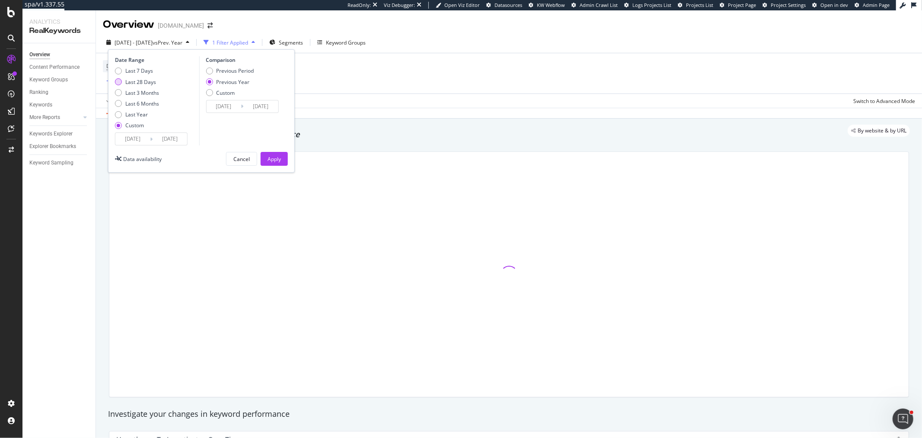
click at [150, 82] on div "Last 28 Days" at bounding box center [140, 81] width 31 height 7
type input "2025/09/03"
type input "2024/09/04"
click at [275, 156] on div "Apply" at bounding box center [274, 158] width 13 height 7
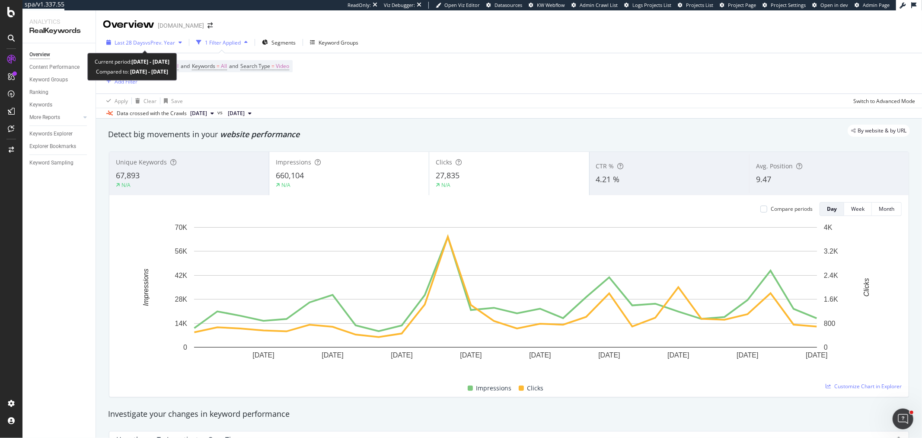
click at [166, 48] on div "Last 28 Days vs Prev. Year" at bounding box center [144, 42] width 83 height 13
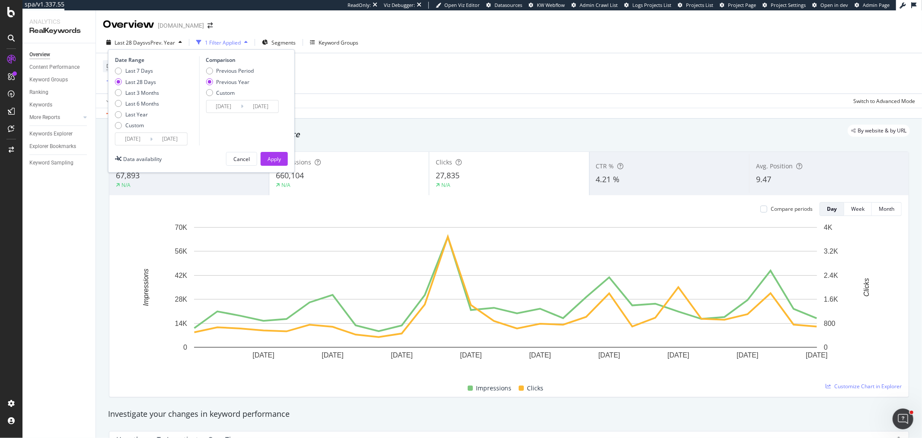
click at [139, 135] on input "2025/09/03" at bounding box center [132, 139] width 35 height 12
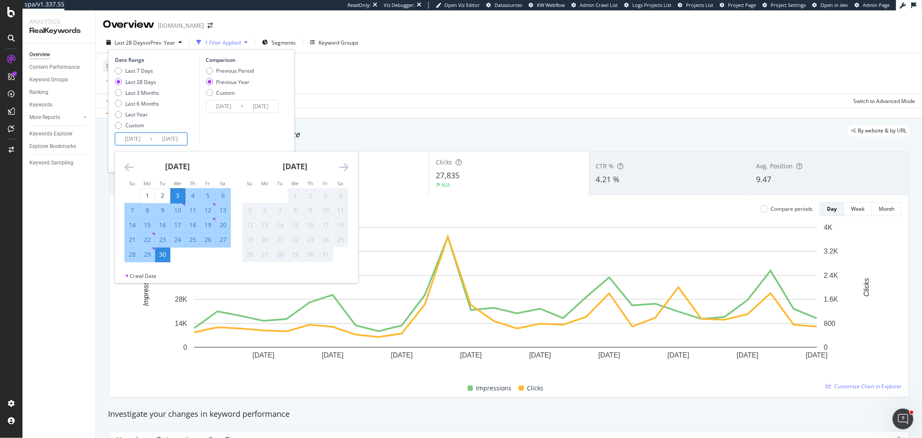
click at [131, 165] on icon "Move backward to switch to the previous month." at bounding box center [129, 167] width 9 height 10
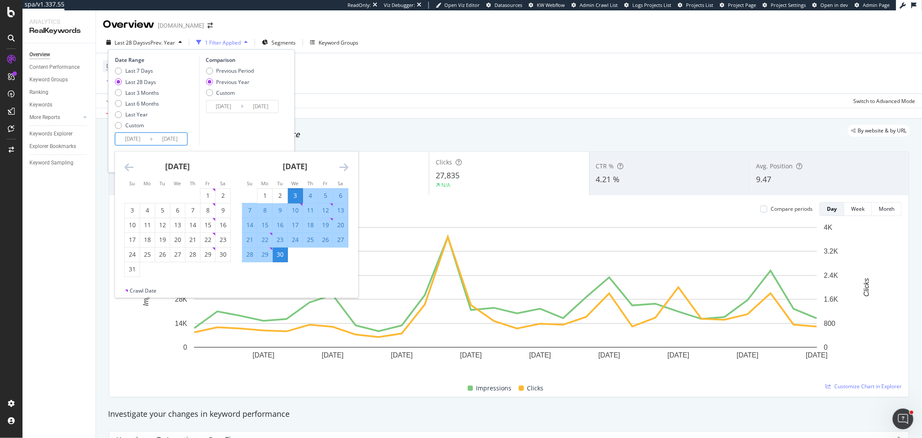
click at [131, 165] on icon "Move backward to switch to the previous month." at bounding box center [129, 167] width 9 height 10
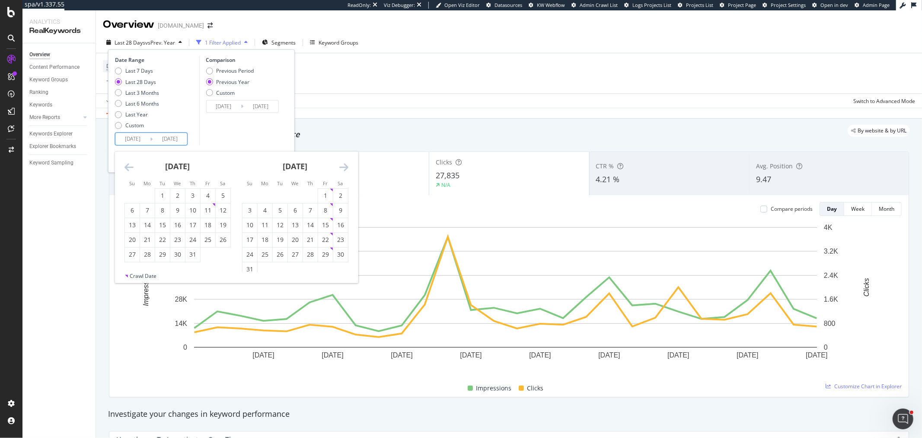
click at [131, 165] on icon "Move backward to switch to the previous month." at bounding box center [129, 167] width 9 height 10
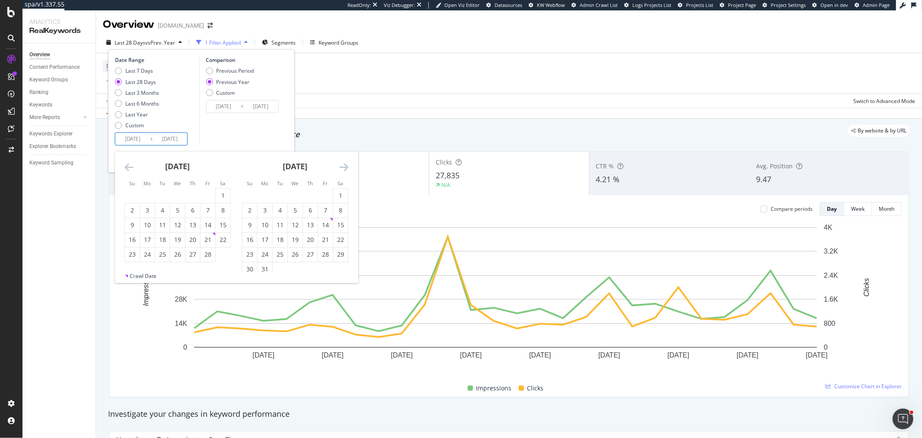
click at [131, 165] on icon "Move backward to switch to the previous month." at bounding box center [129, 167] width 9 height 10
click at [132, 192] on div "1" at bounding box center [132, 195] width 15 height 9
type input "[DATE]"
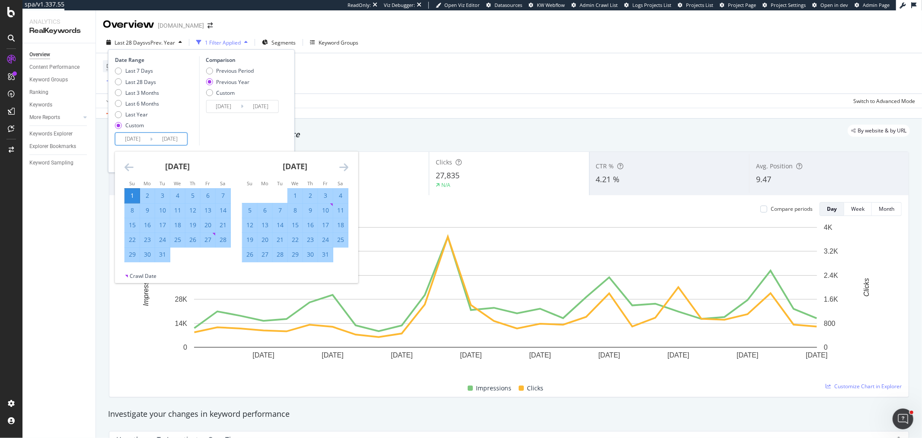
click at [341, 166] on icon "Move forward to switch to the next month." at bounding box center [343, 167] width 9 height 10
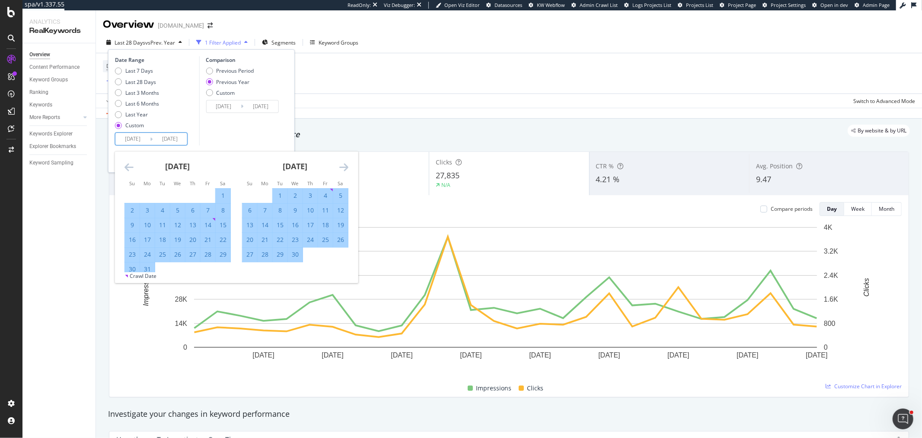
click at [341, 166] on icon "Move forward to switch to the next month." at bounding box center [343, 167] width 9 height 10
click at [233, 84] on div "Previous Year" at bounding box center [232, 81] width 33 height 7
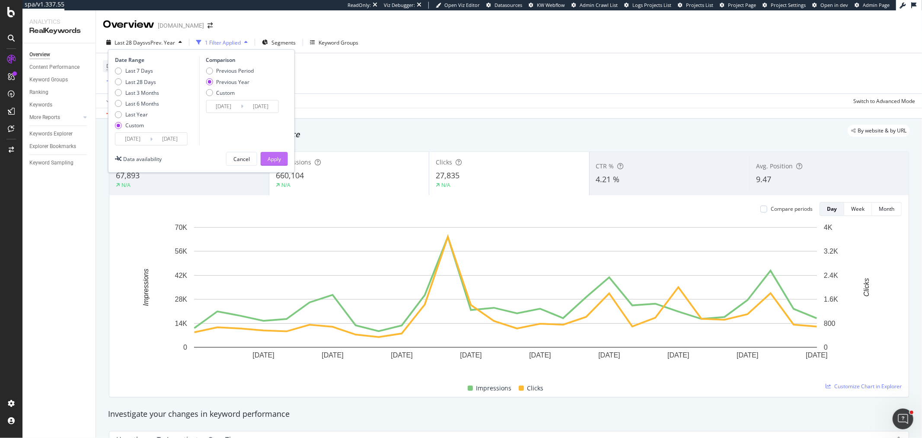
click at [268, 153] on div "Apply" at bounding box center [274, 158] width 13 height 13
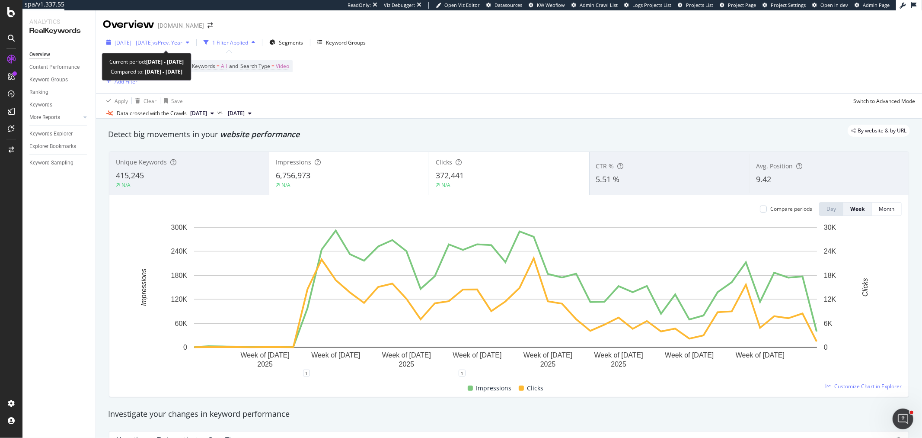
click at [153, 44] on span "[DATE] - [DATE]" at bounding box center [134, 42] width 38 height 7
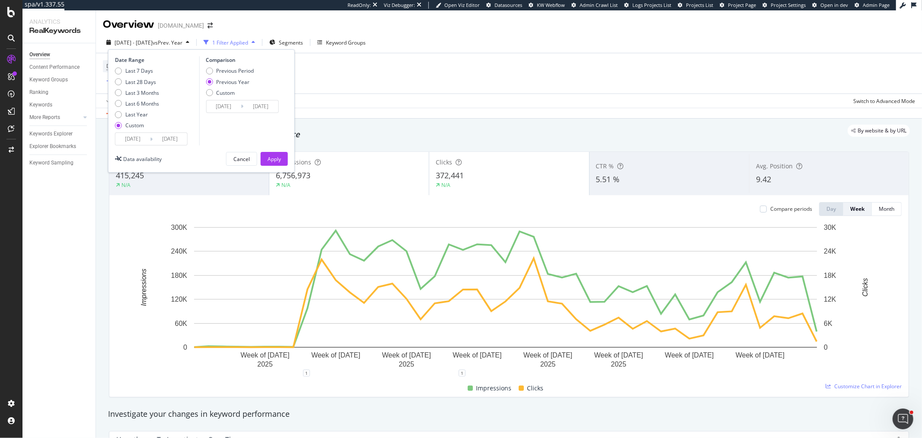
click at [141, 140] on input "[DATE]" at bounding box center [132, 139] width 35 height 12
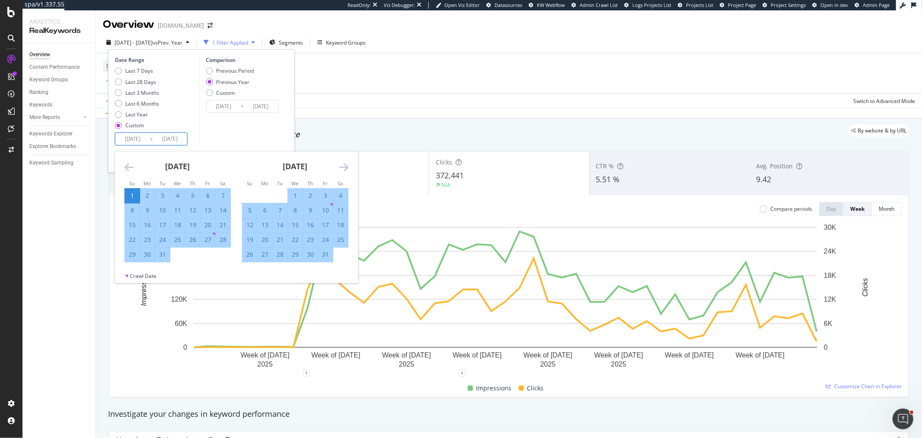
click at [293, 195] on div "1" at bounding box center [295, 195] width 15 height 9
type input "[DATE]"
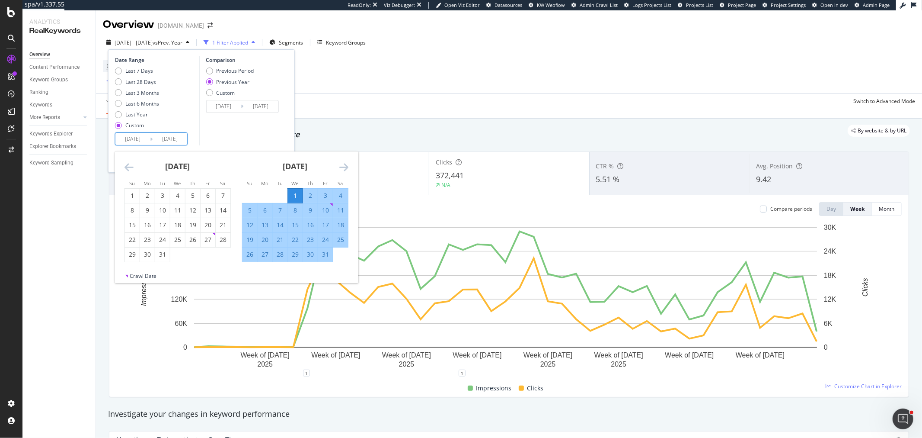
click at [260, 131] on div "Comparison Previous Period Previous Year Custom [DATE] Navigate forward to inte…" at bounding box center [240, 100] width 82 height 89
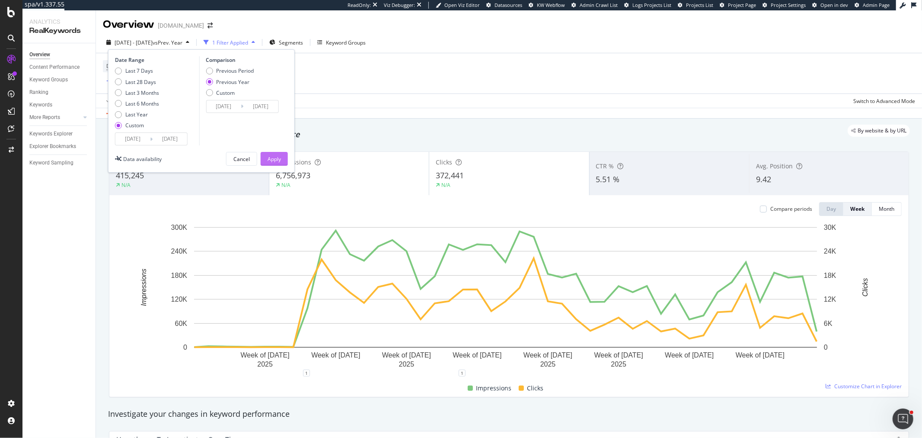
click at [277, 163] on div "Apply" at bounding box center [274, 158] width 13 height 13
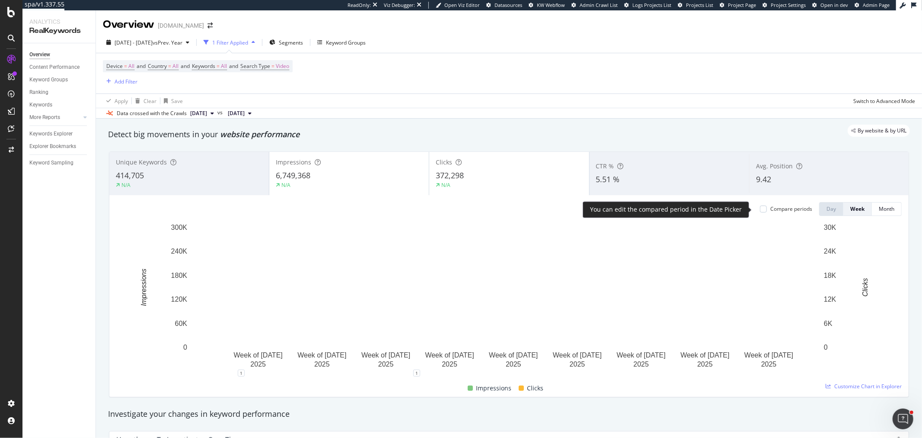
click at [771, 209] on div "Compare periods" at bounding box center [792, 208] width 42 height 7
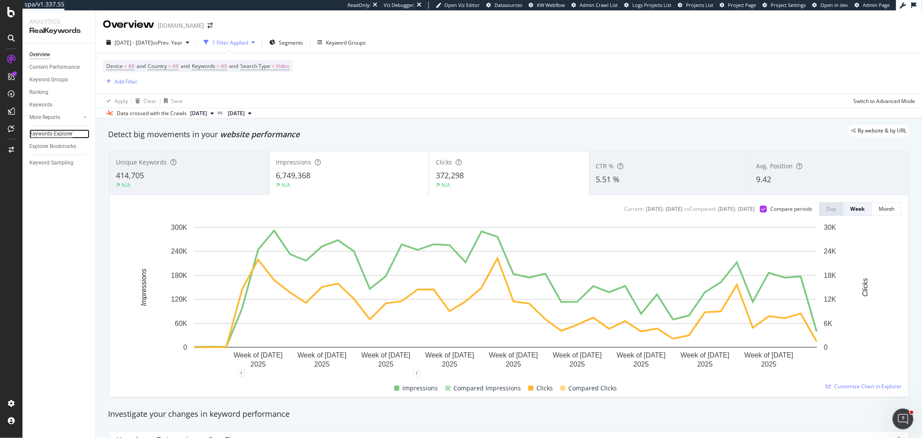
click at [67, 131] on div "Keywords Explorer" at bounding box center [50, 133] width 43 height 9
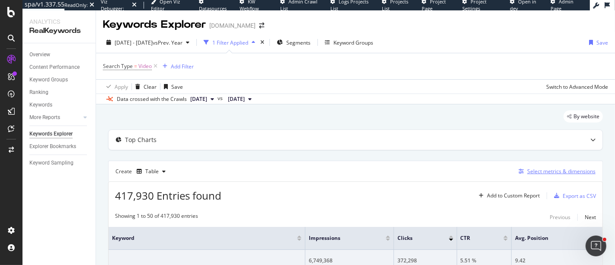
click at [527, 169] on div "Select metrics & dimensions" at bounding box center [561, 170] width 68 height 7
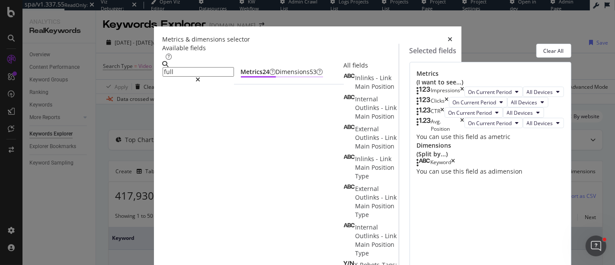
type input "full"
click at [276, 76] on div "Dimensions 53" at bounding box center [299, 71] width 47 height 9
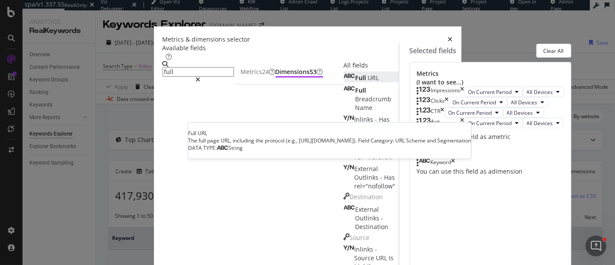
click at [344, 82] on div "Full URL" at bounding box center [361, 78] width 35 height 9
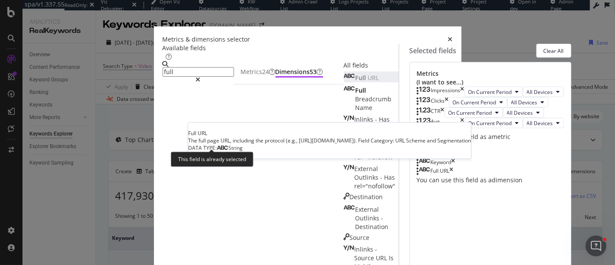
scroll to position [69, 0]
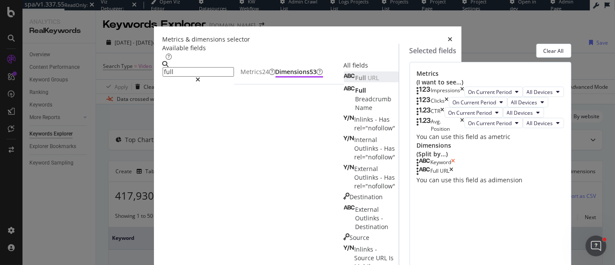
click at [455, 167] on icon "times" at bounding box center [453, 162] width 4 height 9
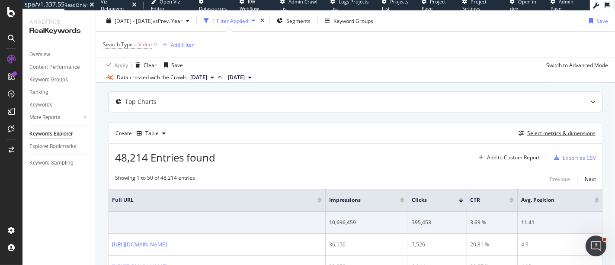
scroll to position [39, 0]
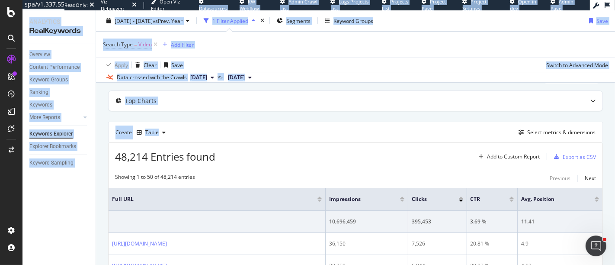
drag, startPoint x: 272, startPoint y: 136, endPoint x: 166, endPoint y: 2, distance: 170.7
click at [166, 2] on div "spa/v1.337.55 ReadOnly: Viz Debugger: Open Viz Editor Datasources KW Webflow Ad…" at bounding box center [318, 132] width 592 height 265
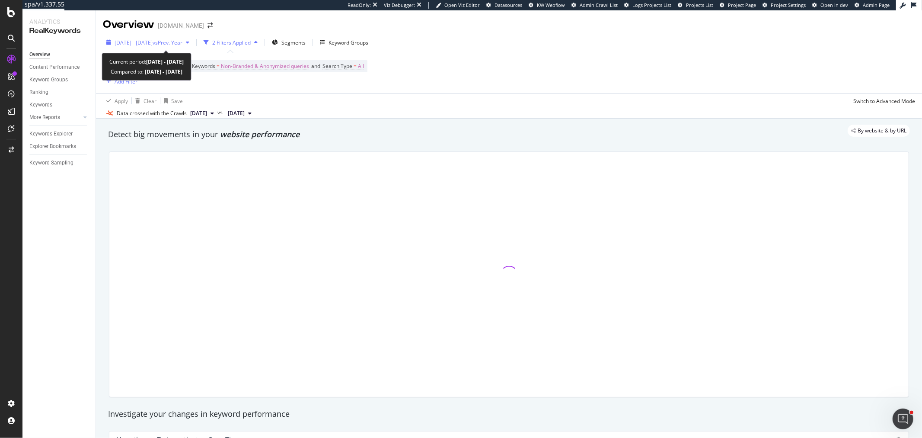
click at [163, 46] on div "[DATE] - [DATE] vs Prev. Year" at bounding box center [149, 42] width 68 height 7
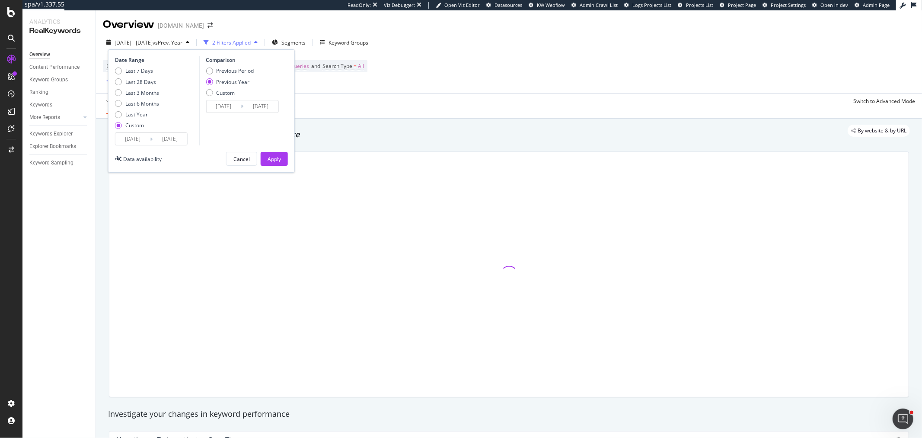
click at [137, 141] on input "[DATE]" at bounding box center [132, 139] width 35 height 12
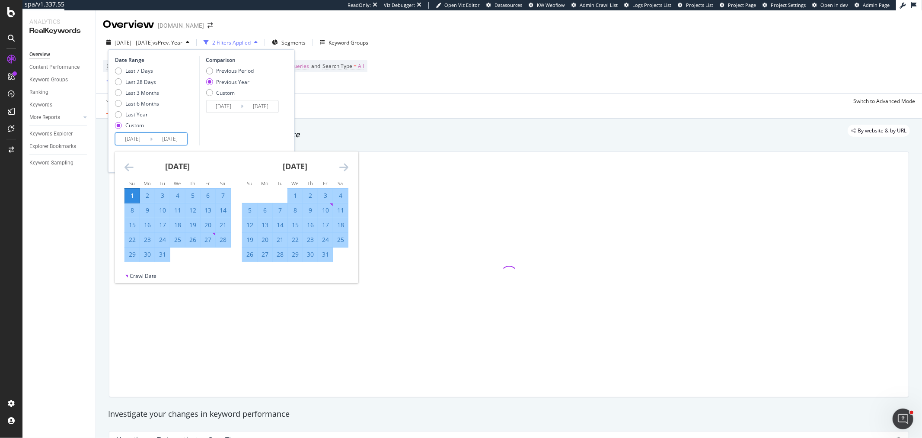
click at [293, 189] on div "1" at bounding box center [295, 196] width 15 height 14
type input "[DATE]"
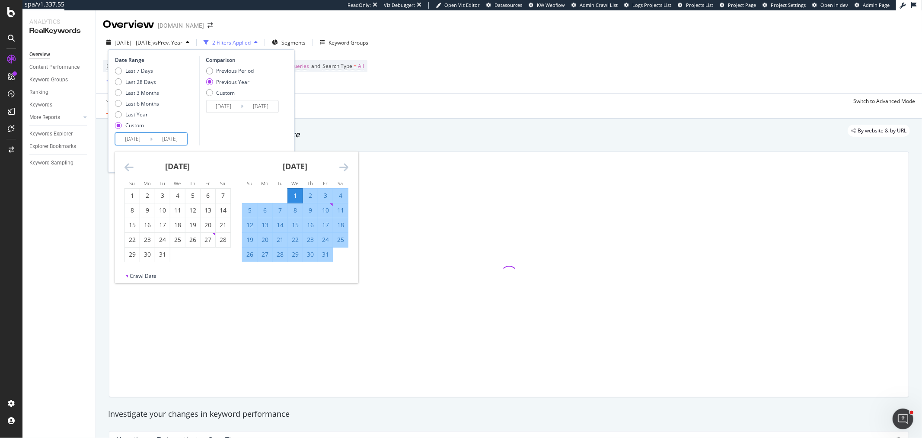
click at [259, 128] on div "Comparison Previous Period Previous Year Custom 2024/01/03 Navigate forward to …" at bounding box center [240, 100] width 82 height 89
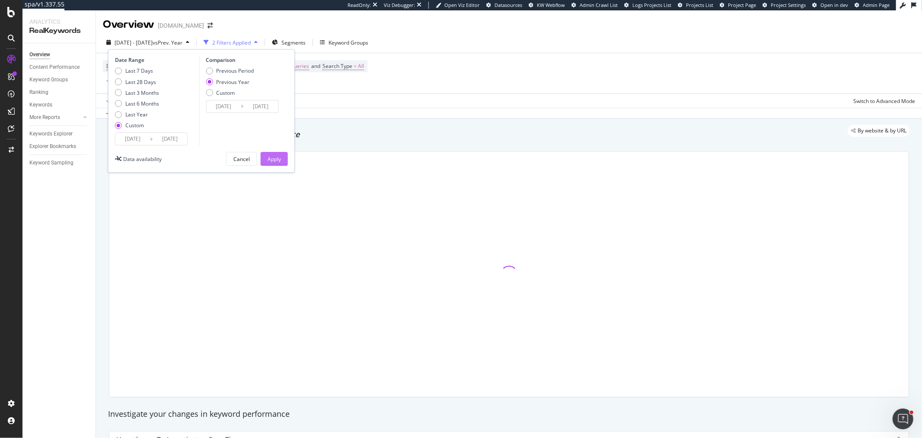
click at [275, 157] on div "Apply" at bounding box center [274, 158] width 13 height 7
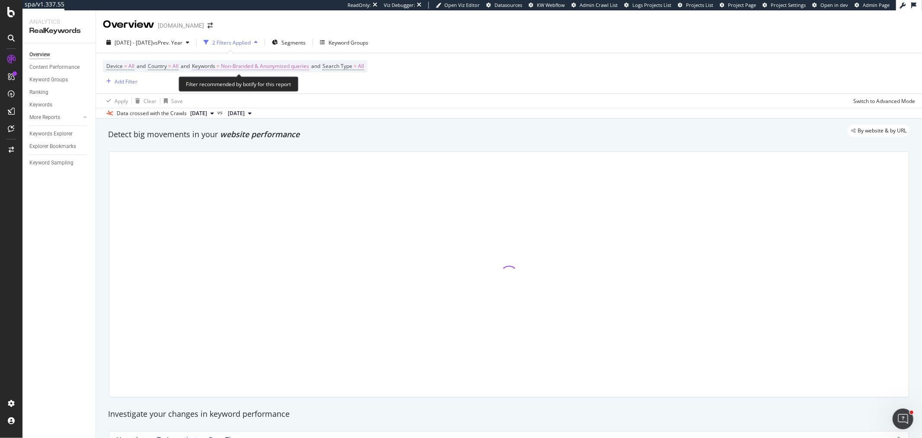
click at [260, 67] on span "Non-Branded & Anonymized queries" at bounding box center [265, 66] width 88 height 12
click at [268, 86] on span "Non-Branded & Anonymized queries" at bounding box center [251, 86] width 92 height 7
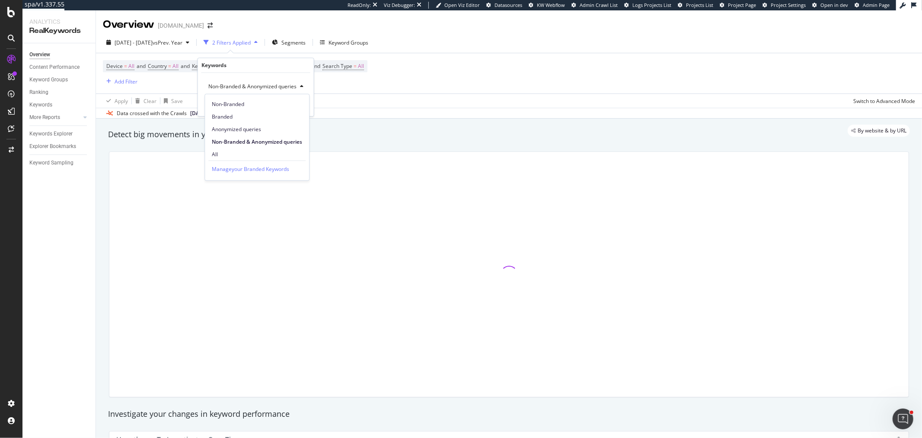
click at [369, 110] on div "Data crossed with the Crawls 2025 Sep. 29th vs 2024 Sep. 9th" at bounding box center [509, 113] width 826 height 10
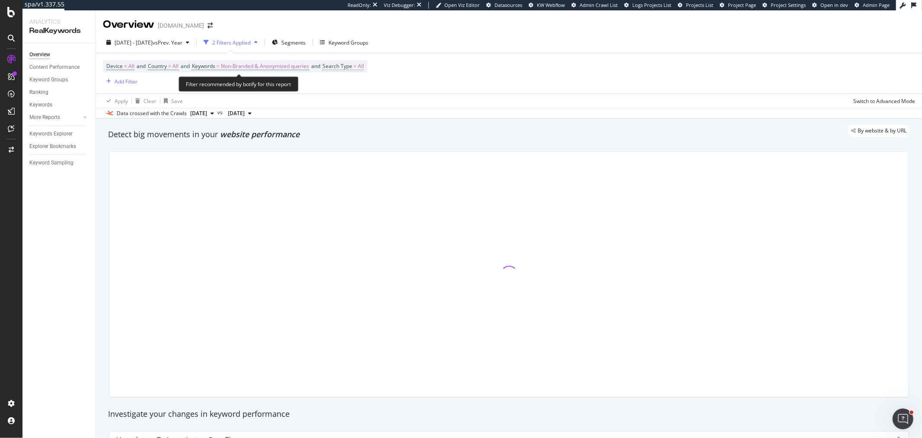
click at [364, 64] on span "All" at bounding box center [361, 66] width 6 height 12
click at [339, 85] on span "All" at bounding box center [342, 86] width 6 height 7
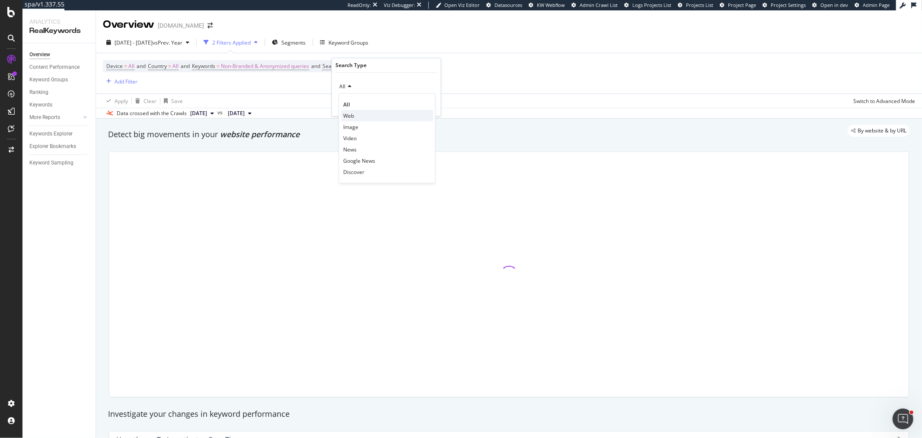
click at [356, 118] on div "Web" at bounding box center [387, 115] width 93 height 11
click at [435, 104] on div "Web Cancel Add filter Apply" at bounding box center [386, 94] width 109 height 43
click at [430, 106] on div "Apply" at bounding box center [427, 104] width 13 height 7
click at [400, 135] on div "By website & by URL" at bounding box center [504, 131] width 811 height 12
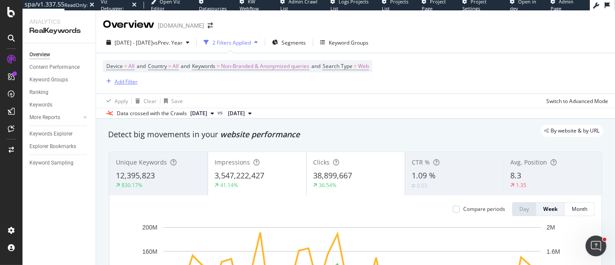
click at [125, 82] on div "Add Filter" at bounding box center [126, 81] width 23 height 7
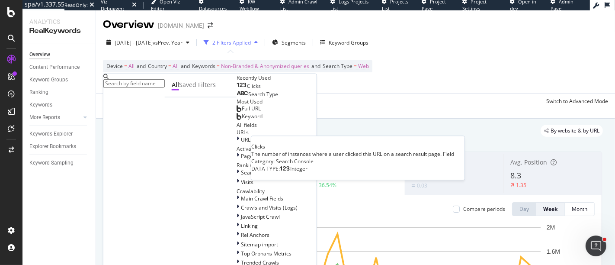
click at [247, 90] on span "Clicks" at bounding box center [254, 85] width 14 height 7
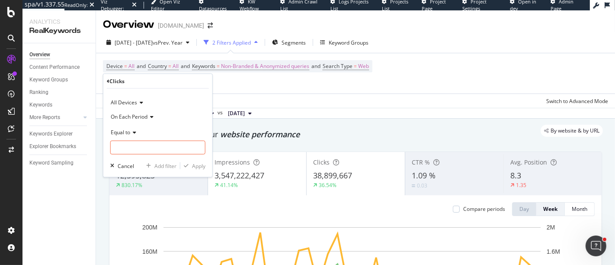
click at [125, 103] on span "All Devices" at bounding box center [124, 102] width 26 height 7
click at [127, 107] on div "All Devices" at bounding box center [157, 103] width 95 height 14
click at [129, 116] on span "On Each Period" at bounding box center [129, 115] width 37 height 7
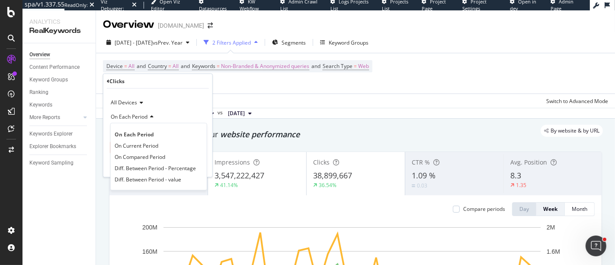
click at [129, 116] on span "On Each Period" at bounding box center [129, 115] width 37 height 7
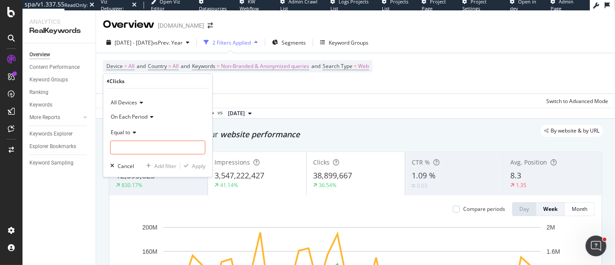
click at [125, 131] on span "Equal to" at bounding box center [120, 131] width 19 height 7
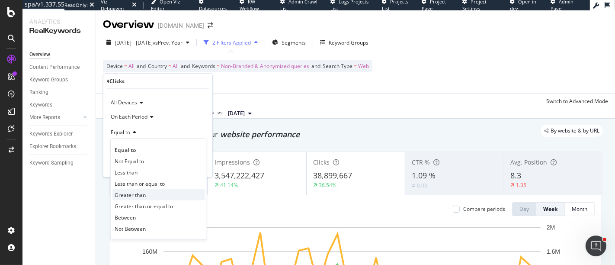
click at [133, 195] on span "Greater than" at bounding box center [130, 194] width 31 height 7
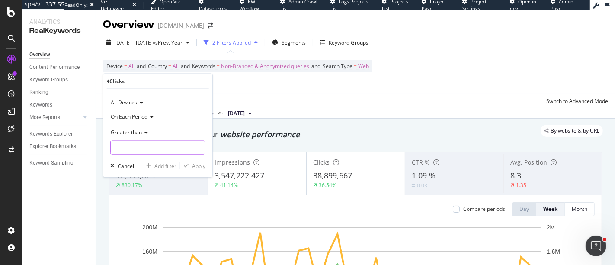
click at [150, 151] on input "number" at bounding box center [157, 148] width 95 height 14
type input "0"
click at [190, 167] on div "button" at bounding box center [186, 165] width 12 height 5
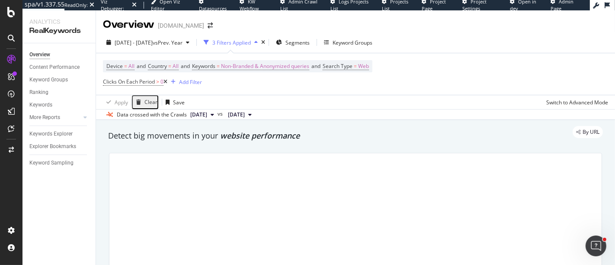
click at [167, 81] on icon at bounding box center [165, 81] width 4 height 5
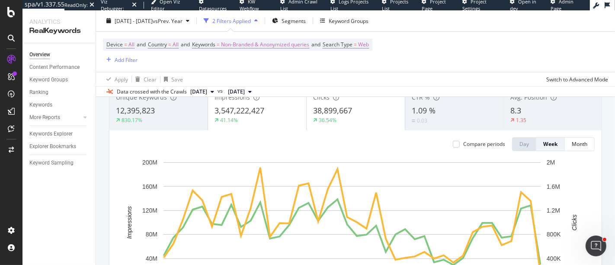
scroll to position [66, 0]
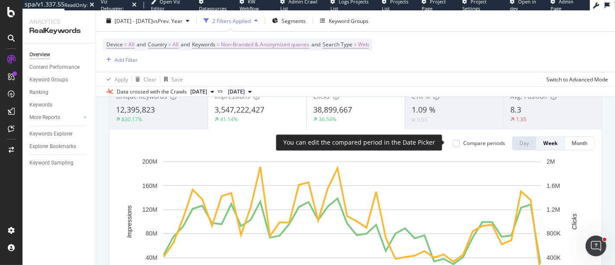
click at [454, 141] on div "Compare periods" at bounding box center [479, 142] width 52 height 7
click at [453, 143] on div at bounding box center [456, 143] width 7 height 7
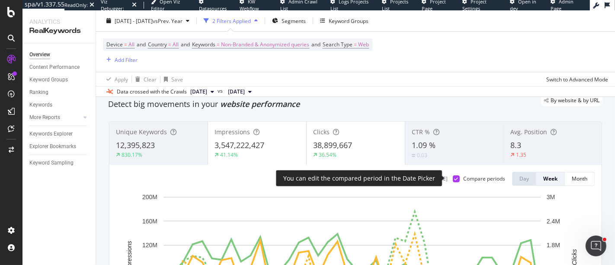
scroll to position [29, 0]
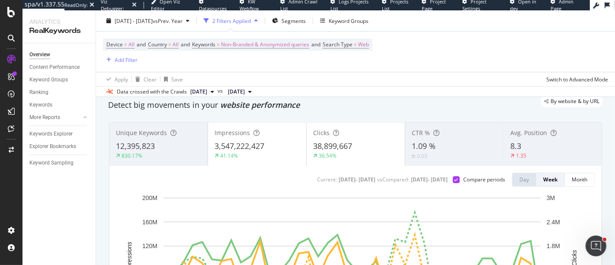
click at [452, 183] on div "Current: 2025 Jan. 1st - 2025 Sep. 30th vs Compared : 2024 Jan. 3rd - 2024 Oct.…" at bounding box center [410, 180] width 190 height 14
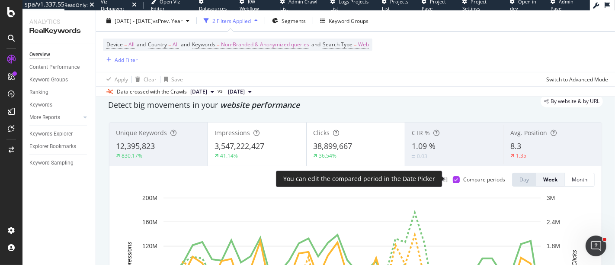
click at [454, 179] on icon at bounding box center [456, 179] width 4 height 4
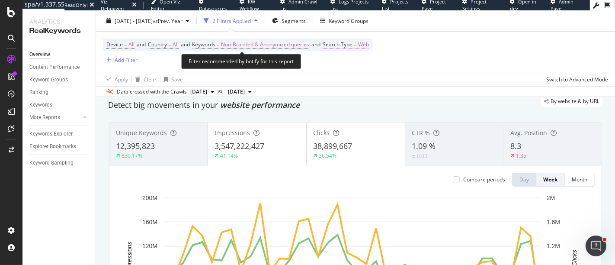
click at [352, 44] on span "Search Type" at bounding box center [338, 44] width 30 height 7
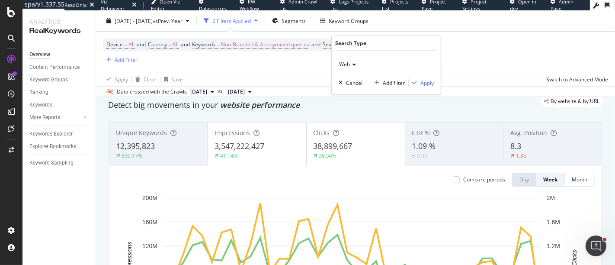
click at [347, 65] on span "Web" at bounding box center [344, 64] width 11 height 7
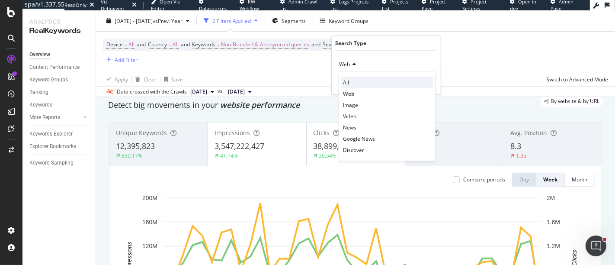
click at [352, 84] on div "All" at bounding box center [387, 82] width 93 height 11
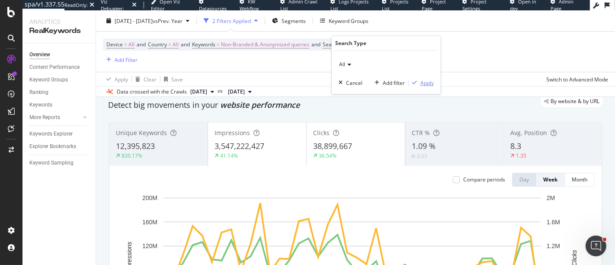
click at [422, 82] on div "Apply" at bounding box center [426, 82] width 13 height 7
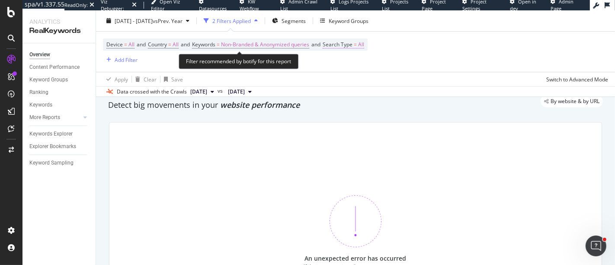
click at [352, 46] on span "Search Type" at bounding box center [338, 44] width 30 height 7
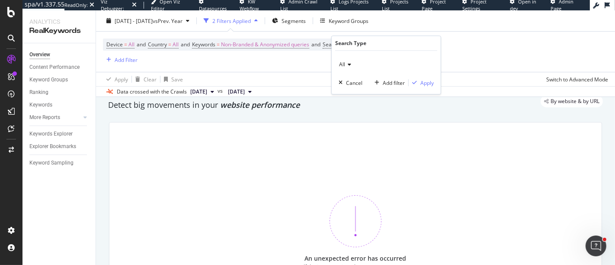
click at [347, 64] on icon at bounding box center [348, 64] width 6 height 5
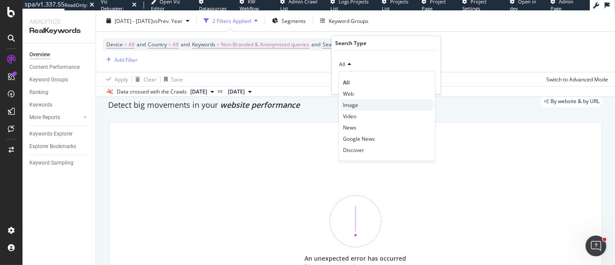
click at [353, 103] on span "Image" at bounding box center [350, 104] width 15 height 7
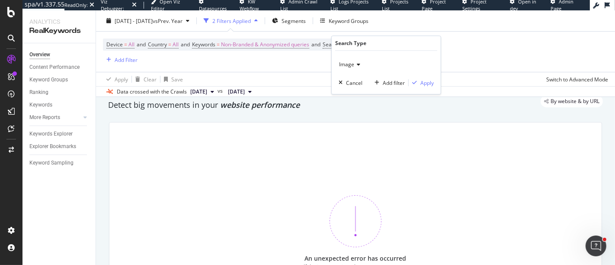
click at [425, 87] on div "Image Cancel Add filter Apply" at bounding box center [386, 72] width 109 height 43
click at [423, 84] on div "Apply" at bounding box center [426, 82] width 13 height 7
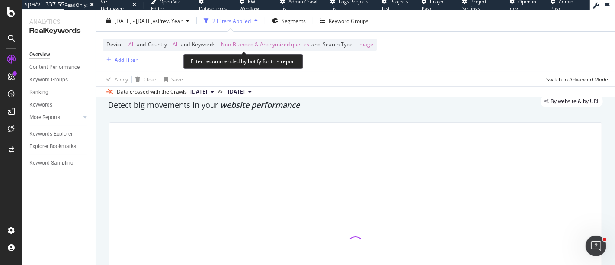
click at [357, 42] on span "=" at bounding box center [355, 44] width 3 height 7
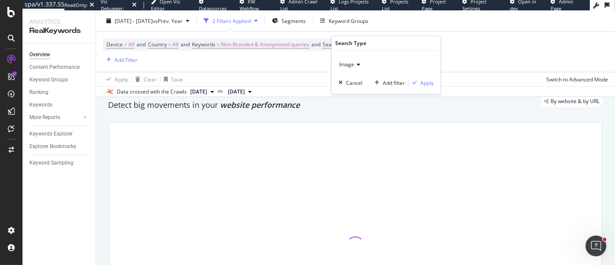
click at [348, 65] on span "Image" at bounding box center [346, 64] width 15 height 7
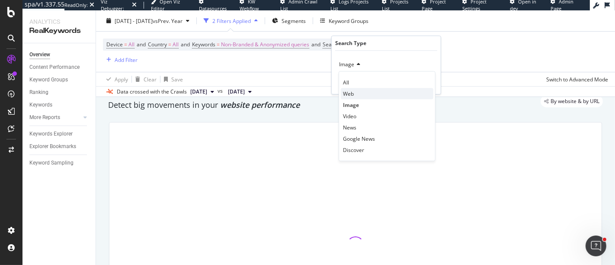
click at [352, 96] on span "Web" at bounding box center [348, 93] width 11 height 7
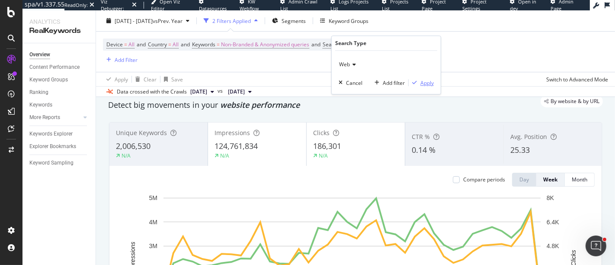
click at [422, 85] on div "Apply" at bounding box center [426, 82] width 13 height 7
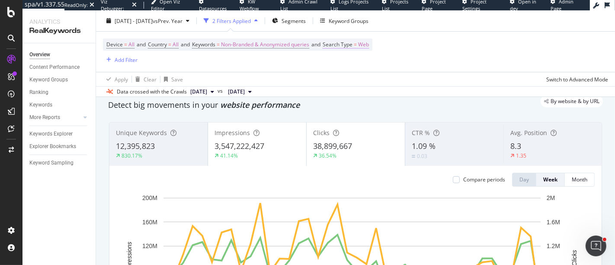
click at [357, 42] on span "=" at bounding box center [355, 44] width 3 height 7
click at [350, 62] on icon at bounding box center [353, 64] width 6 height 5
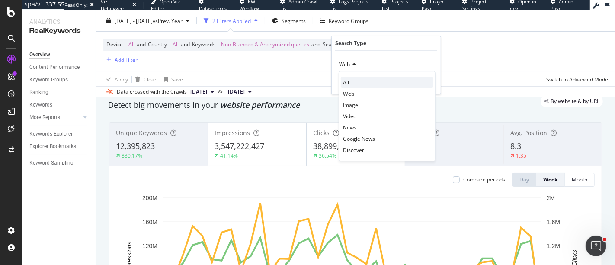
click at [352, 78] on div "All" at bounding box center [387, 82] width 93 height 11
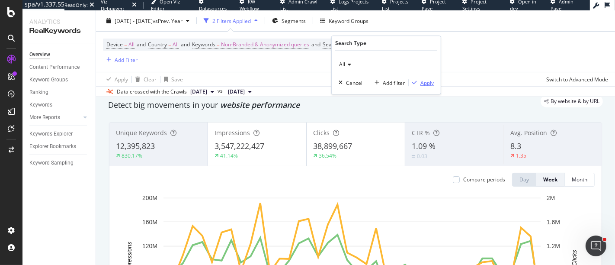
click at [422, 79] on div "Apply" at bounding box center [426, 82] width 13 height 7
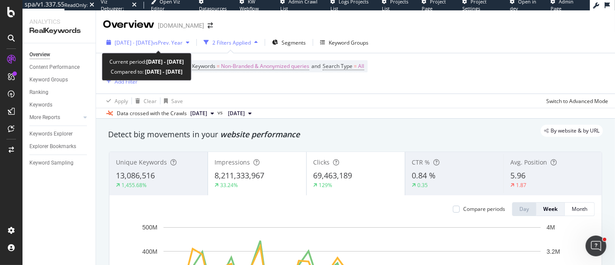
click at [190, 47] on div "[DATE] - [DATE] vs Prev. Year" at bounding box center [148, 42] width 90 height 13
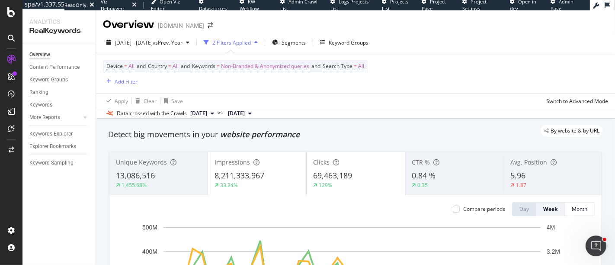
click at [292, 21] on div "Overview [DOMAIN_NAME]" at bounding box center [355, 21] width 519 height 22
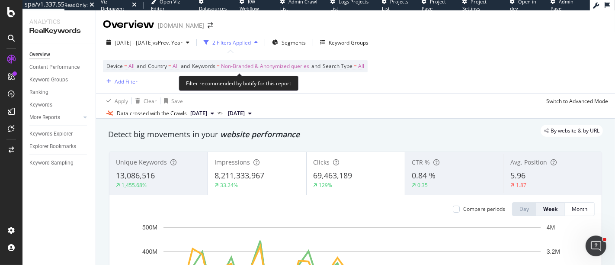
click at [229, 64] on span "Non-Branded & Anonymized queries" at bounding box center [265, 66] width 88 height 12
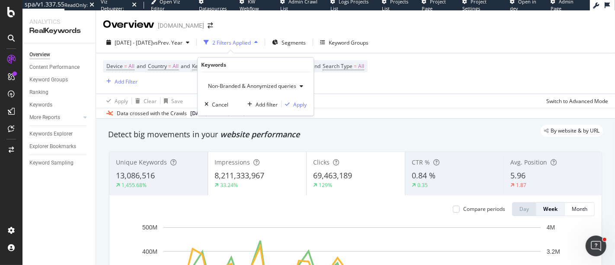
click at [229, 88] on span "Non-Branded & Anonymized queries" at bounding box center [251, 85] width 92 height 7
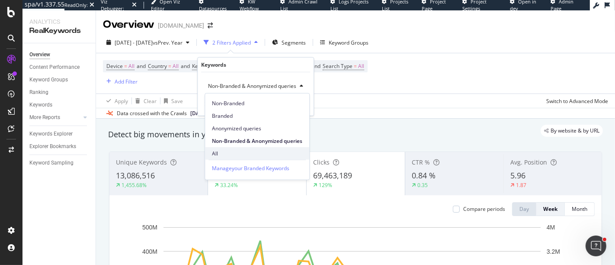
click at [220, 152] on span "All" at bounding box center [257, 153] width 90 height 8
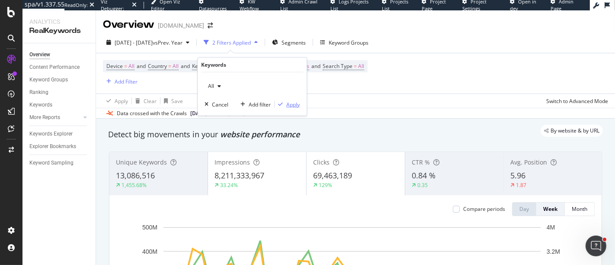
click at [292, 102] on div "Apply" at bounding box center [292, 103] width 13 height 7
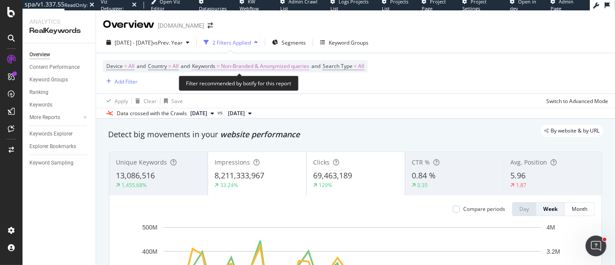
click at [244, 62] on span "Non-Branded & Anonymized queries" at bounding box center [265, 66] width 88 height 12
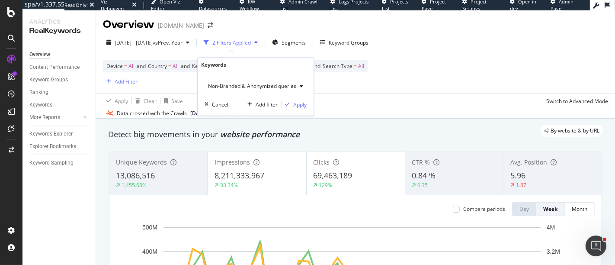
click at [237, 82] on div "Non-Branded & Anonymized queries" at bounding box center [256, 86] width 102 height 13
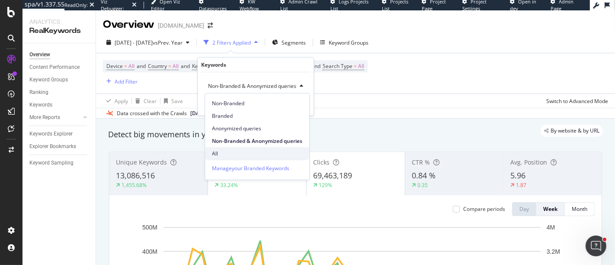
click at [221, 154] on span "All" at bounding box center [257, 153] width 90 height 8
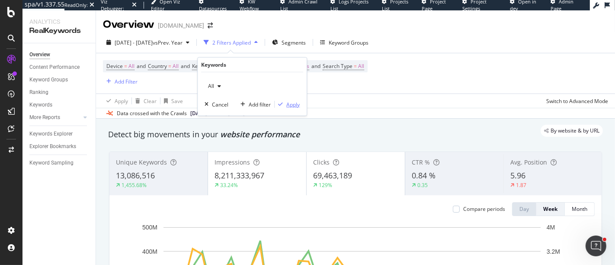
click at [291, 107] on div "Apply" at bounding box center [292, 103] width 13 height 7
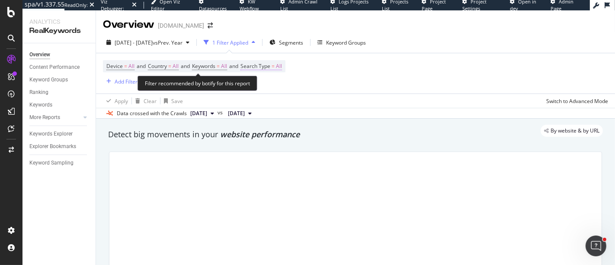
click at [270, 65] on span "Search Type" at bounding box center [255, 65] width 30 height 7
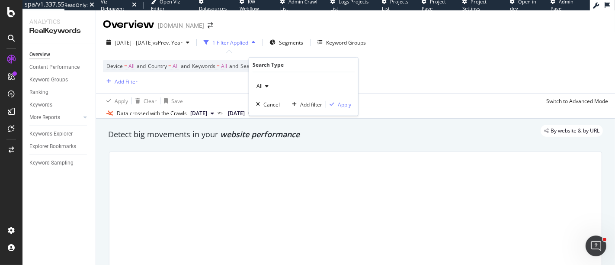
click at [272, 88] on div "All" at bounding box center [303, 86] width 95 height 14
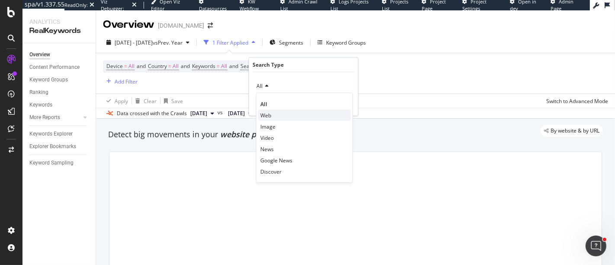
click at [266, 112] on span "Web" at bounding box center [265, 114] width 11 height 7
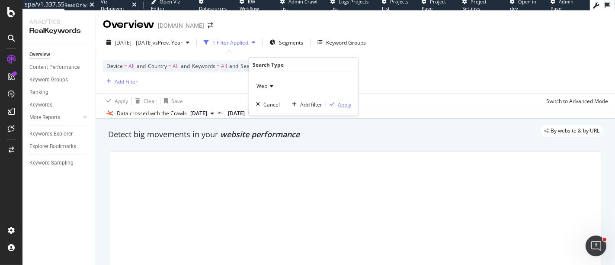
click at [340, 101] on div "Apply" at bounding box center [344, 103] width 13 height 7
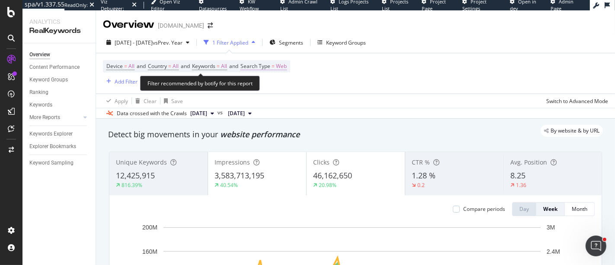
click at [283, 67] on span "Search Type = Web" at bounding box center [263, 66] width 46 height 8
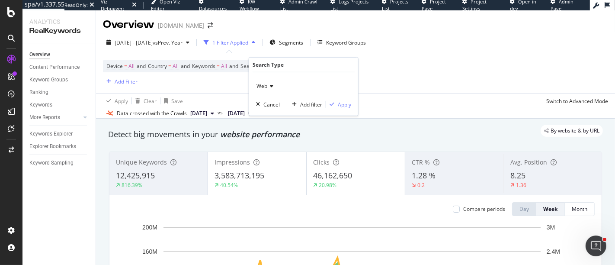
click at [272, 84] on icon at bounding box center [270, 85] width 6 height 5
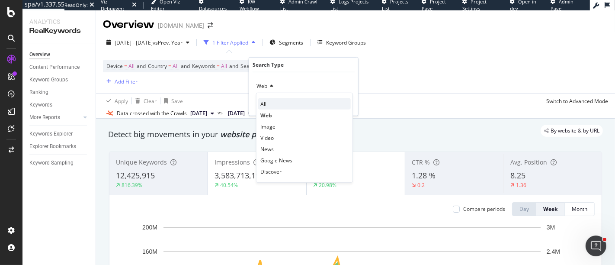
click at [267, 102] on div "All" at bounding box center [304, 103] width 93 height 11
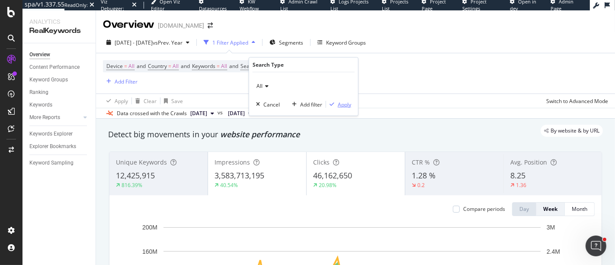
click at [342, 104] on div "Apply" at bounding box center [344, 103] width 13 height 7
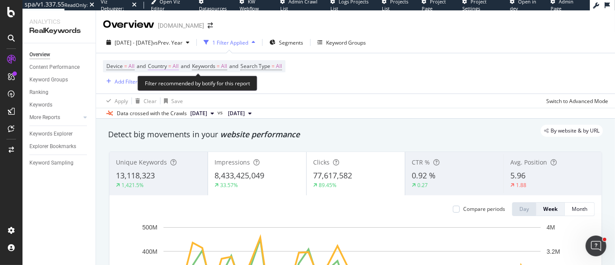
click at [163, 65] on span "Country" at bounding box center [157, 65] width 19 height 7
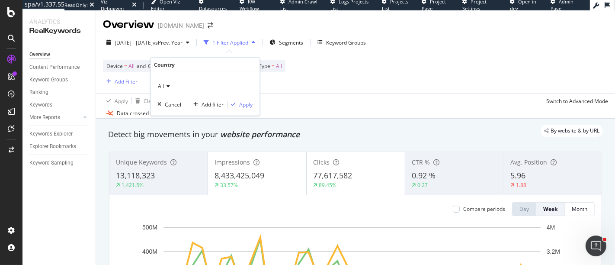
click at [211, 63] on div "Country" at bounding box center [205, 65] width 102 height 15
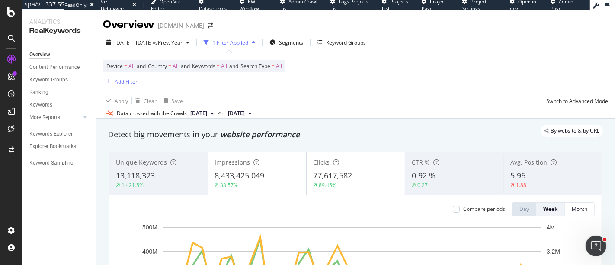
click at [304, 82] on div "Device = All and Country = All and Keywords = All and Search Type = All Add Fil…" at bounding box center [355, 73] width 505 height 40
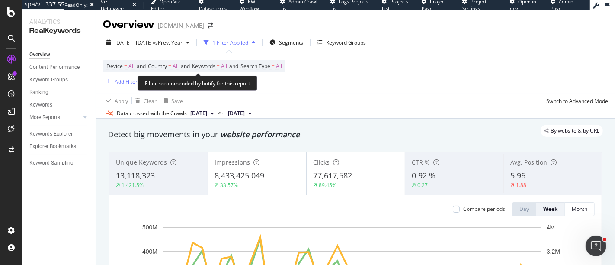
click at [214, 61] on span "Device = All and Country = All and Keywords = All and Search Type = All" at bounding box center [194, 66] width 176 height 12
click at [213, 64] on span "Keywords" at bounding box center [203, 65] width 23 height 7
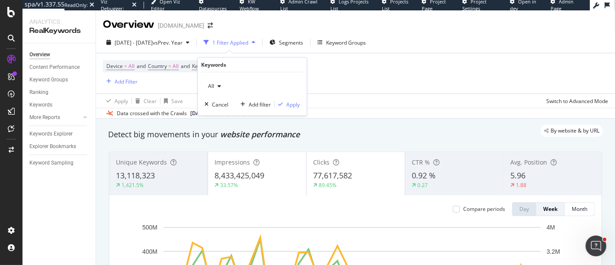
click at [216, 86] on div "button" at bounding box center [219, 85] width 10 height 5
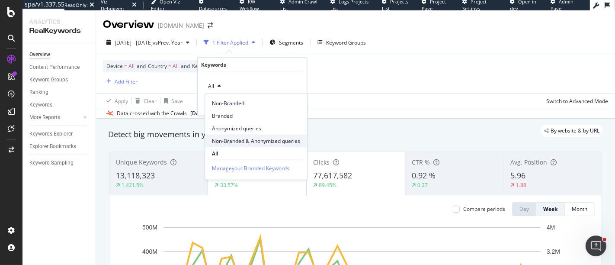
click at [246, 142] on span "Non-Branded & Anonymized queries" at bounding box center [256, 141] width 88 height 8
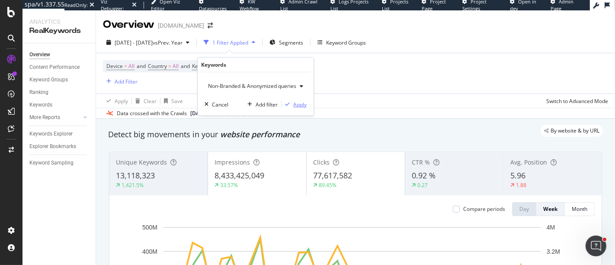
click at [297, 103] on div "Apply" at bounding box center [299, 103] width 13 height 7
